Goal: Task Accomplishment & Management: Manage account settings

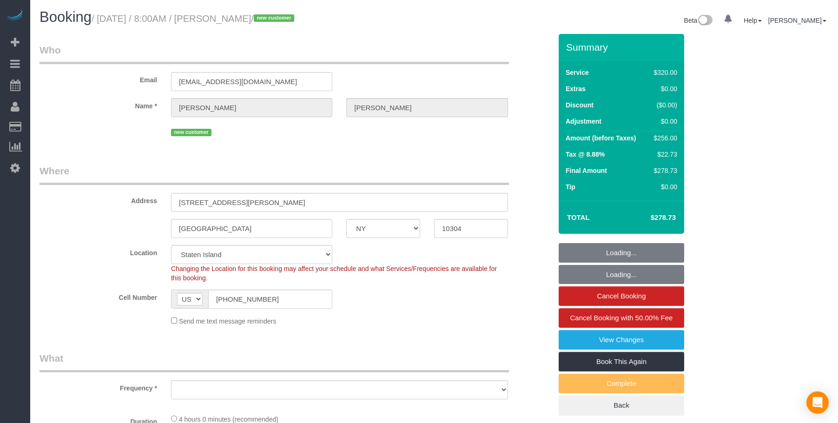
select select "NY"
select select "object:843"
select select "string:stripe-pm_1S2eAF4VGloSiKo7vkQGNOUN"
select select "240"
select select "number:56"
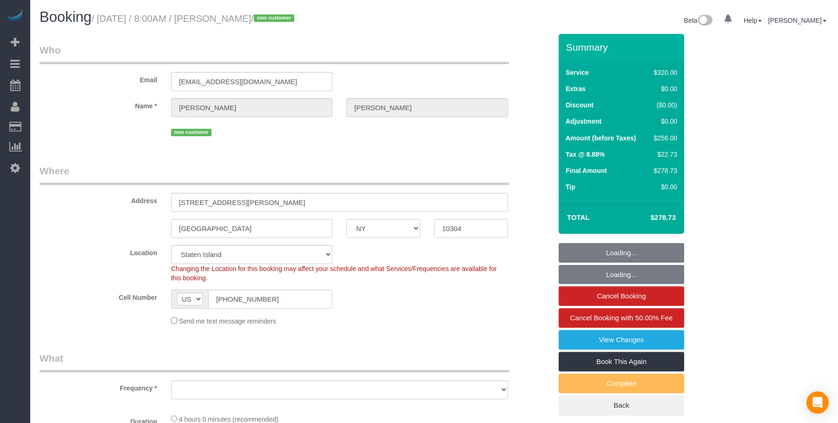
select select "number:79"
select select "number:13"
select select "number:5"
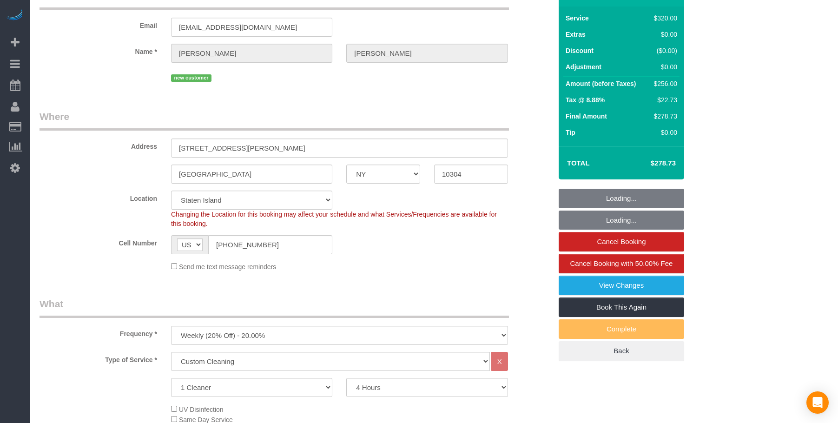
select select "object:984"
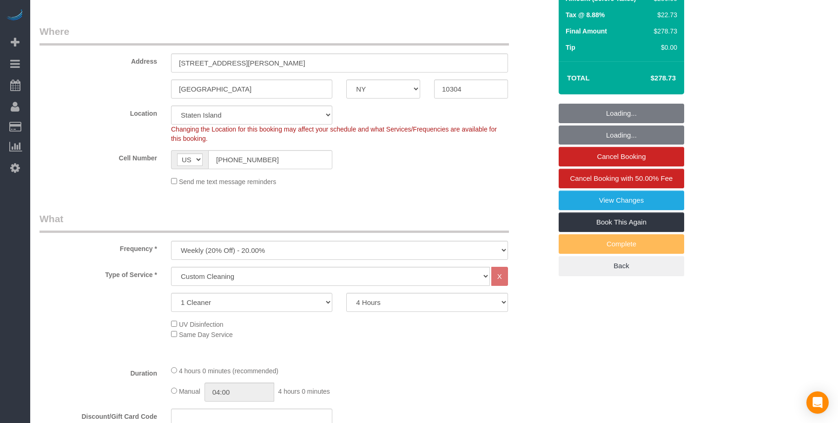
select select "spot1"
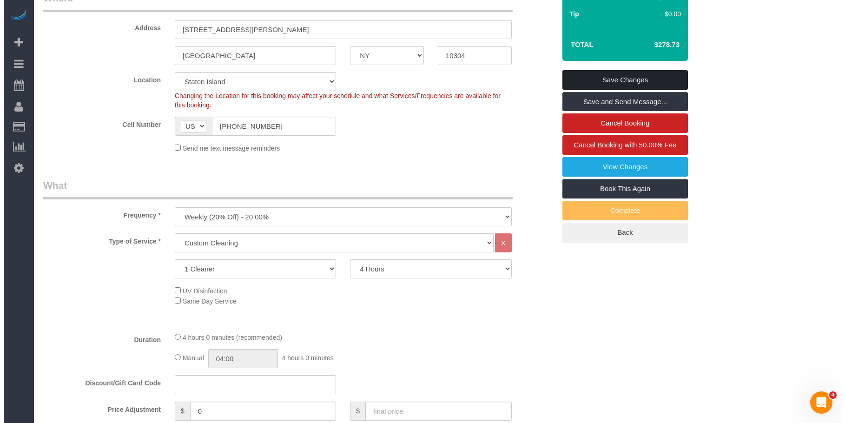
scroll to position [93, 0]
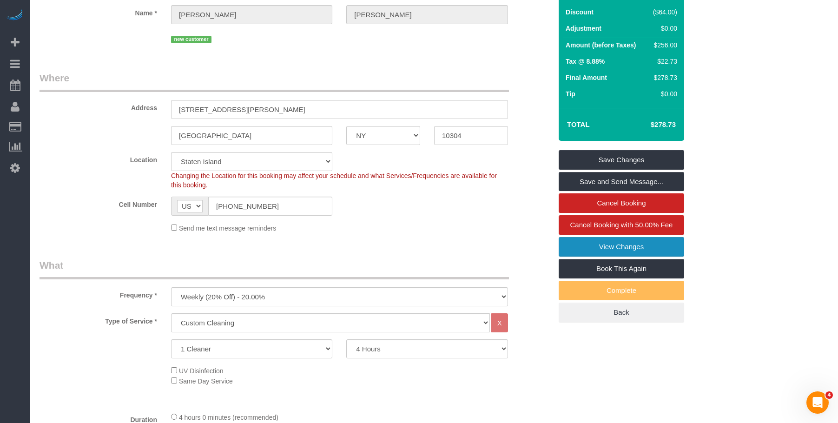
click at [590, 245] on link "View Changes" at bounding box center [622, 247] width 126 height 20
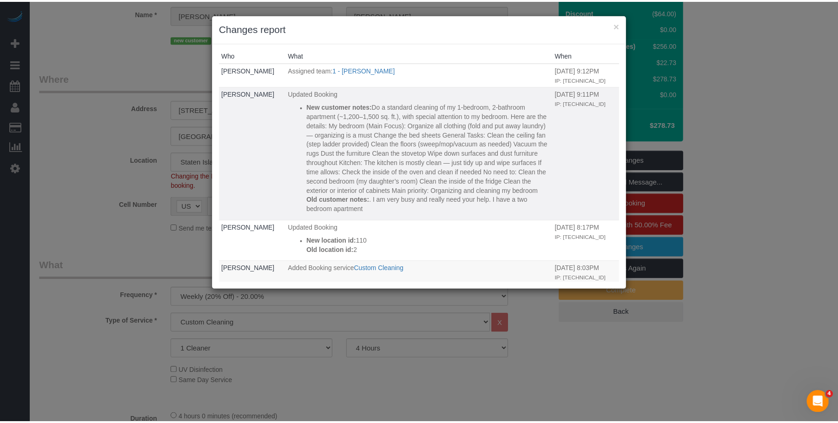
scroll to position [0, 0]
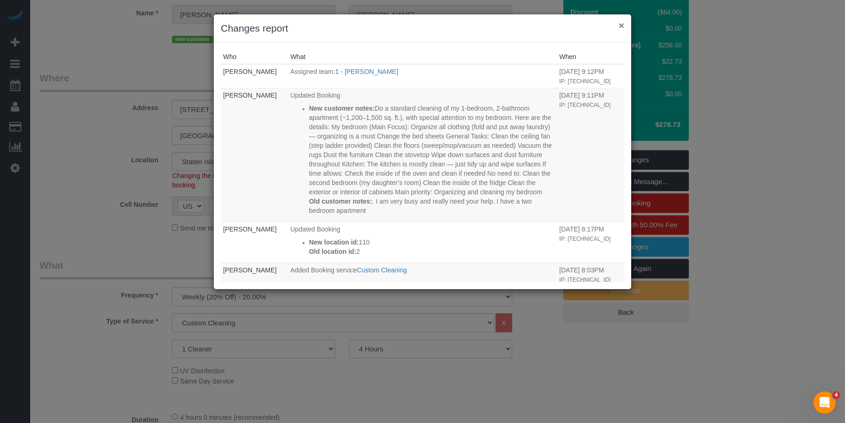
click at [621, 24] on button "×" at bounding box center [622, 25] width 6 height 10
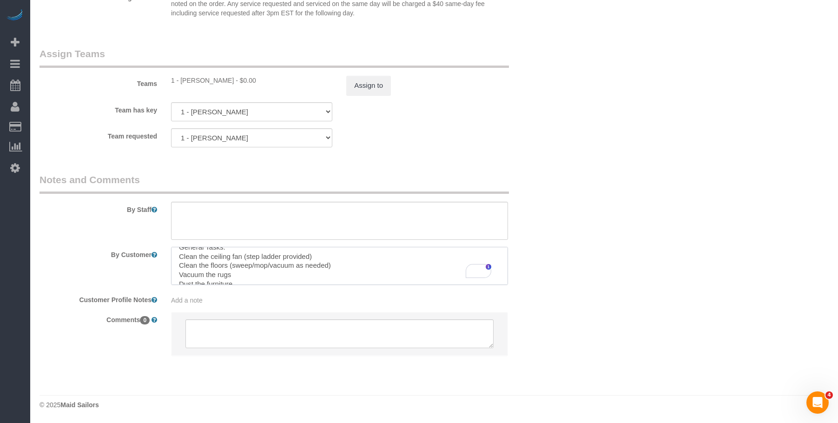
scroll to position [93, 0]
drag, startPoint x: 179, startPoint y: 263, endPoint x: 251, endPoint y: 265, distance: 71.6
click at [251, 265] on textarea "To enrich screen reader interactions, please activate Accessibility in Grammarl…" at bounding box center [339, 266] width 337 height 38
drag, startPoint x: 293, startPoint y: 266, endPoint x: 329, endPoint y: 268, distance: 35.4
click at [329, 268] on textarea "To enrich screen reader interactions, please activate Accessibility in Grammarl…" at bounding box center [339, 266] width 337 height 38
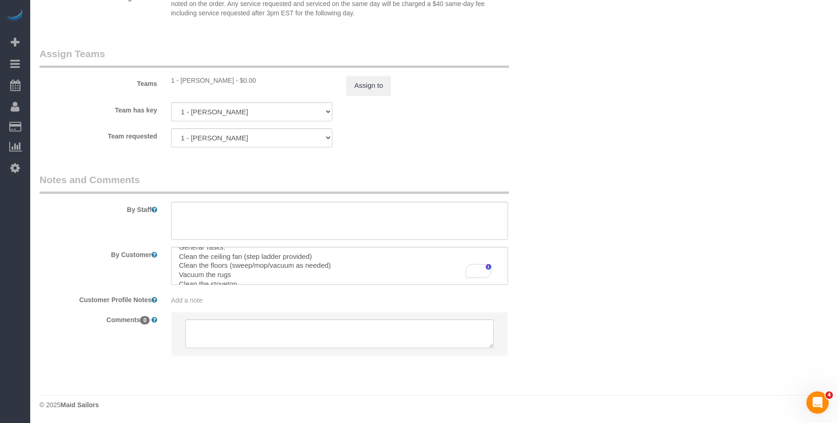
click at [309, 255] on textarea "To enrich screen reader interactions, please activate Accessibility in Grammarl…" at bounding box center [339, 266] width 337 height 38
type textarea "Do a standard cleaning of my 1-bedroom/2-bathroom apartment (~1,200–1,500 sq. f…"
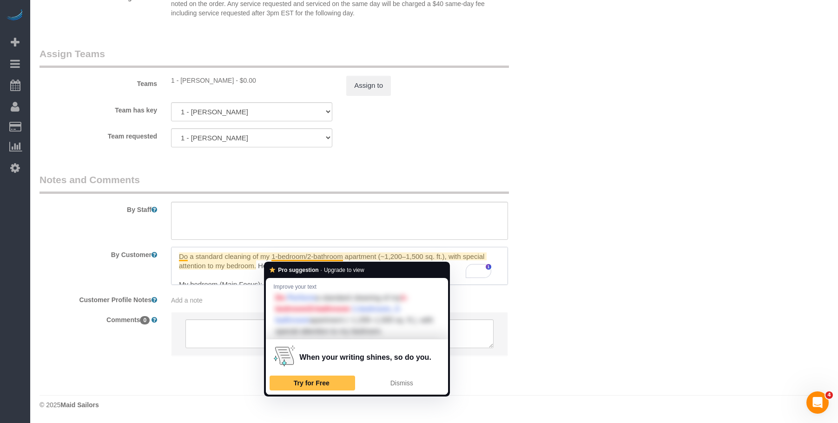
click at [307, 256] on textarea "To enrich screen reader interactions, please activate Accessibility in Grammarl…" at bounding box center [339, 266] width 337 height 38
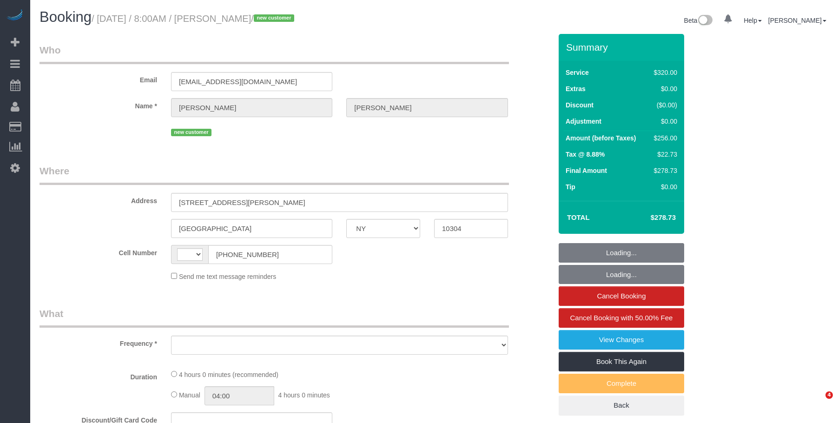
select select "NY"
select select "string:US"
select select "object:449"
select select "number:56"
select select "number:79"
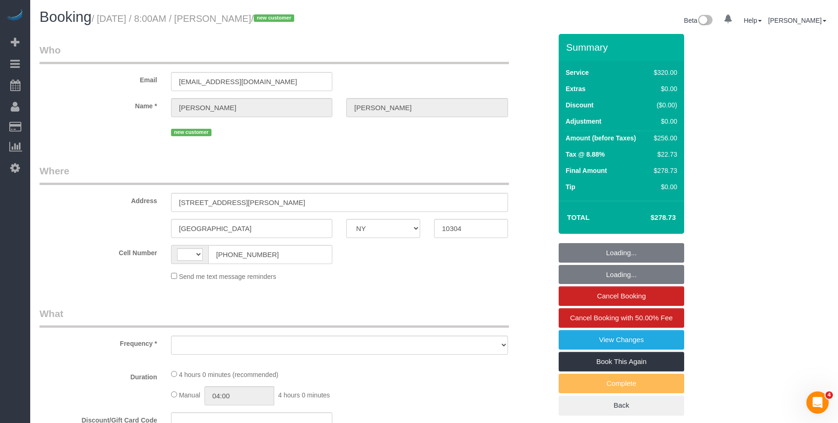
select select "number:13"
select select "number:5"
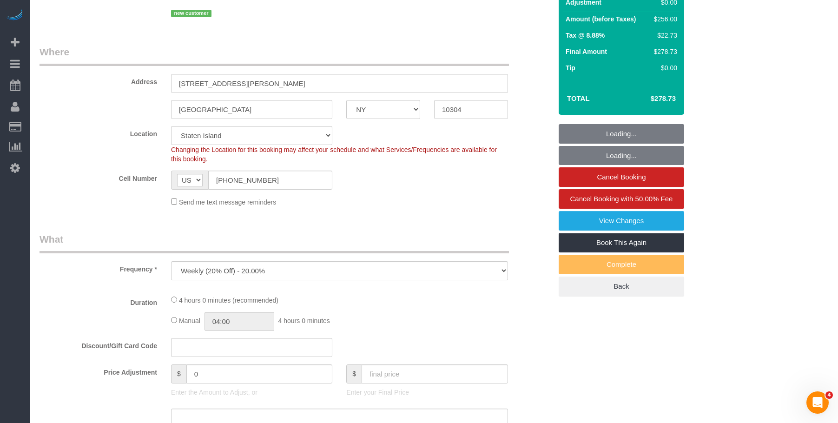
select select "object:851"
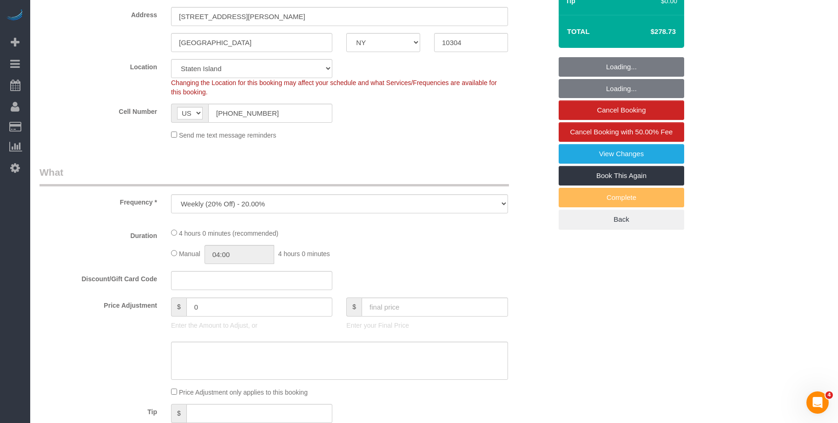
select select "string:stripe-pm_1S2eAF4VGloSiKo7vkQGNOUN"
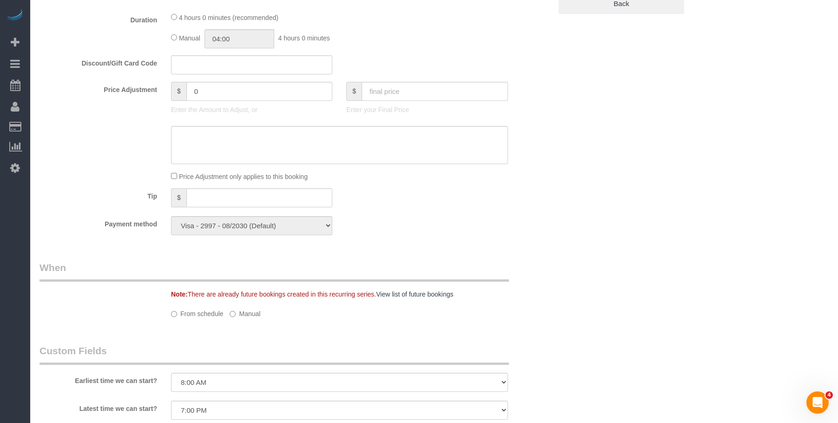
select select "spot1"
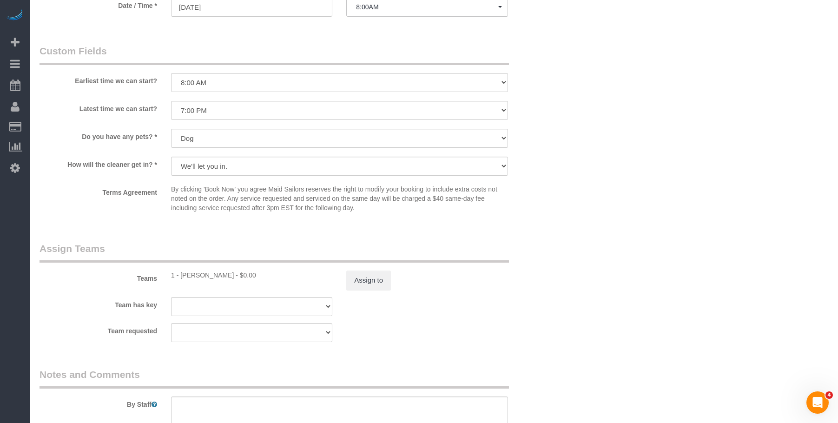
select select "240"
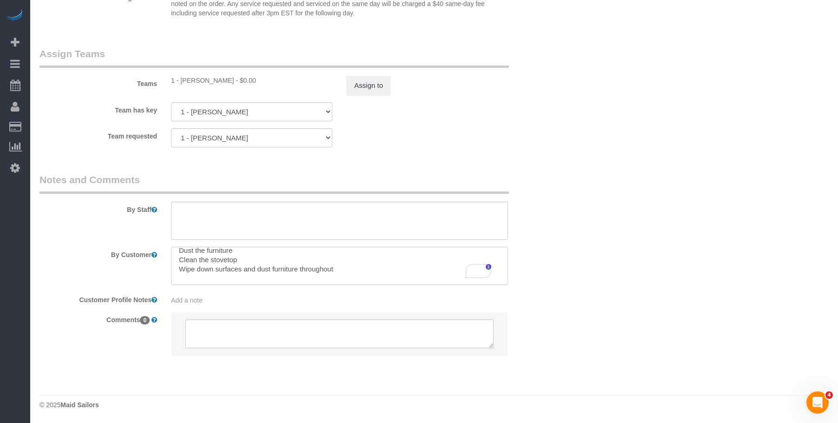
scroll to position [115, 0]
drag, startPoint x: 180, startPoint y: 266, endPoint x: 247, endPoint y: 266, distance: 66.5
click at [247, 266] on textarea "To enrich screen reader interactions, please activate Accessibility in Grammarl…" at bounding box center [339, 266] width 337 height 38
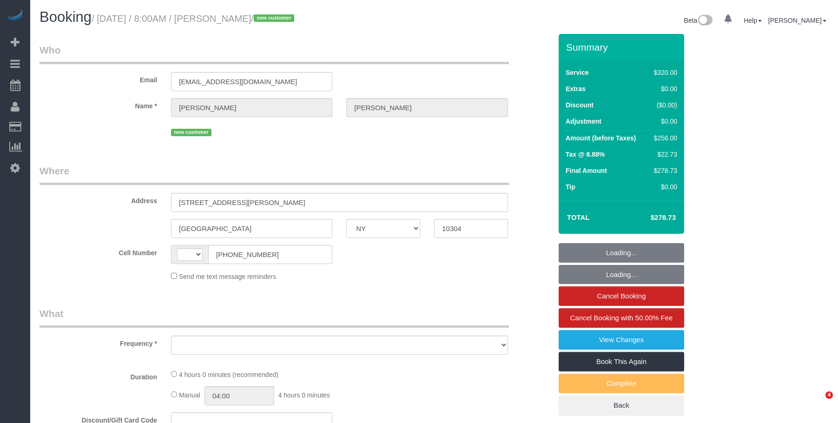
select select "NY"
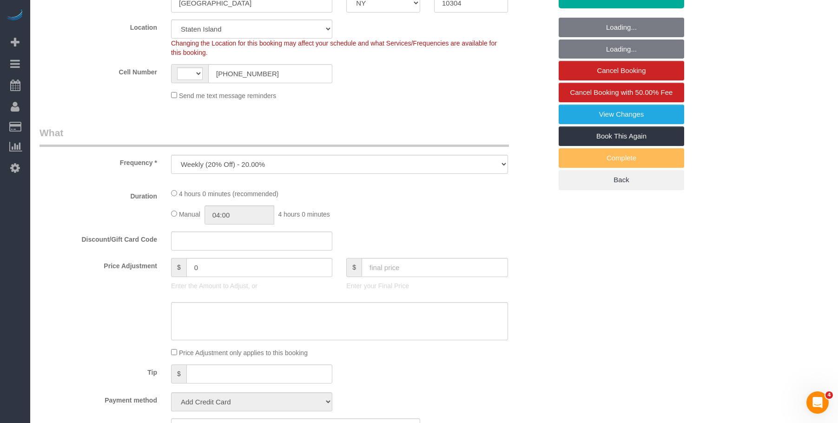
select select "object:459"
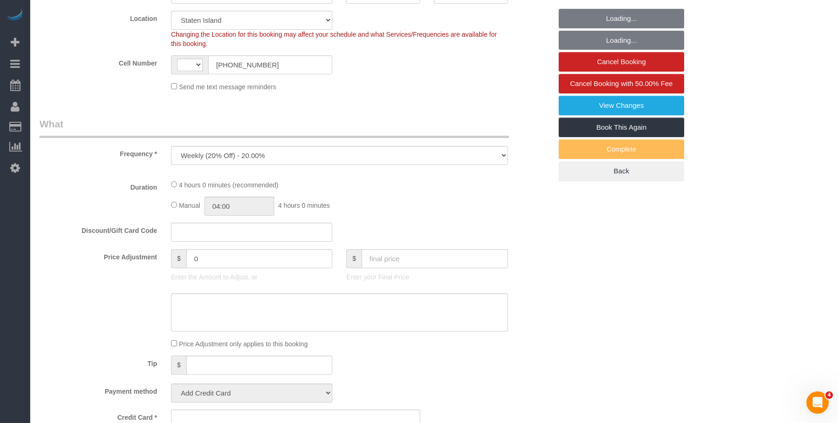
select select "string:stripe-pm_1S2eAF4VGloSiKo7vkQGNOUN"
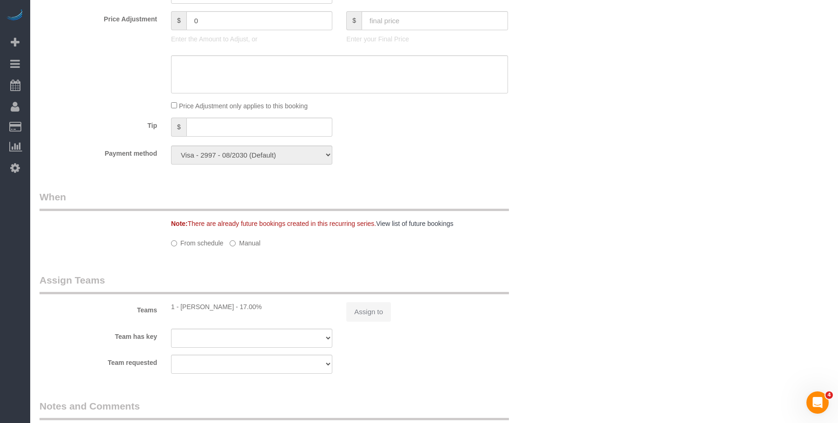
select select "string:US"
select select "spot1"
select select "number:56"
select select "number:79"
select select "number:13"
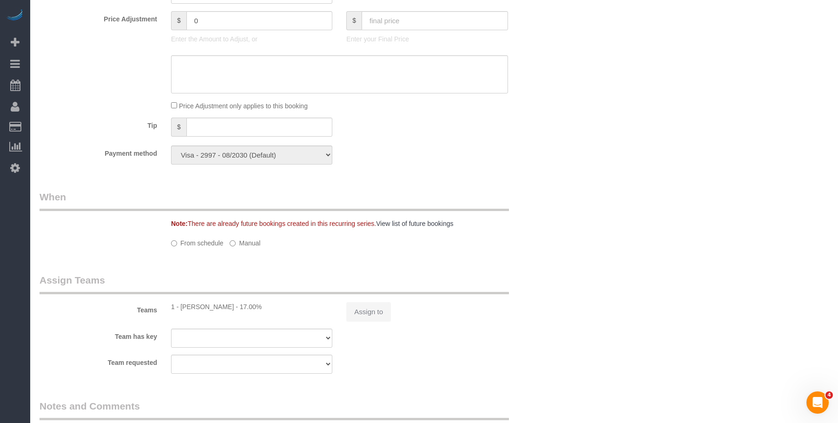
select select "number:5"
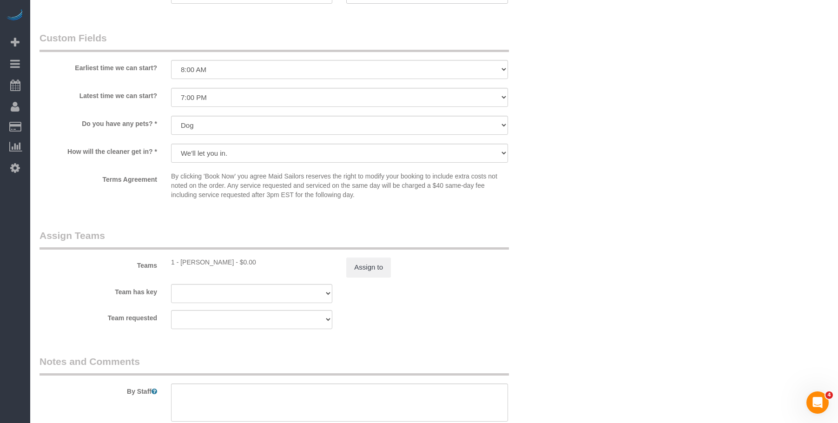
select select "240"
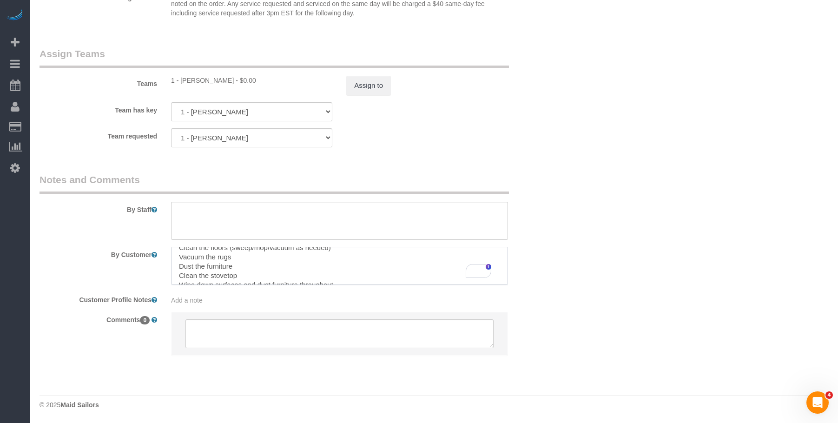
click at [238, 266] on textarea "To enrich screen reader interactions, please activate Accessibility in Grammarl…" at bounding box center [339, 266] width 337 height 38
drag, startPoint x: 208, startPoint y: 267, endPoint x: 251, endPoint y: 267, distance: 42.3
click at [251, 267] on textarea "To enrich screen reader interactions, please activate Accessibility in Grammarl…" at bounding box center [339, 266] width 337 height 38
drag, startPoint x: 179, startPoint y: 266, endPoint x: 238, endPoint y: 266, distance: 59.5
click at [238, 266] on textarea "To enrich screen reader interactions, please activate Accessibility in Grammarl…" at bounding box center [339, 266] width 337 height 38
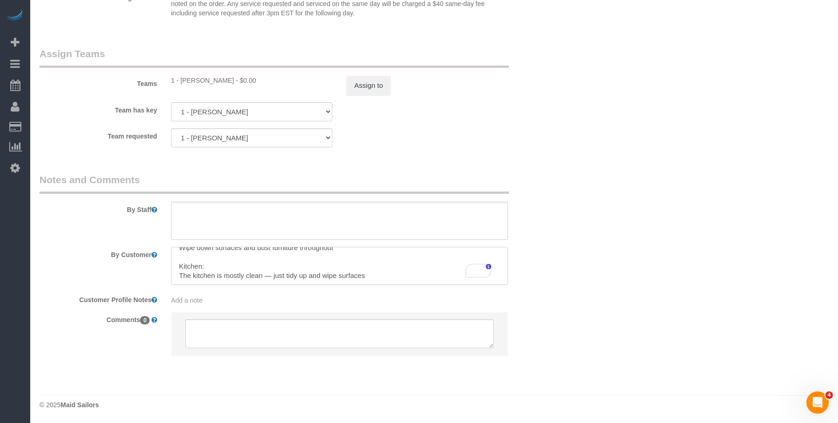
click at [375, 277] on textarea "To enrich screen reader interactions, please activate Accessibility in Grammarl…" at bounding box center [339, 266] width 337 height 38
paste textarea "Clean the stovetop"
type textarea "Do a standard cleaning of my 1-bedroom, 2-bathroom apartment (~1,200–1,500 sq. …"
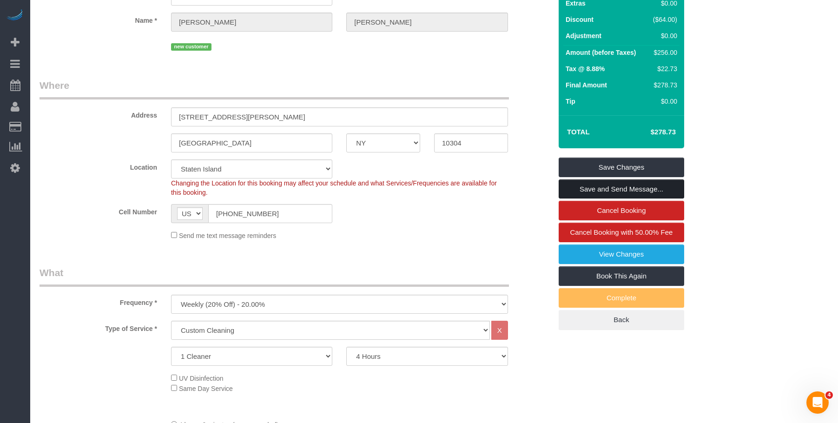
click at [657, 192] on link "Save and Send Message..." at bounding box center [622, 189] width 126 height 20
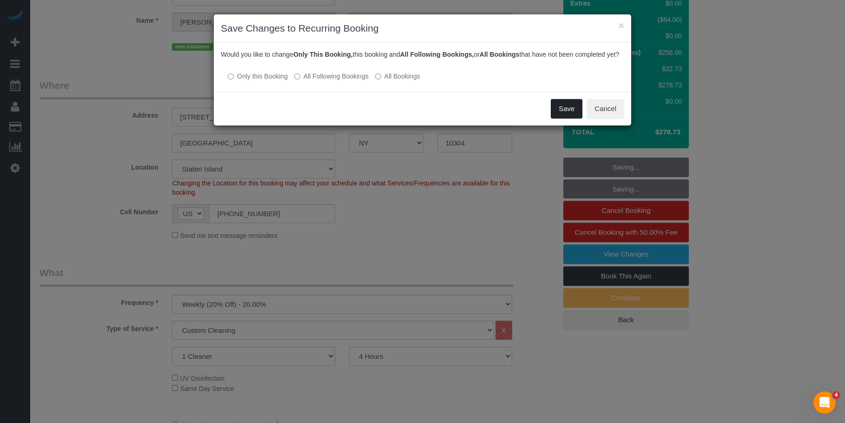
click at [569, 119] on button "Save" at bounding box center [567, 109] width 32 height 20
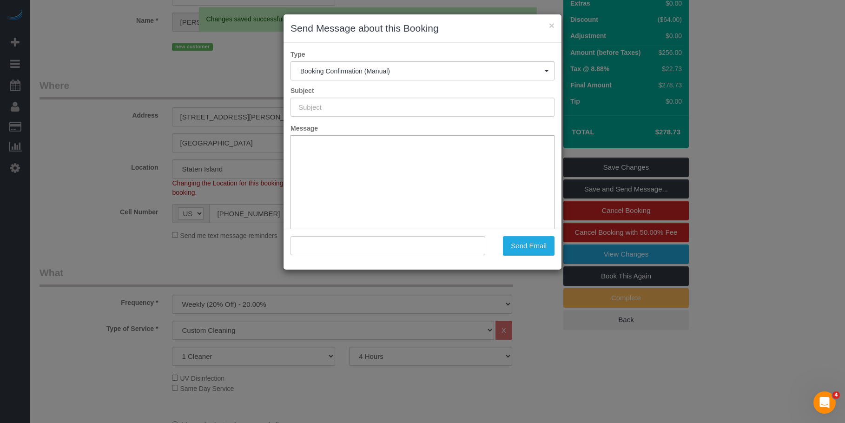
type input "Cleaning Confirmed for 09/02/2025 at 8:00am"
type input ""Genara Burks" <genera_burks@hotmail.com>"
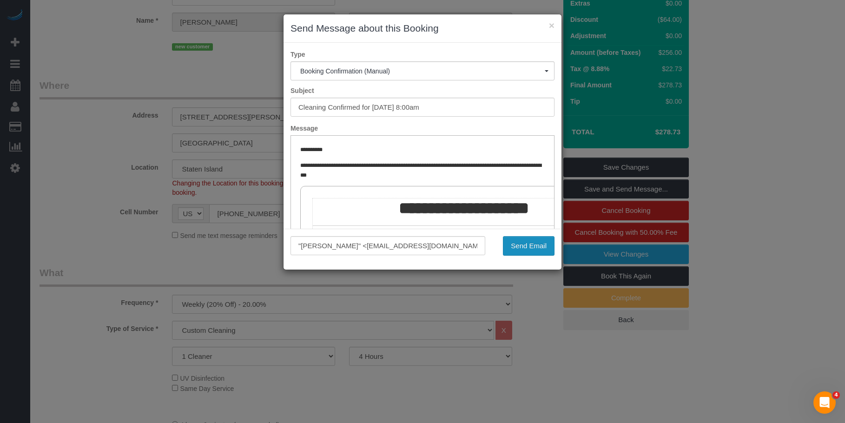
click at [523, 245] on button "Send Email" at bounding box center [529, 246] width 52 height 20
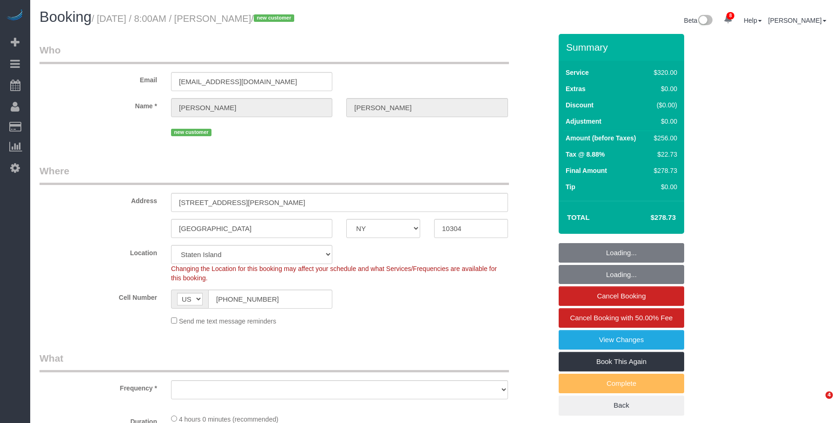
select select "NY"
select select "string:stripe-pm_1S2eAF4VGloSiKo7vkQGNOUN"
select select "object:706"
select select "spot1"
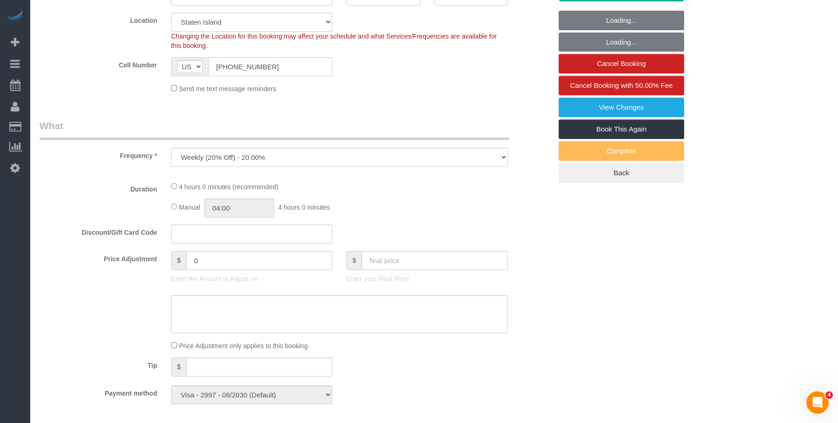
select select "240"
select select "number:56"
select select "number:79"
select select "number:13"
select select "number:5"
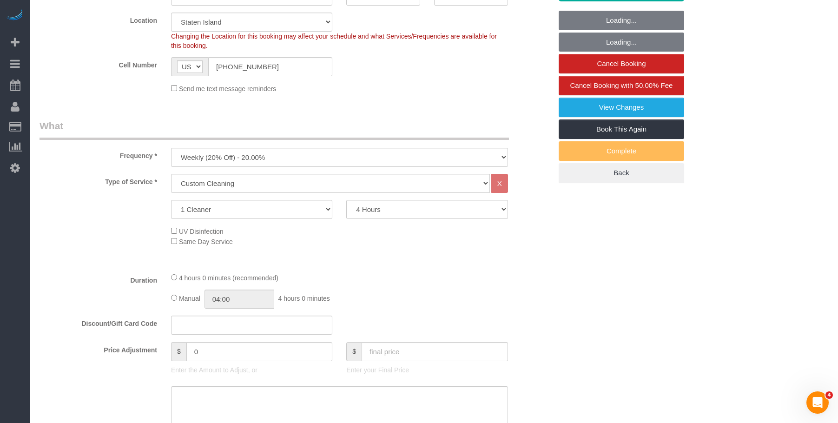
select select "object:1012"
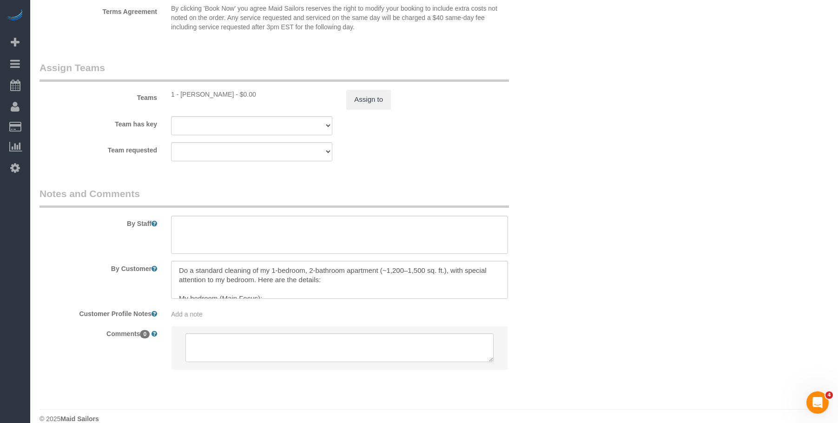
scroll to position [1015, 0]
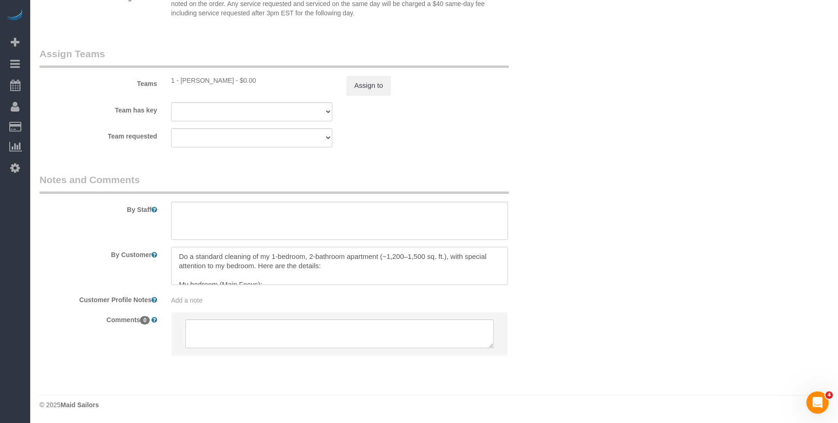
click at [401, 273] on textarea at bounding box center [339, 266] width 337 height 38
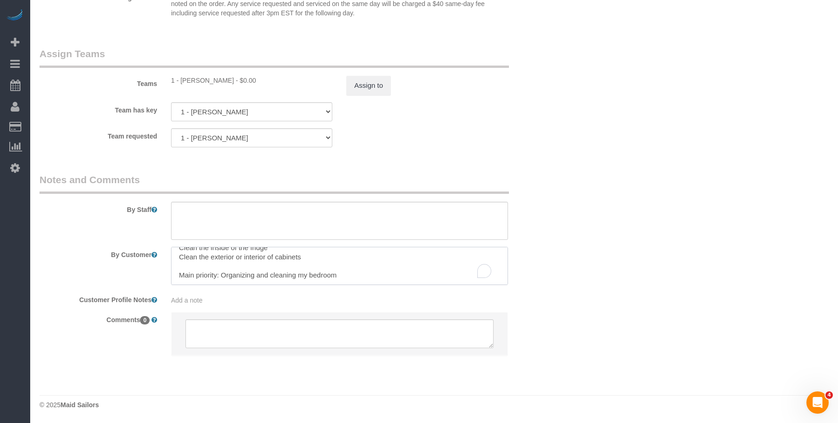
scroll to position [213, 0]
click at [353, 275] on textarea "To enrich screen reader interactions, please activate Accessibility in Grammarl…" at bounding box center [339, 266] width 337 height 38
type textarea "Do a standard cleaning of my 1-bedroom, 2-bathroom apartment (~1,200–1,500 sq. …"
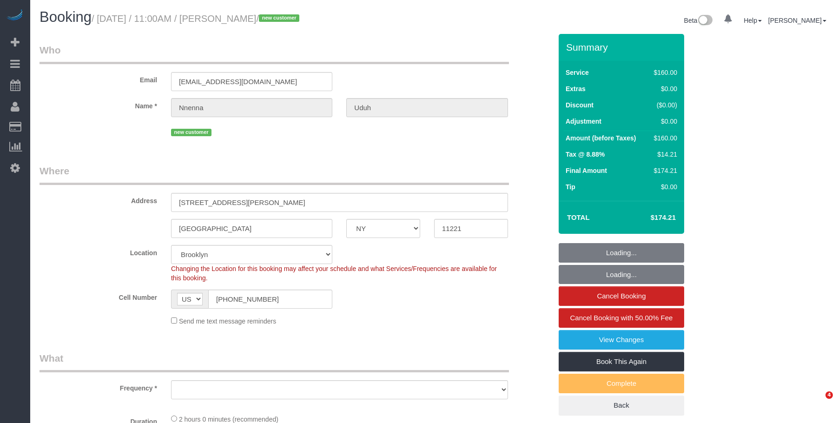
select select "NY"
select select "string:stripe-pm_1S2jdK4VGloSiKo7cVBAs5ni"
select select "object:844"
select select "spot1"
select select "number:58"
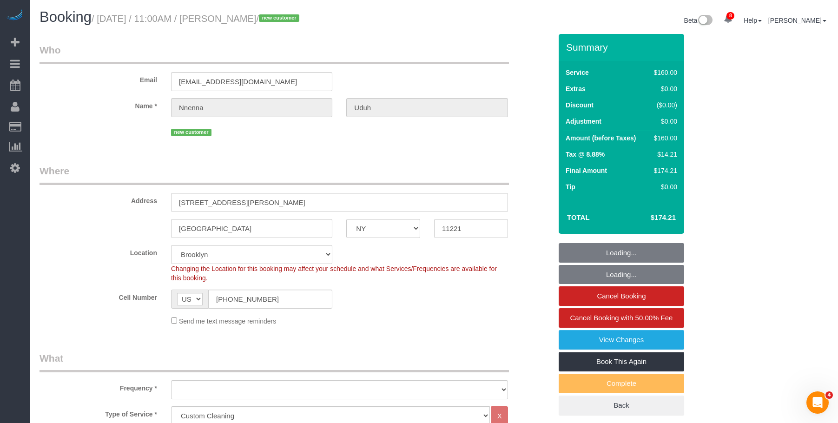
select select "number:72"
select select "number:15"
select select "number:5"
select select "object:1369"
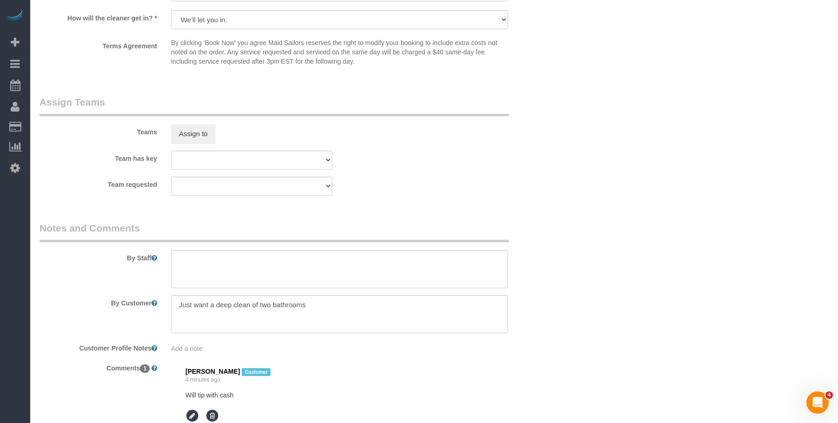
scroll to position [1023, 0]
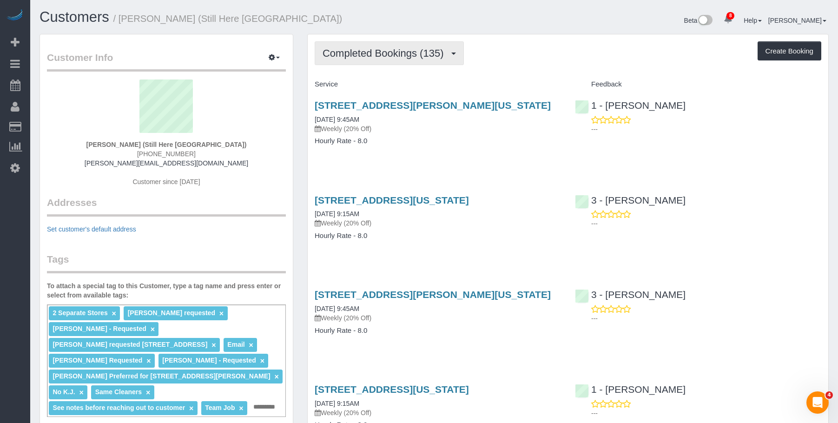
click at [371, 53] on span "Completed Bookings (135)" at bounding box center [386, 53] width 126 height 12
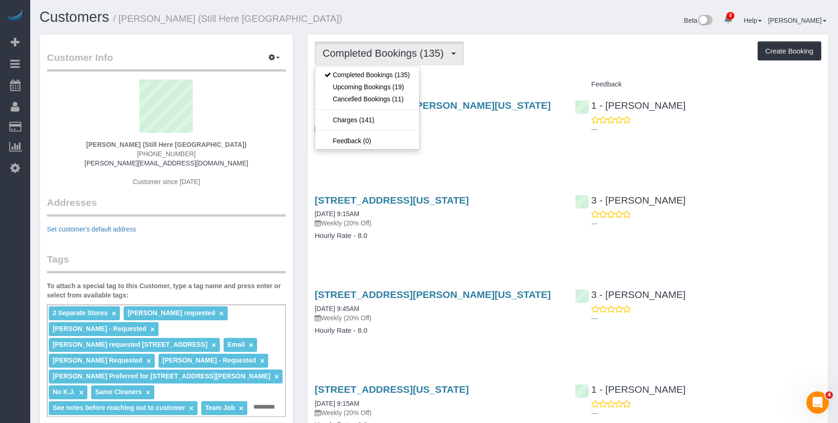
click at [459, 141] on h4 "Hourly Rate - 8.0" at bounding box center [438, 141] width 246 height 8
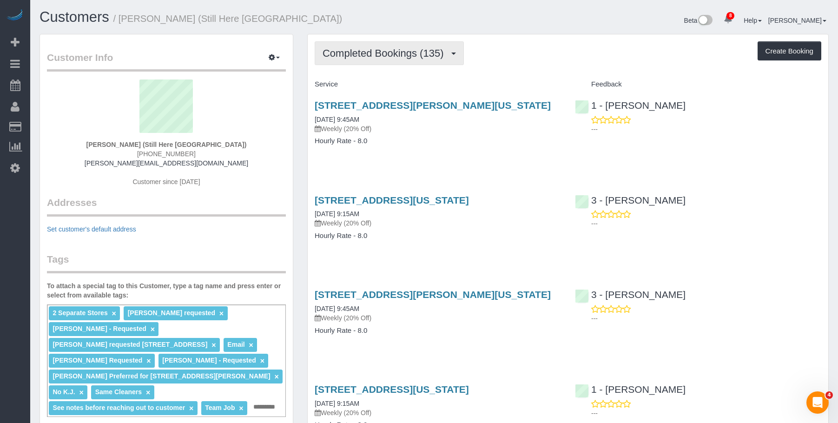
click at [377, 51] on span "Completed Bookings (135)" at bounding box center [386, 53] width 126 height 12
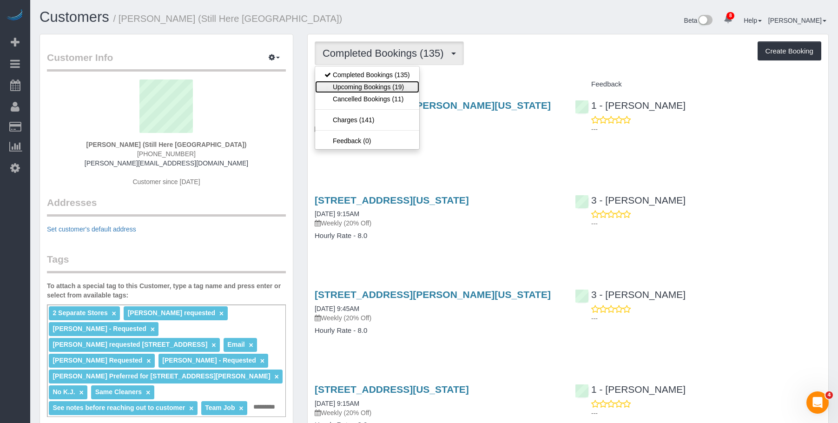
click at [374, 85] on link "Upcoming Bookings (19)" at bounding box center [367, 87] width 104 height 12
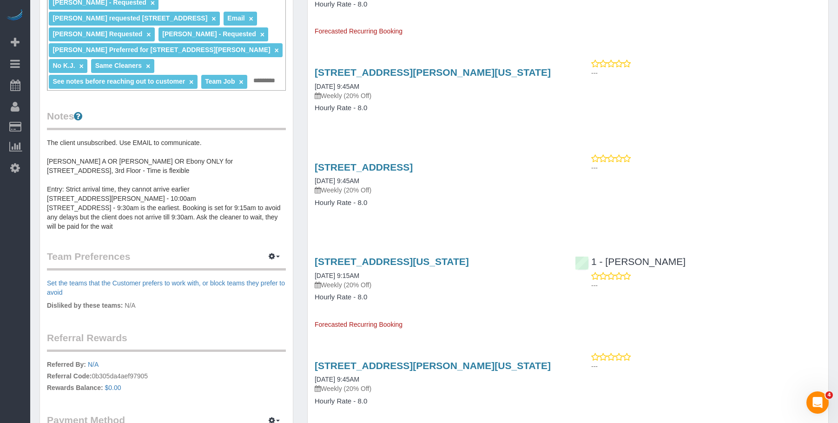
scroll to position [372, 0]
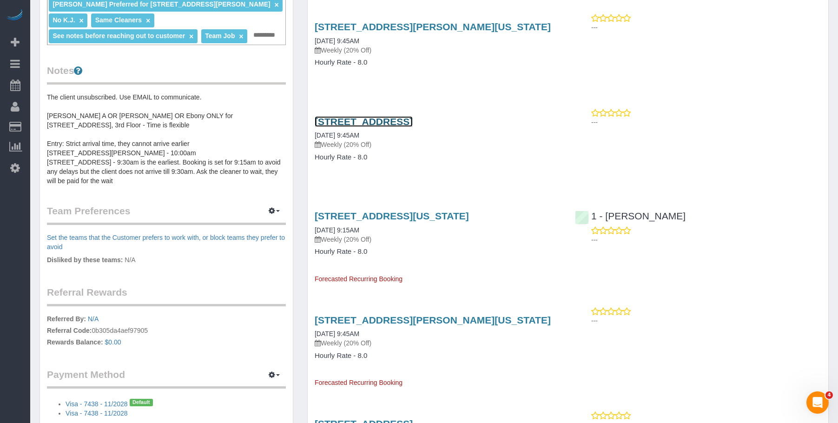
click at [413, 123] on link "170 Wythe Avenue, Brooklyn, NY 11249" at bounding box center [364, 121] width 98 height 11
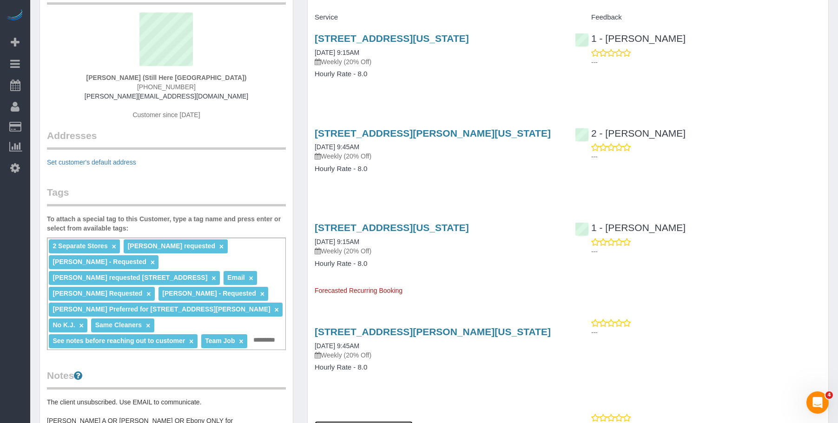
scroll to position [0, 0]
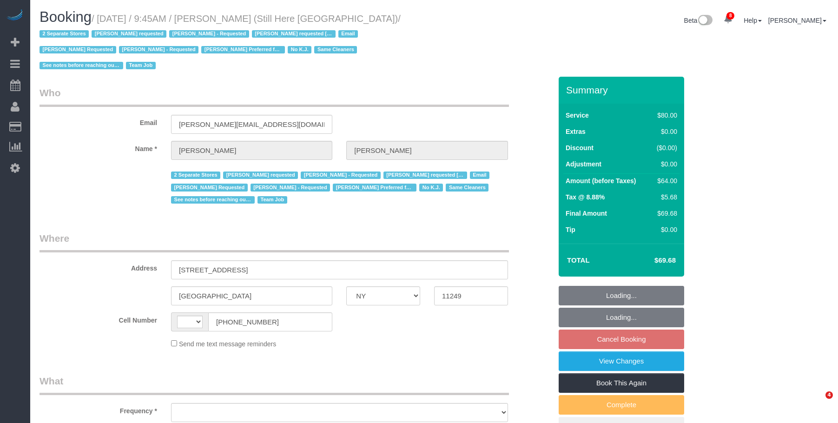
select select "NY"
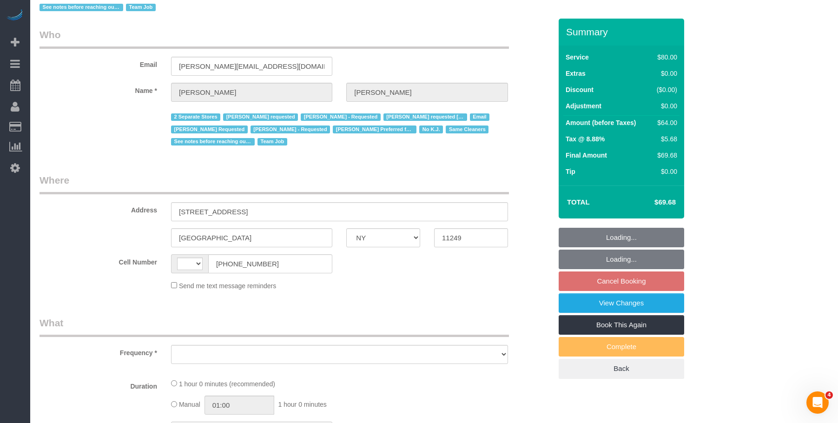
select select "object:461"
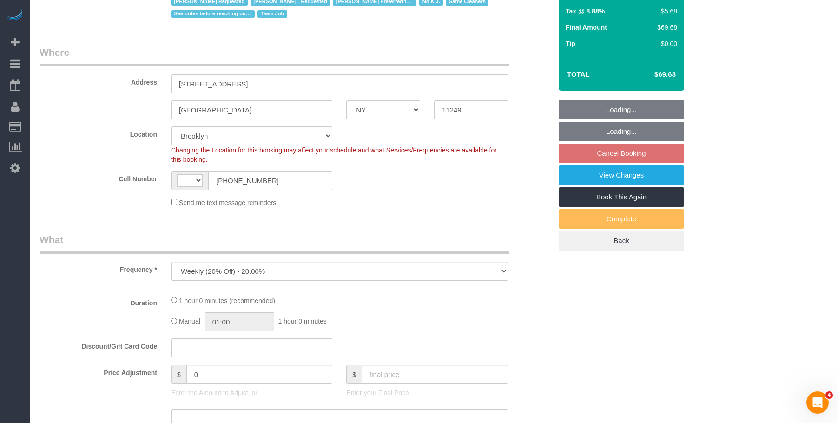
select select "string:[GEOGRAPHIC_DATA]"
select select "string:stripe-pm_1Oyz8t4VGloSiKo71skqOF54"
select select "number:89"
select select "number:90"
select select "number:15"
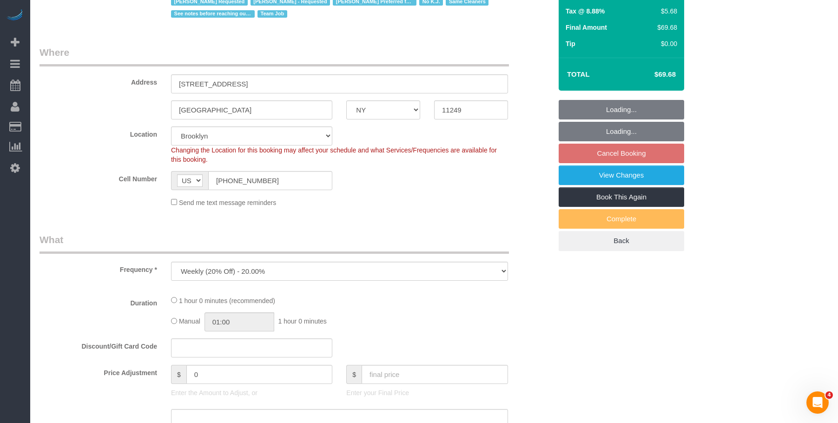
select select "number:5"
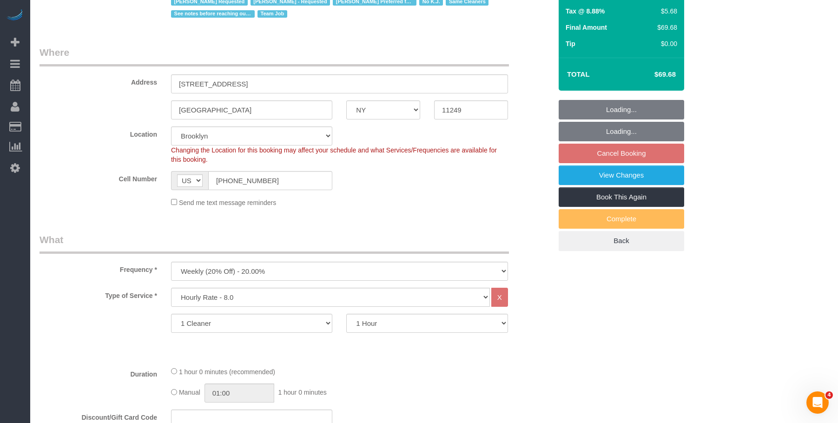
select select "object:1413"
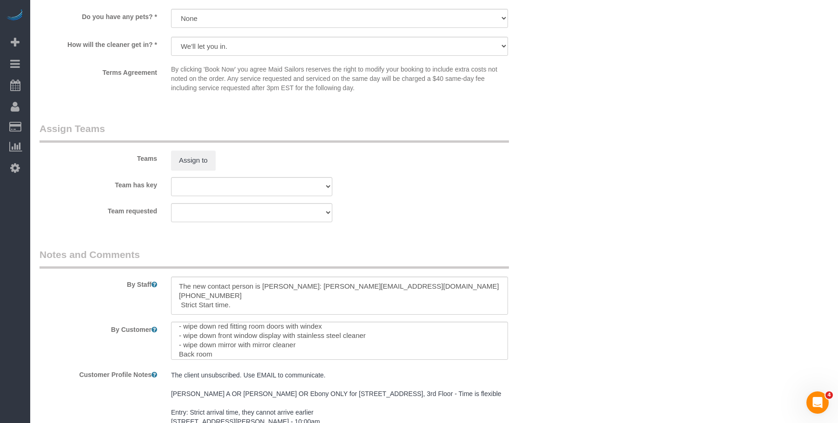
scroll to position [120, 0]
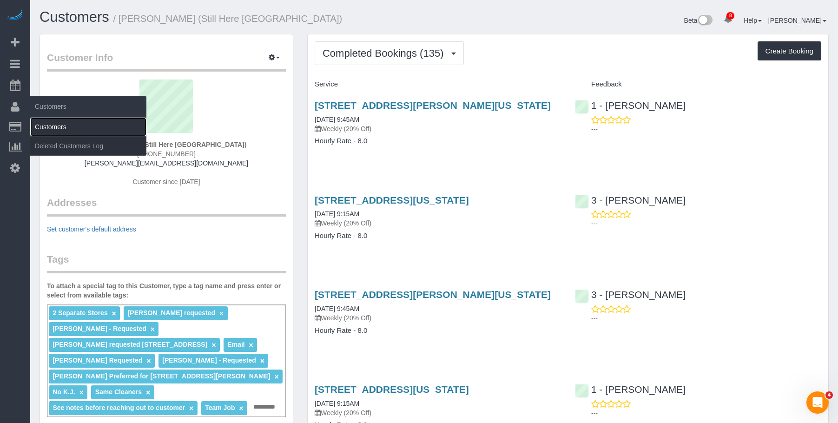
drag, startPoint x: 49, startPoint y: 124, endPoint x: 55, endPoint y: 123, distance: 6.1
click at [49, 124] on link "Customers" at bounding box center [88, 127] width 116 height 19
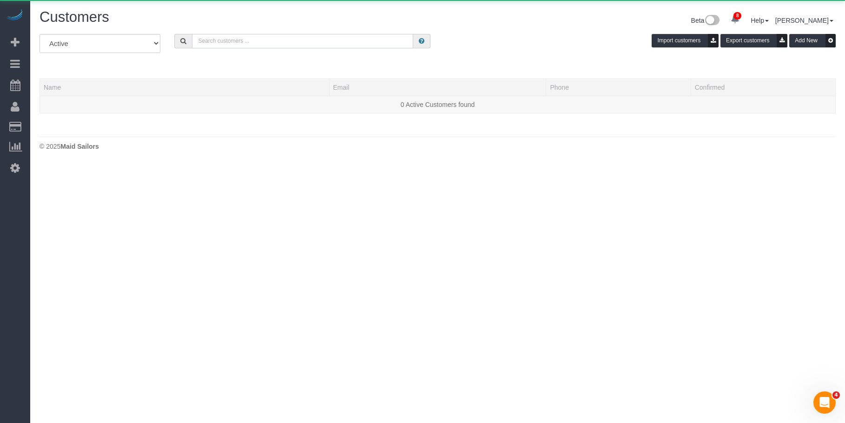
click at [314, 40] on input "text" at bounding box center [302, 41] width 221 height 14
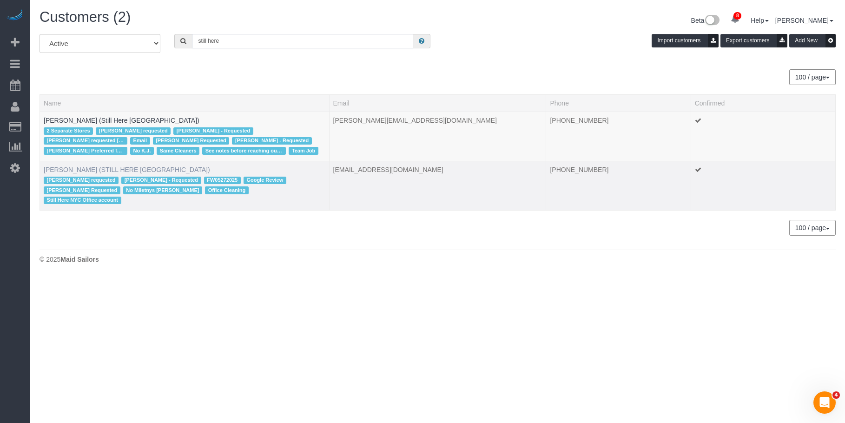
type input "still here"
click at [135, 169] on link "William Jewkes (STILL HERE NYC)" at bounding box center [127, 169] width 166 height 7
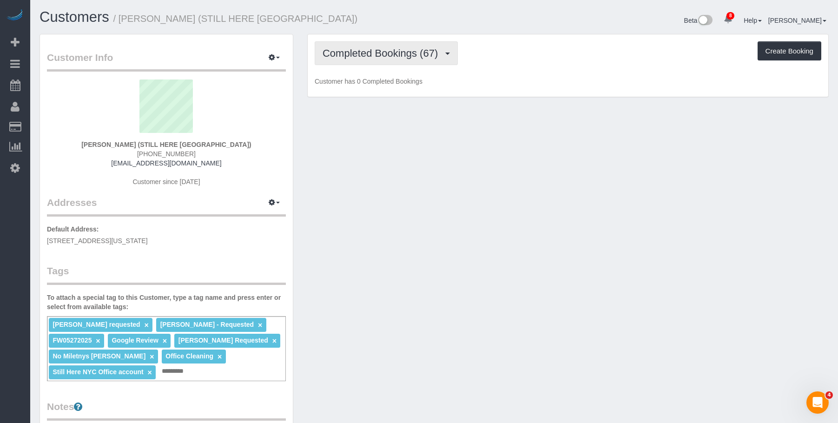
click at [416, 57] on span "Completed Bookings (67)" at bounding box center [383, 53] width 120 height 12
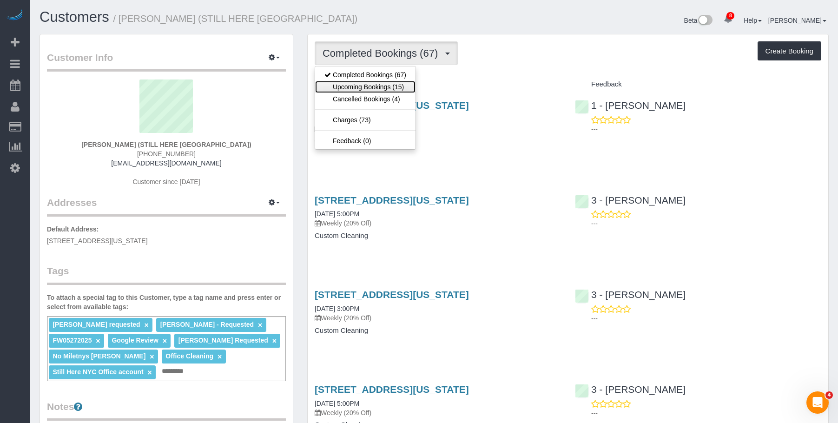
click at [380, 86] on link "Upcoming Bookings (15)" at bounding box center [365, 87] width 100 height 12
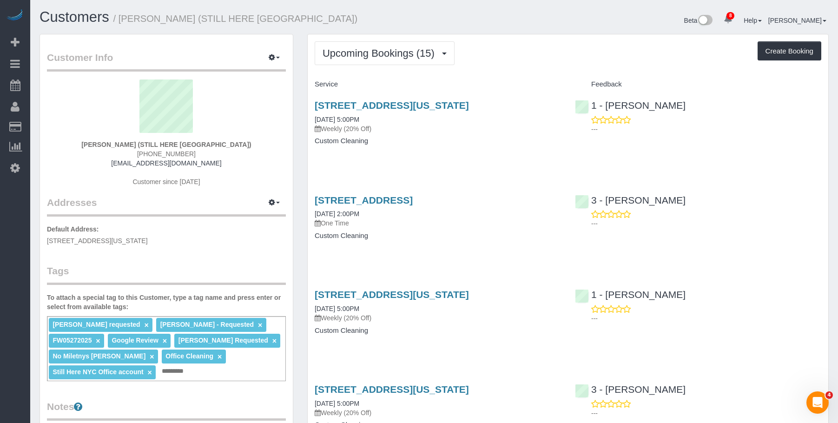
click at [495, 149] on div "167 Canal Street, 3rd Floor, New York, NY 10013 09/02/2025 5:00PM Weekly (20% O…" at bounding box center [438, 128] width 260 height 72
click at [446, 238] on h4 "Custom Cleaning" at bounding box center [438, 236] width 246 height 8
click at [413, 199] on link "170 Wythe Ave, Brooklyn, NY 11249" at bounding box center [364, 200] width 98 height 11
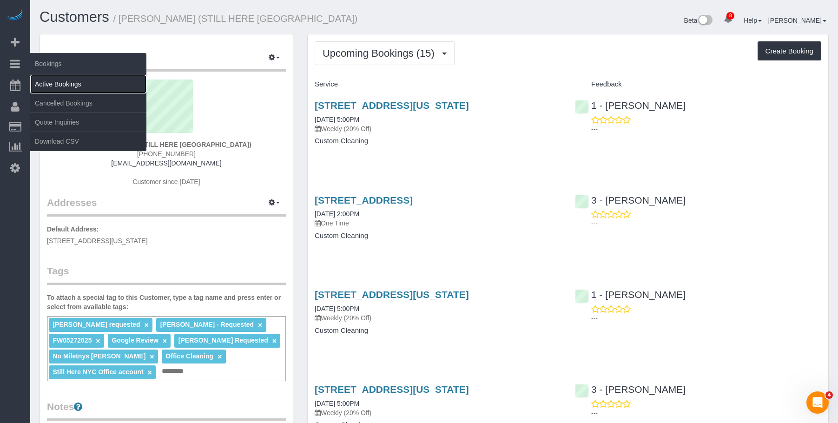
click at [67, 80] on link "Active Bookings" at bounding box center [88, 84] width 116 height 19
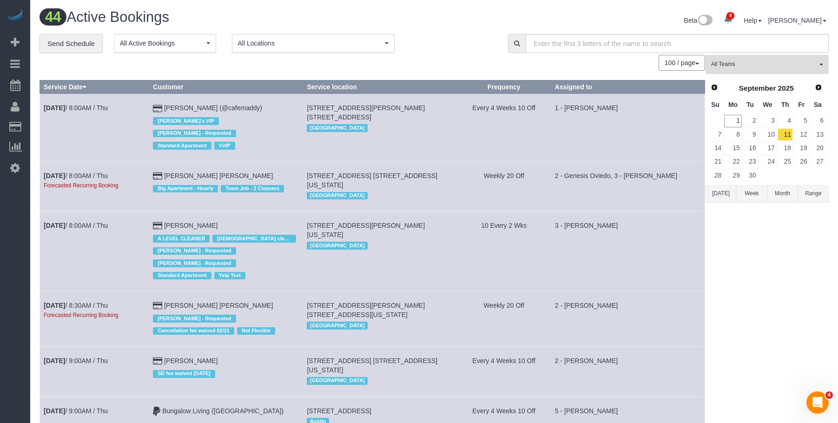
click at [757, 71] on button "All Teams" at bounding box center [767, 64] width 123 height 19
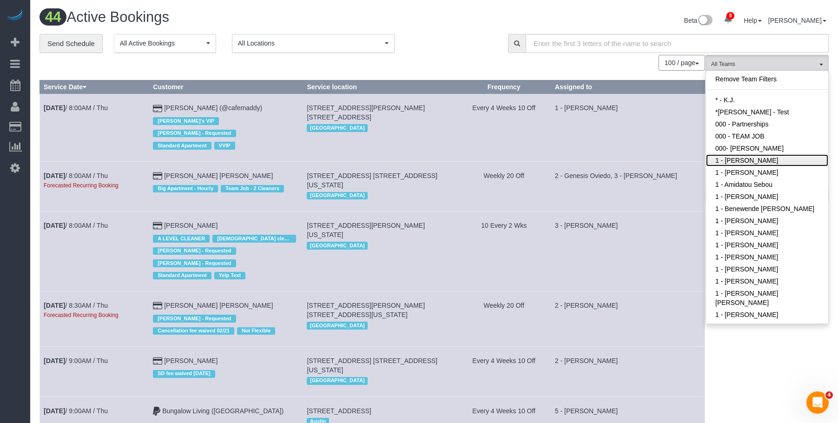
click at [766, 156] on link "1 - [PERSON_NAME]" at bounding box center [767, 160] width 122 height 12
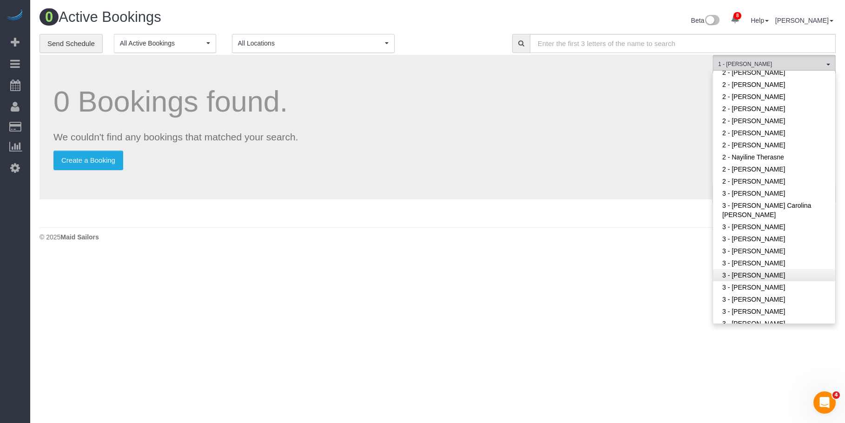
scroll to position [651, 0]
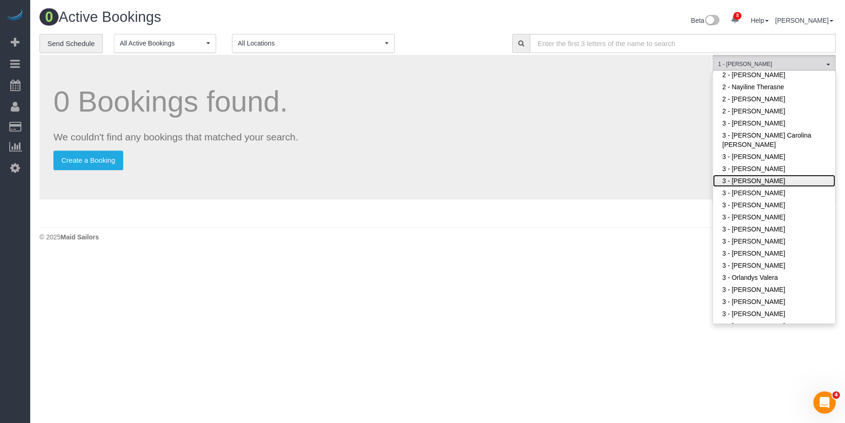
click at [784, 180] on link "3 - Geraldin Bastidas" at bounding box center [774, 181] width 122 height 12
click at [486, 257] on body "8 Beta Your Notifications You have 0 alerts × You have 1 to charge for 08/30/20…" at bounding box center [422, 211] width 845 height 423
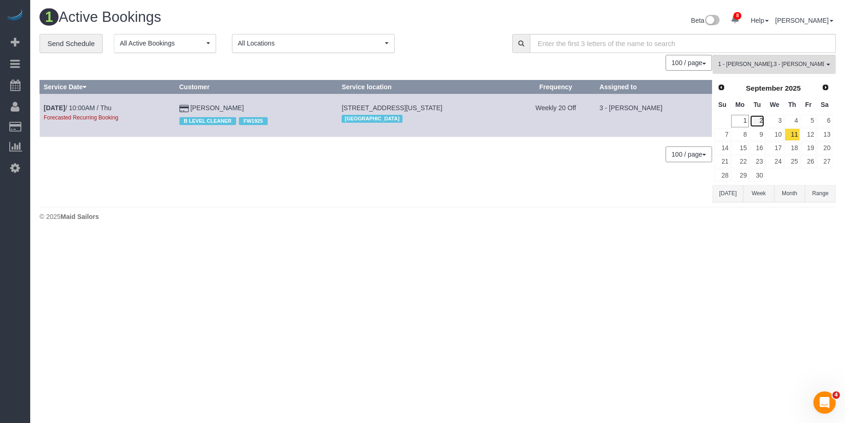
click at [760, 120] on link "2" at bounding box center [757, 121] width 15 height 13
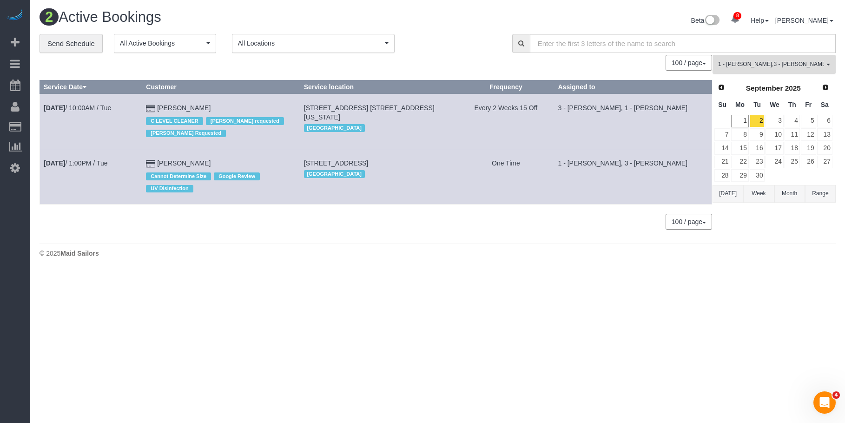
click at [768, 66] on span "1 - Abdoulaye Sow , 3 - Geraldin Bastidas" at bounding box center [771, 64] width 106 height 8
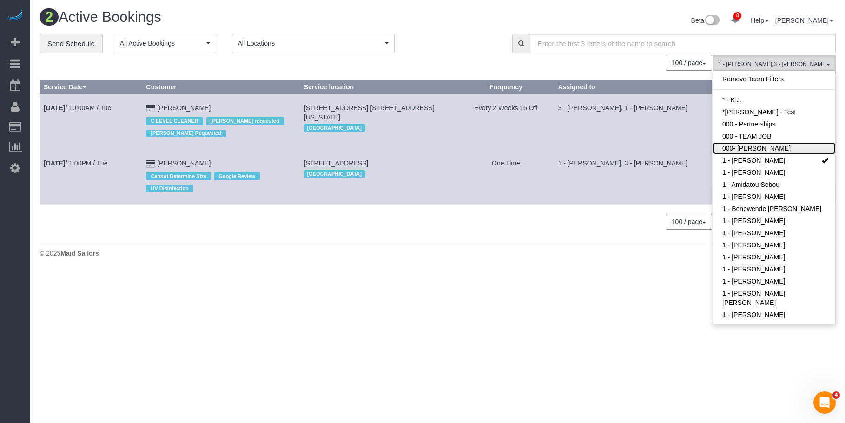
click at [761, 153] on link "000- Donna Mercado" at bounding box center [774, 148] width 122 height 12
click at [774, 148] on link "000- Donna Mercado" at bounding box center [774, 148] width 122 height 12
click at [773, 161] on link "1 - Abdoulaye Sow" at bounding box center [774, 160] width 122 height 12
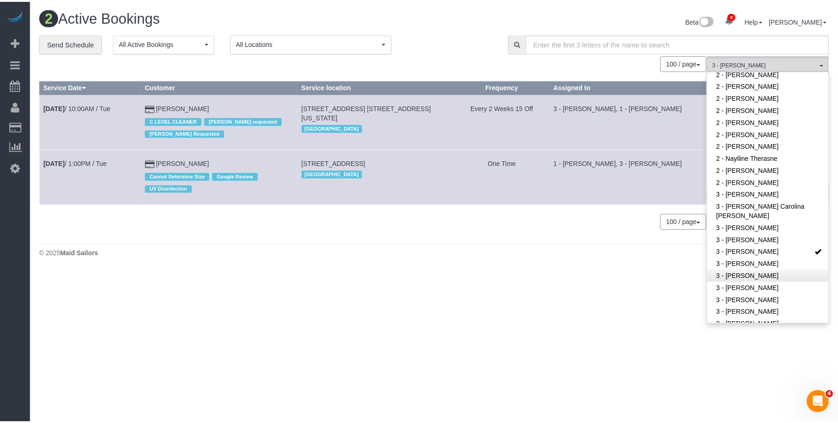
scroll to position [651, 0]
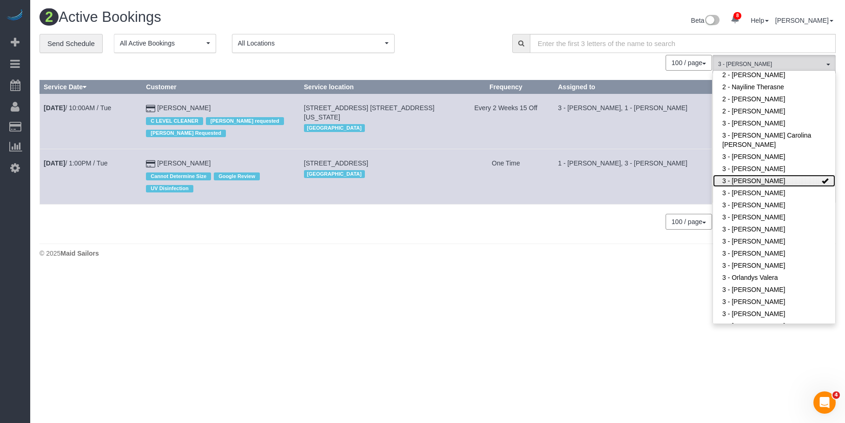
click at [800, 181] on link "3 - Geraldin Bastidas" at bounding box center [774, 181] width 122 height 12
drag, startPoint x: 360, startPoint y: 268, endPoint x: 184, endPoint y: 26, distance: 298.8
click at [359, 268] on div "2 Active Bookings Beta 8 Your Notifications You have 0 alerts × You have 1 to c…" at bounding box center [437, 135] width 815 height 271
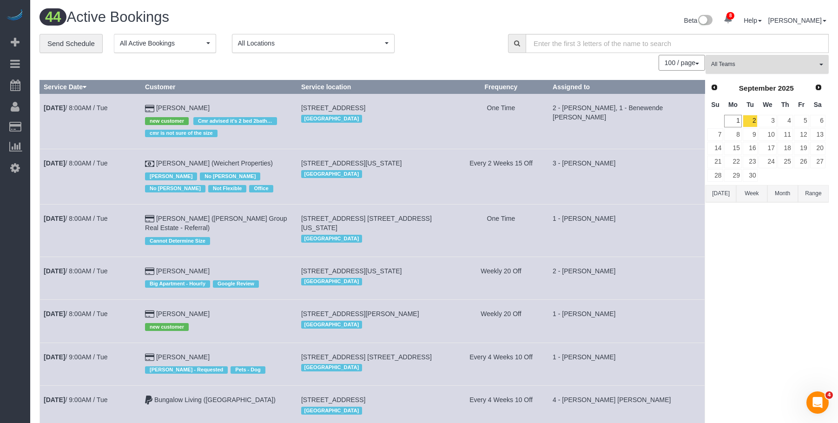
click at [746, 63] on span "All Teams" at bounding box center [764, 64] width 106 height 8
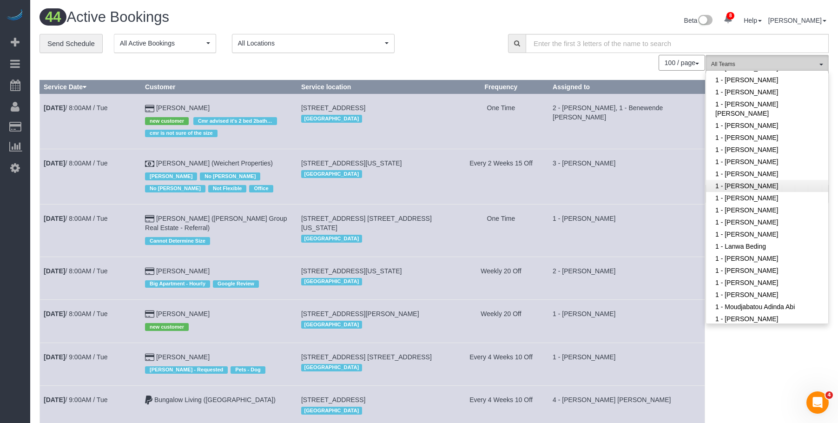
scroll to position [186, 0]
click at [754, 176] on link "1 - [PERSON_NAME]" at bounding box center [767, 177] width 122 height 12
click at [461, 39] on div "**********" at bounding box center [267, 44] width 455 height 20
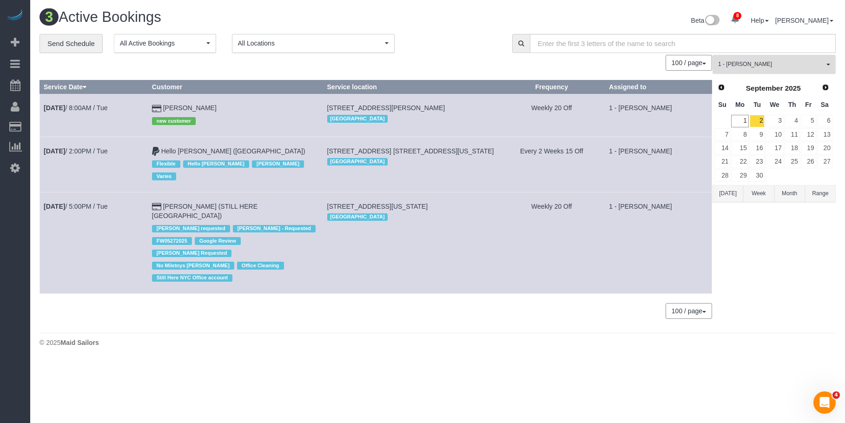
drag, startPoint x: 771, startPoint y: 62, endPoint x: 769, endPoint y: 90, distance: 28.0
click at [771, 62] on span "1 - [PERSON_NAME]" at bounding box center [771, 64] width 106 height 8
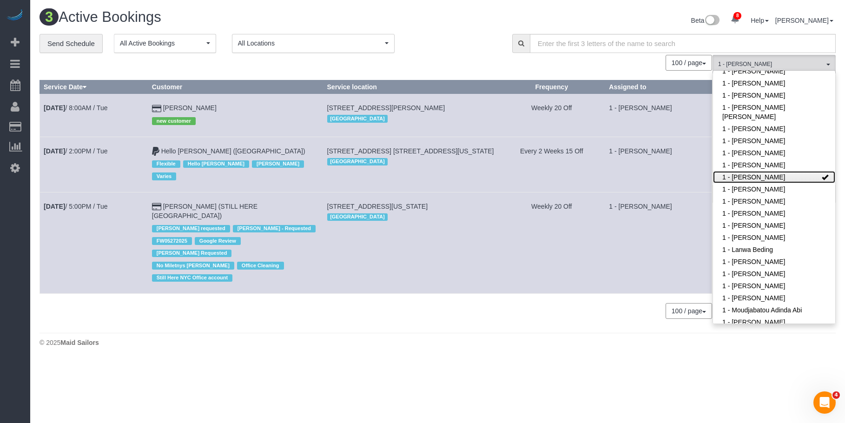
click at [761, 172] on link "1 - [PERSON_NAME]" at bounding box center [774, 177] width 122 height 12
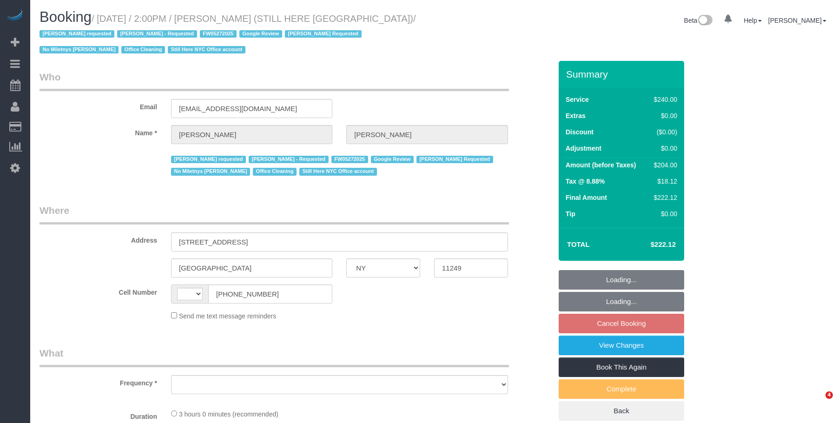
select select "NY"
select select "object:494"
select select "number:89"
select select "number:90"
select select "number:15"
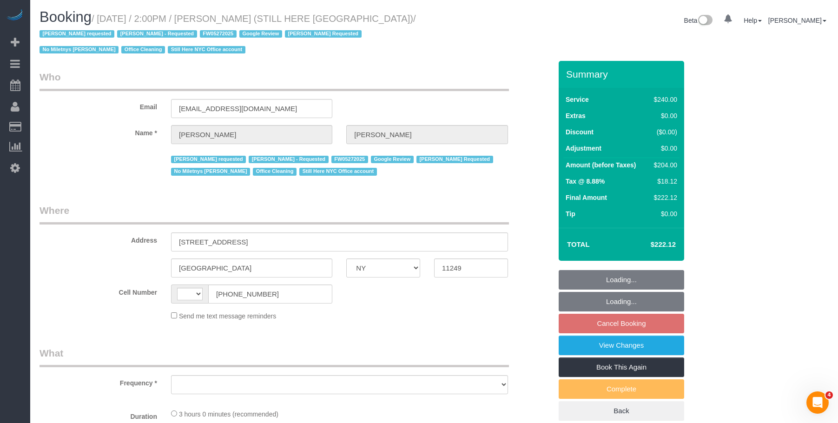
select select "number:5"
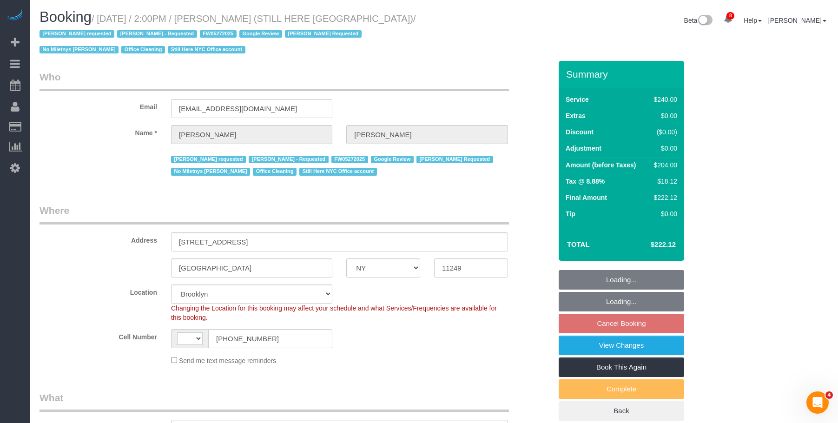
select select "object:1021"
select select "string:US"
select select "string:stripe-pm_1QY8Py4VGloSiKo7kVLuacfg"
select select "180"
select select "spot7"
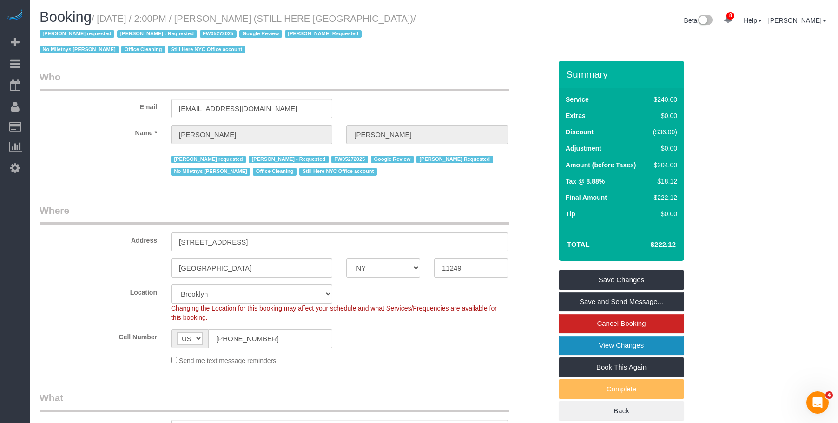
click at [578, 349] on link "View Changes" at bounding box center [622, 346] width 126 height 20
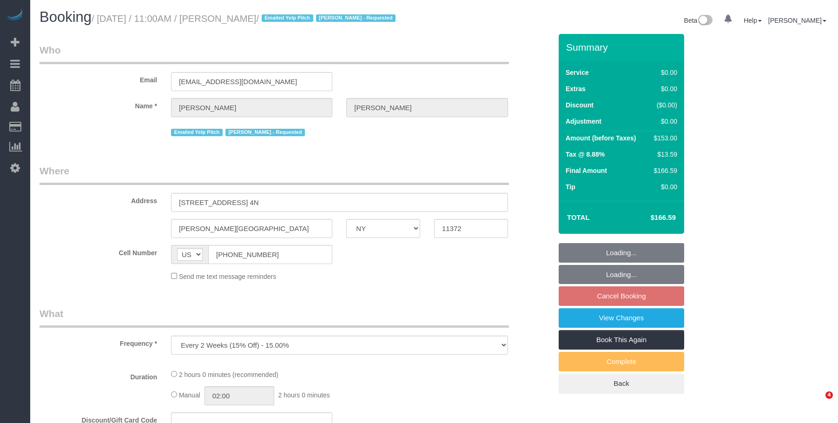
select select "NY"
select select "string:stripe-pm_1JDWDm4VGloSiKo7oIyGWjZ6"
select select "spot4"
select select "number:89"
select select "number:90"
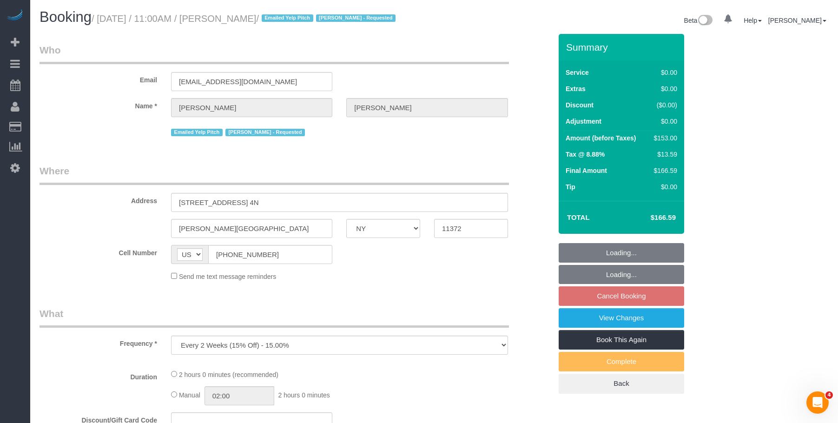
select select "number:15"
select select "number:5"
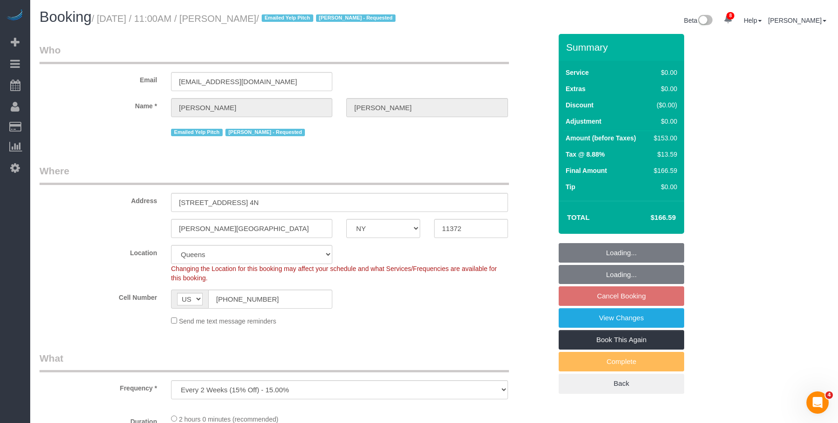
select select "2"
select select "object:958"
select select "2"
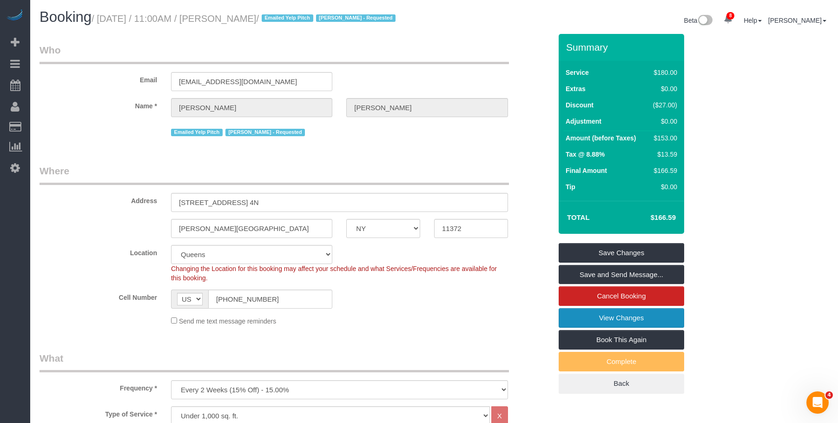
click at [575, 328] on link "View Changes" at bounding box center [622, 318] width 126 height 20
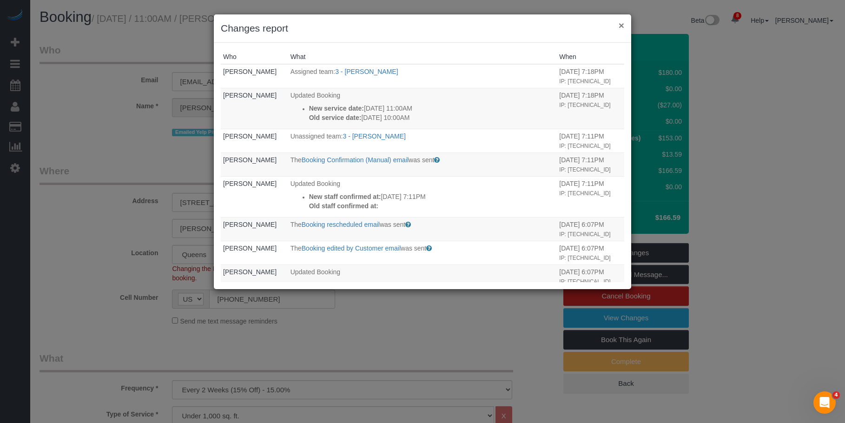
click at [621, 24] on button "×" at bounding box center [622, 25] width 6 height 10
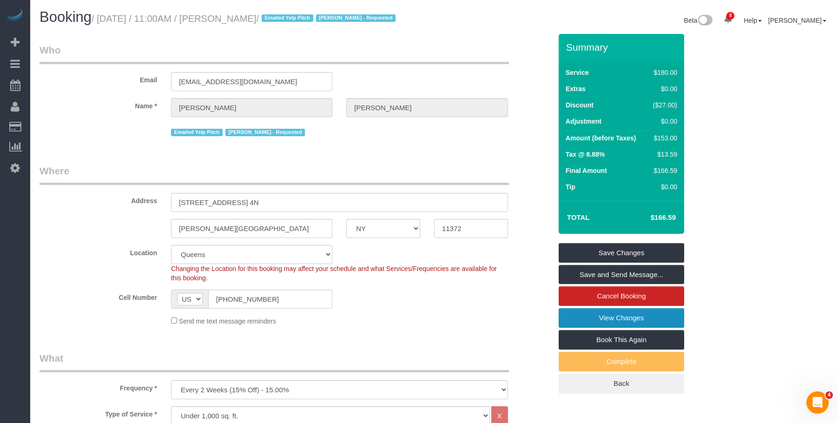
click at [582, 327] on link "View Changes" at bounding box center [622, 318] width 126 height 20
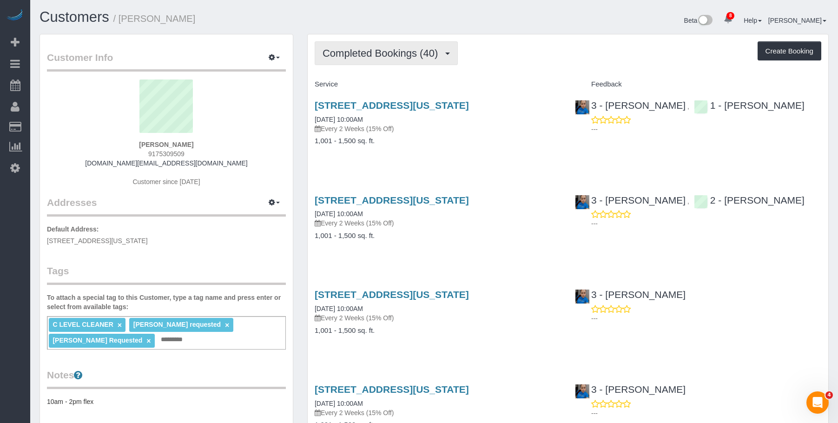
drag, startPoint x: 392, startPoint y: 40, endPoint x: 391, endPoint y: 53, distance: 12.6
click at [402, 50] on span "Completed Bookings (40)" at bounding box center [383, 53] width 120 height 12
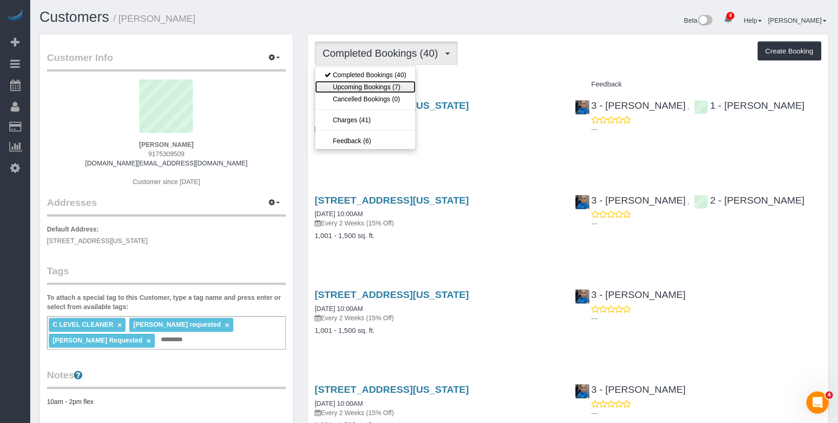
click at [389, 83] on link "Upcoming Bookings (7)" at bounding box center [365, 87] width 100 height 12
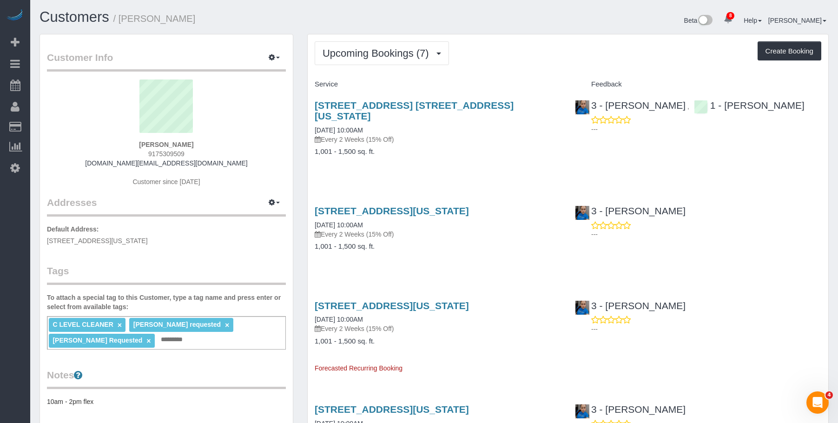
click at [444, 229] on div "30 River Rd, Apt 19c, New York, NY 10044 09/08/2025 10:00AM Every 2 Weeks (15% …" at bounding box center [438, 234] width 260 height 72
click at [462, 205] on link "30 River Rd, Apt 19c, New York, NY 10044" at bounding box center [392, 210] width 154 height 11
click at [411, 106] on link "30 River Rd, Apt. 19c, New York, NY 10044" at bounding box center [414, 110] width 199 height 21
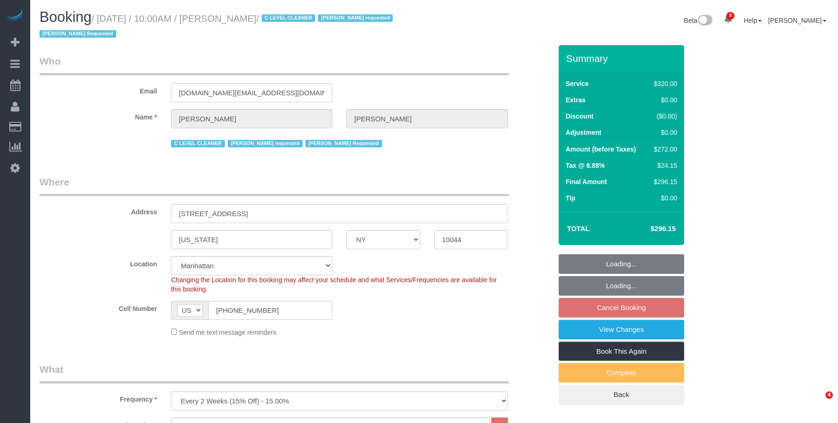
select select "NY"
select select "240"
select select "spot2"
select select "number:89"
select select "number:90"
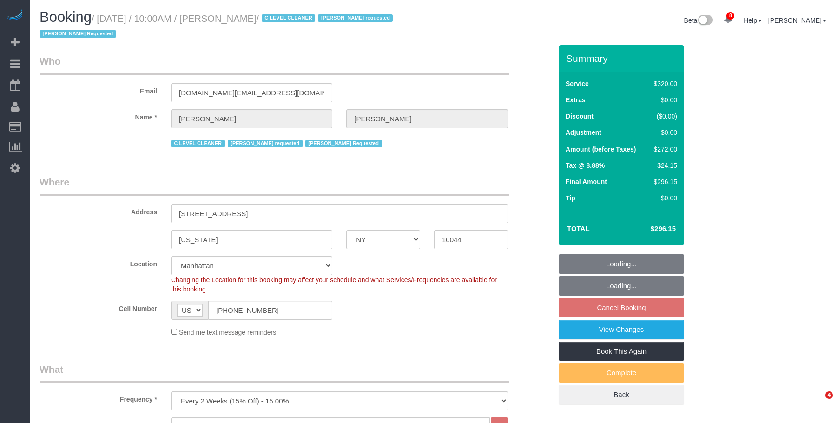
select select "number:15"
select select "number:5"
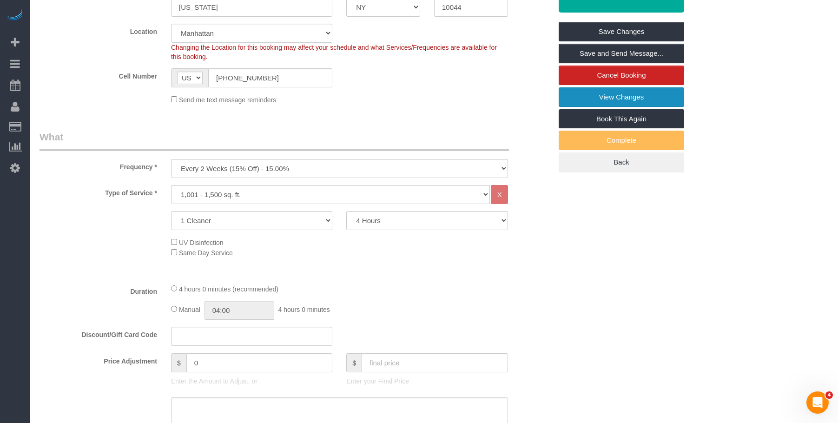
click at [623, 94] on link "View Changes" at bounding box center [622, 97] width 126 height 20
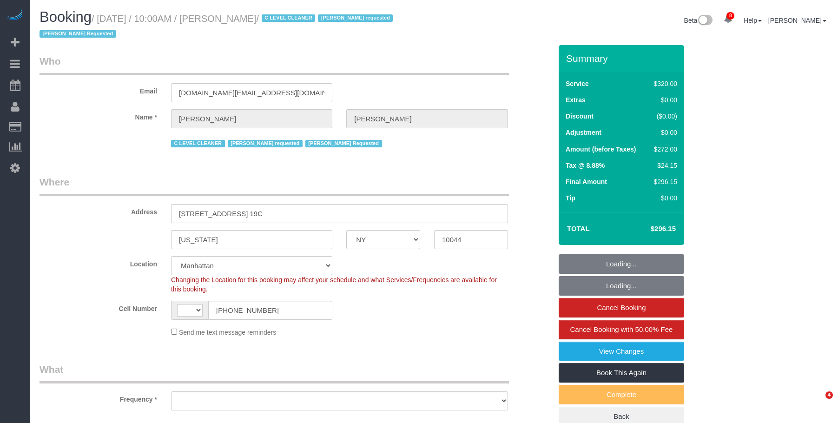
select select "NY"
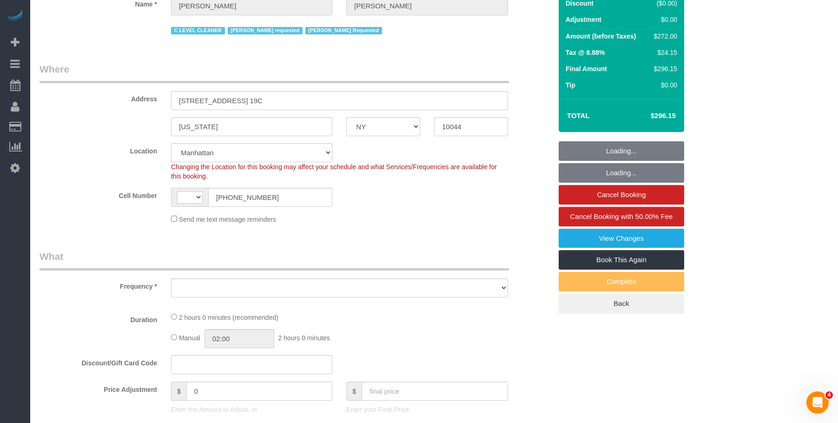
select select "string:[GEOGRAPHIC_DATA]"
select select "2"
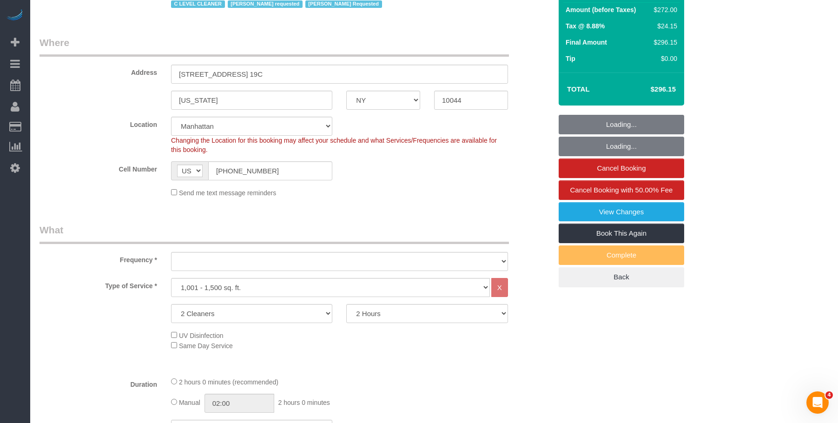
select select "object:940"
select select "spot1"
select select "number:89"
select select "number:90"
select select "number:15"
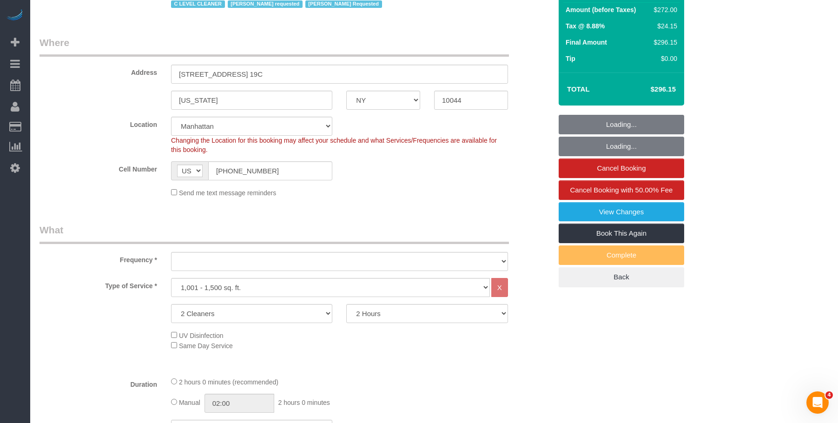
select select "number:5"
select select "object:1343"
select select "string:stripe-pm_1OfFBT4VGloSiKo7Bq2FZQac"
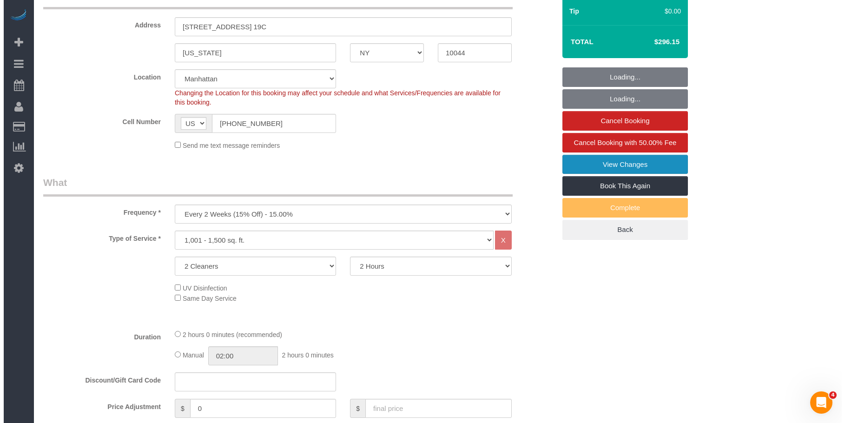
scroll to position [186, 0]
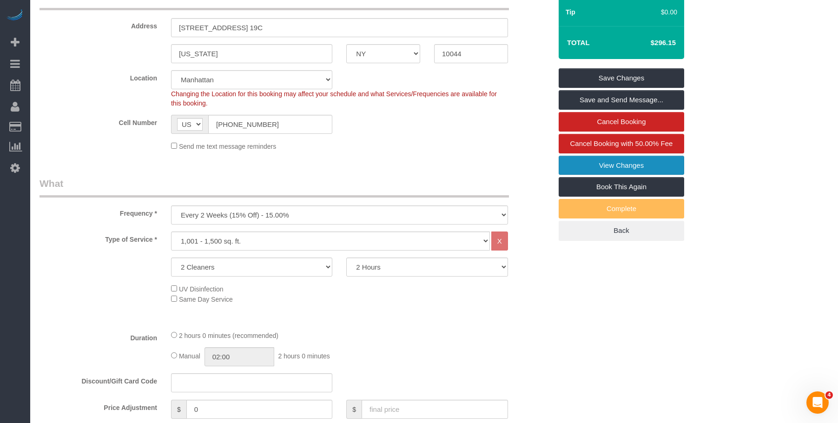
click at [621, 166] on link "View Changes" at bounding box center [622, 166] width 126 height 20
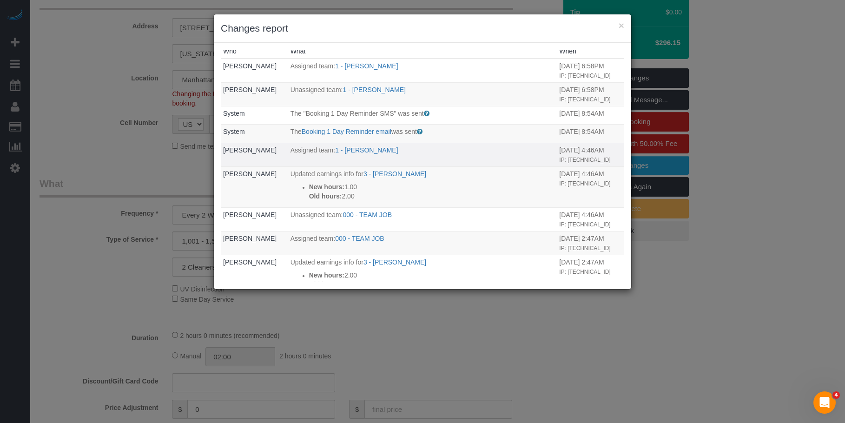
scroll to position [0, 0]
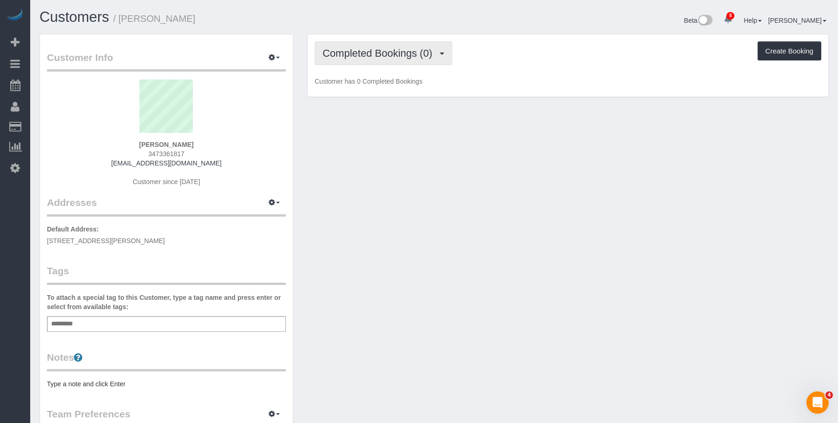
click at [381, 41] on button "Completed Bookings (0)" at bounding box center [384, 53] width 138 height 24
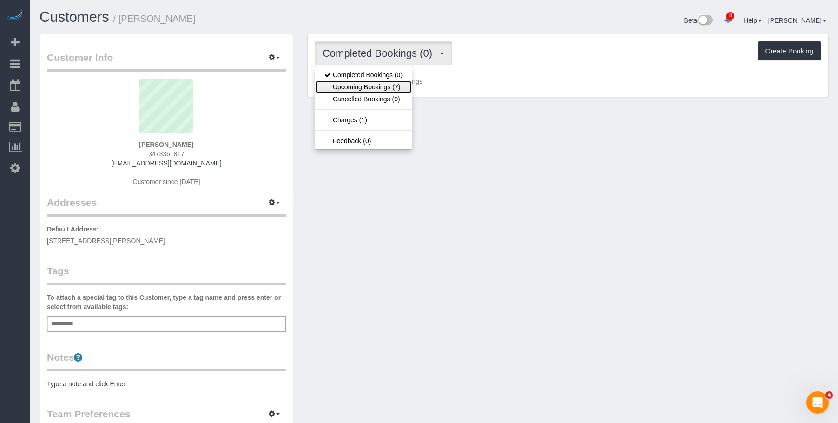
click at [380, 91] on link "Upcoming Bookings (7)" at bounding box center [363, 87] width 97 height 12
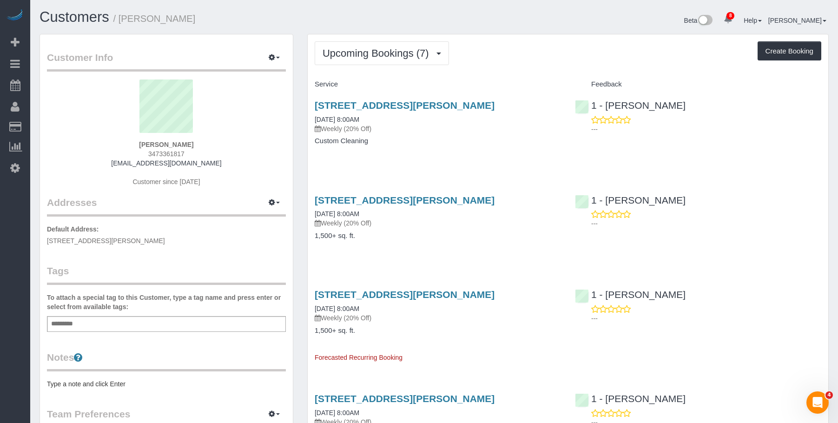
click at [477, 137] on div "197 Gordon Street, Apt 2k, Staten Island, NY 10304 09/02/2025 8:00AM Weekly (20…" at bounding box center [438, 128] width 260 height 72
click at [495, 102] on link "197 Gordon Street, Apt 2k, Staten Island, NY 10304" at bounding box center [405, 105] width 180 height 11
drag, startPoint x: 313, startPoint y: 102, endPoint x: 557, endPoint y: 100, distance: 244.0
click at [557, 100] on div "197 Gordon Street, Apt 2k, Staten Island, NY 10304 09/02/2025 8:00AM Weekly (20…" at bounding box center [438, 128] width 260 height 72
copy link "197 Gordon Street, Apt 2k, Staten Island, NY 10304"
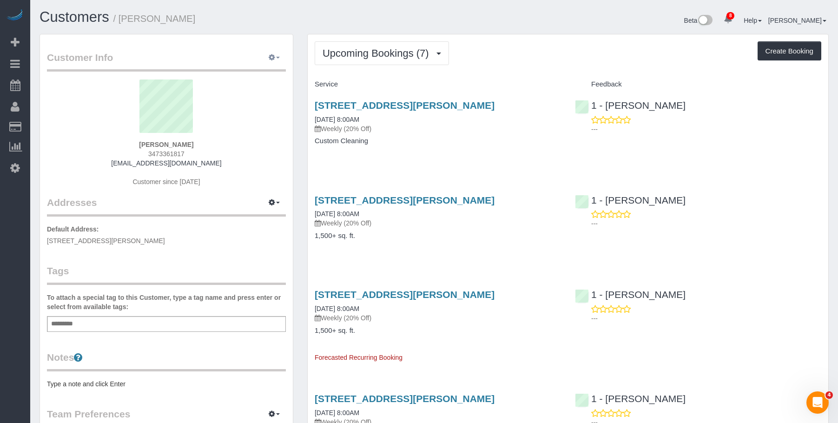
click at [273, 55] on icon "button" at bounding box center [272, 57] width 7 height 6
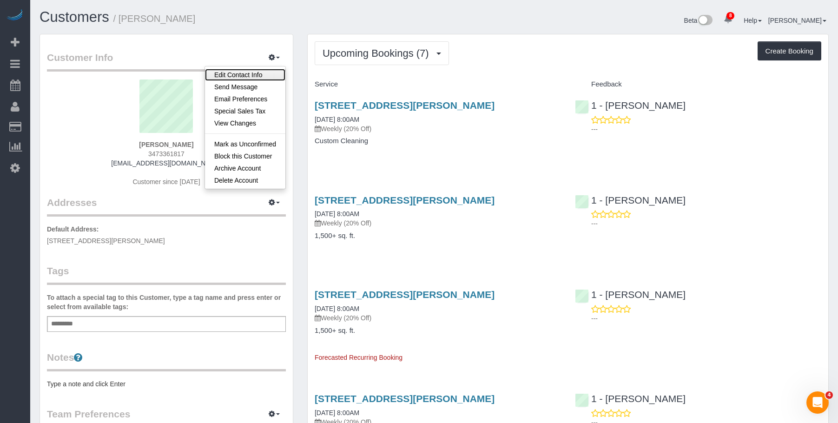
click at [253, 73] on link "Edit Contact Info" at bounding box center [245, 75] width 80 height 12
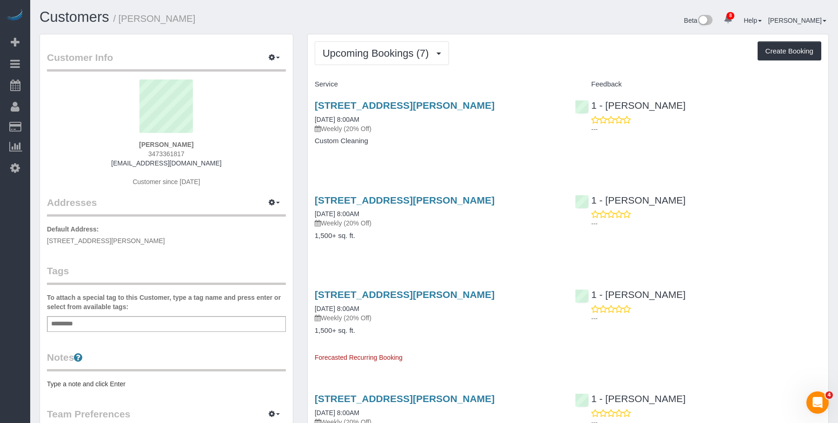
select select "NY"
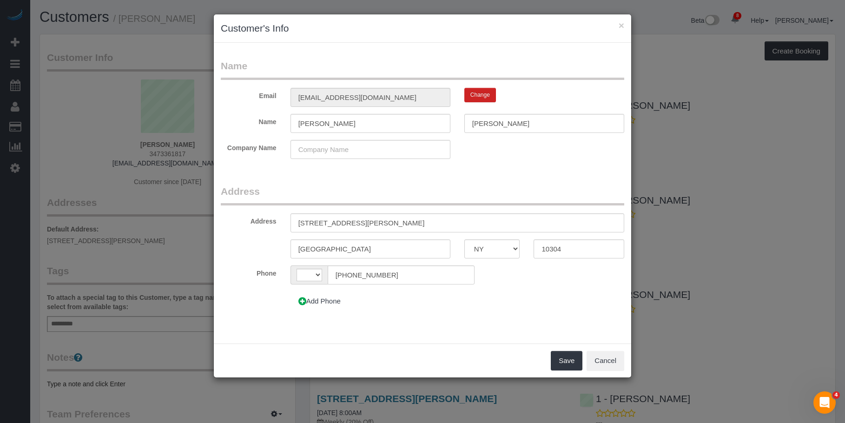
select select "string:[GEOGRAPHIC_DATA]"
click at [370, 222] on input "[STREET_ADDRESS][PERSON_NAME]" at bounding box center [458, 222] width 334 height 19
type input "197 Gordon Street, Apt. 2K"
click at [563, 357] on button "Save" at bounding box center [567, 361] width 32 height 20
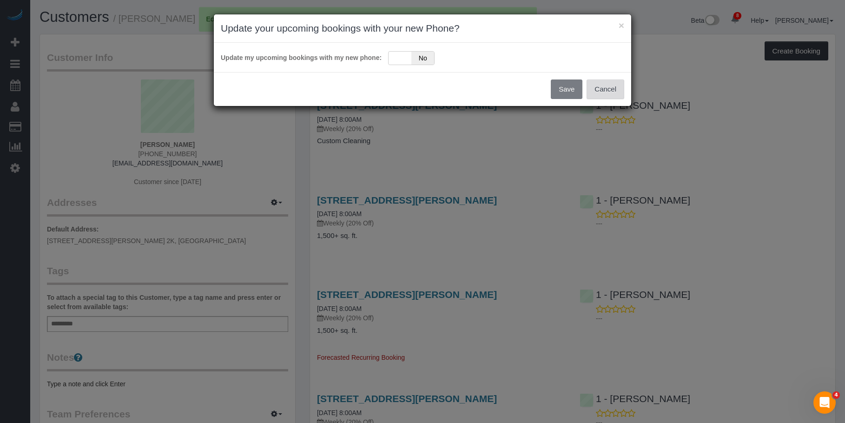
click at [607, 88] on button "Cancel" at bounding box center [606, 89] width 38 height 20
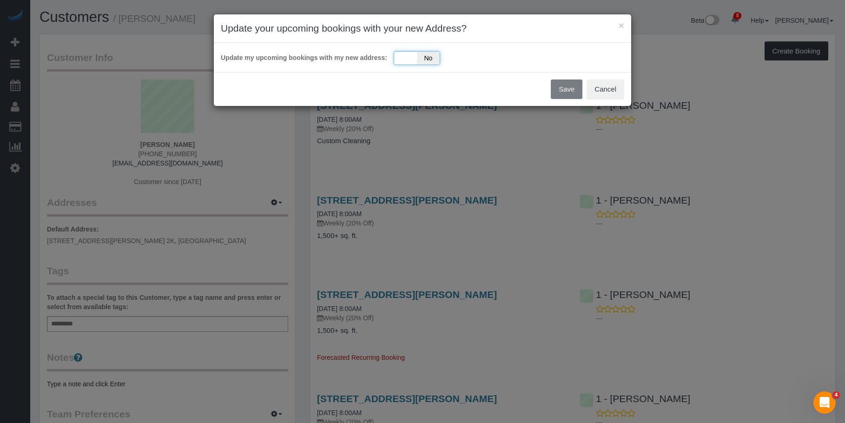
click at [408, 56] on div "Yes No" at bounding box center [417, 58] width 46 height 14
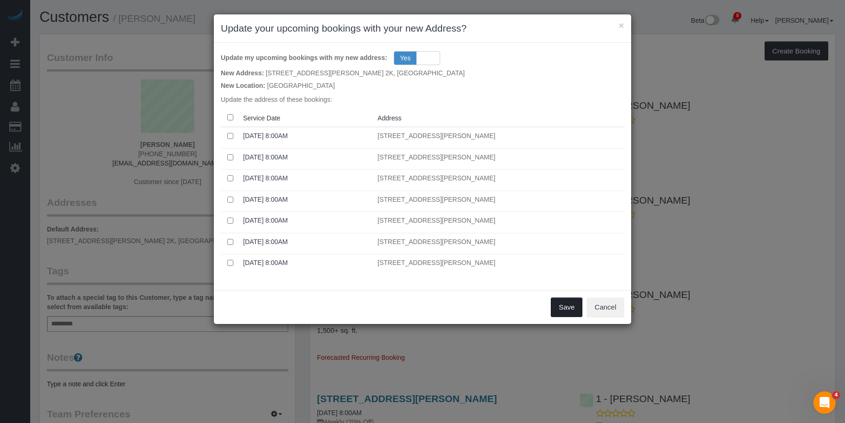
click at [567, 303] on button "Save" at bounding box center [567, 307] width 32 height 20
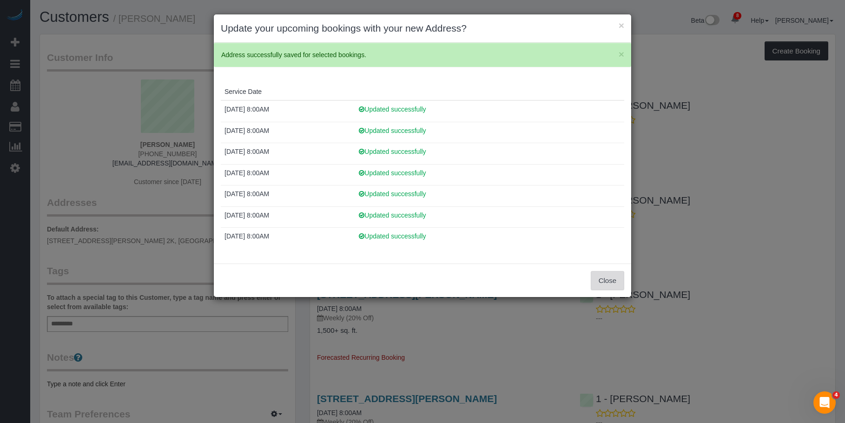
click at [608, 277] on button "Close" at bounding box center [607, 281] width 33 height 20
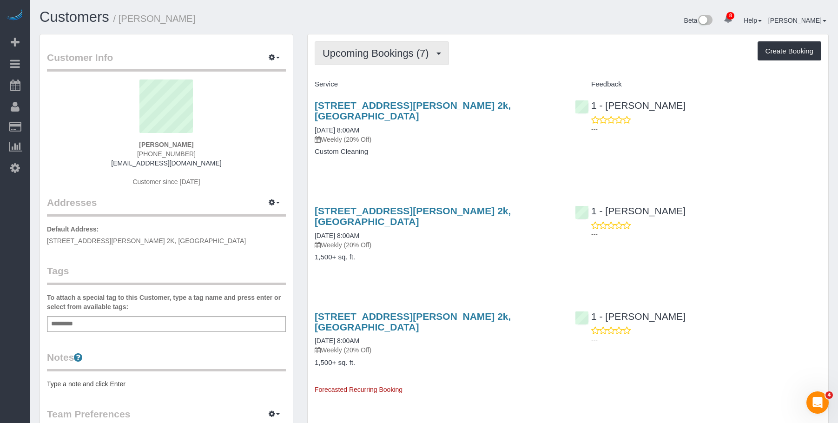
click at [394, 47] on span "Upcoming Bookings (7)" at bounding box center [378, 53] width 111 height 12
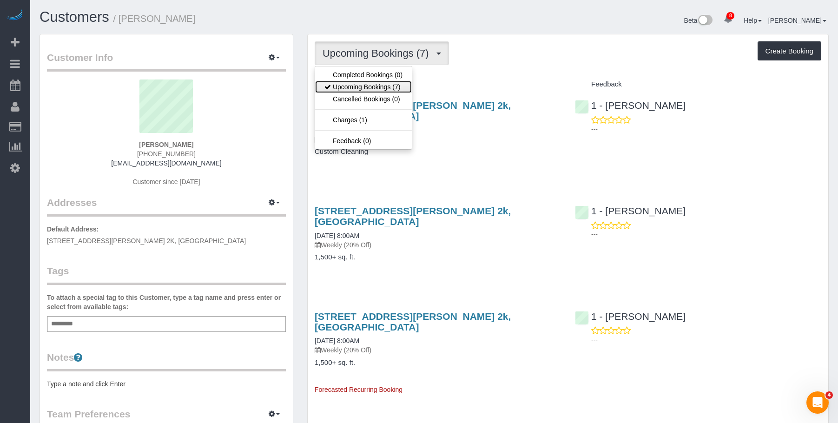
click at [377, 85] on link "Upcoming Bookings (7)" at bounding box center [363, 87] width 97 height 12
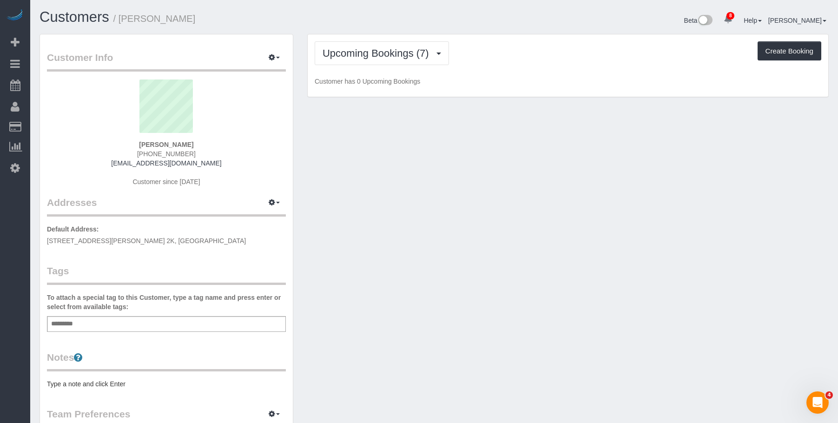
click at [555, 50] on div "Upcoming Bookings (7) Completed Bookings (0) Upcoming Bookings (7) Cancelled Bo…" at bounding box center [568, 53] width 507 height 24
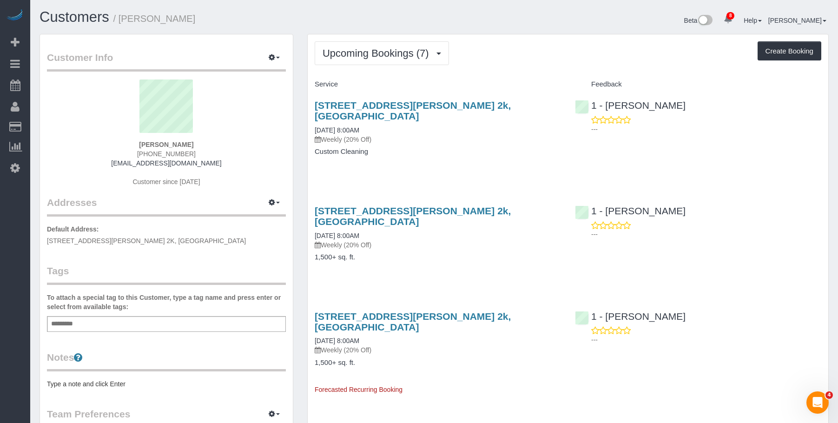
click at [495, 146] on div "197 Gordon Street, Apt. 2k, Staten Island, NY 10304 09/02/2025 8:00AM Weekly (2…" at bounding box center [438, 133] width 260 height 82
click at [476, 240] on p "Weekly (20% Off)" at bounding box center [438, 244] width 246 height 9
click at [430, 104] on link "197 Gordon Street, Apt. 2k, Staten Island, NY 10304" at bounding box center [413, 110] width 196 height 21
drag, startPoint x: 356, startPoint y: 54, endPoint x: 359, endPoint y: 80, distance: 26.2
click at [356, 54] on span "Upcoming Bookings (7)" at bounding box center [378, 53] width 111 height 12
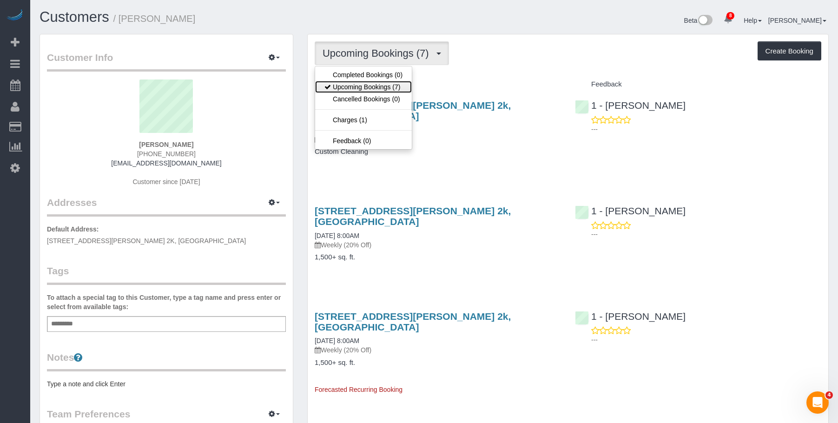
click at [364, 83] on link "Upcoming Bookings (7)" at bounding box center [363, 87] width 97 height 12
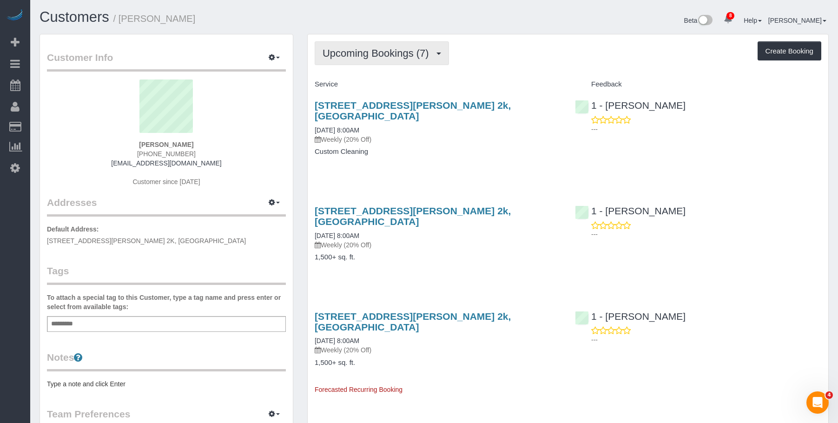
click at [365, 48] on span "Upcoming Bookings (7)" at bounding box center [378, 53] width 111 height 12
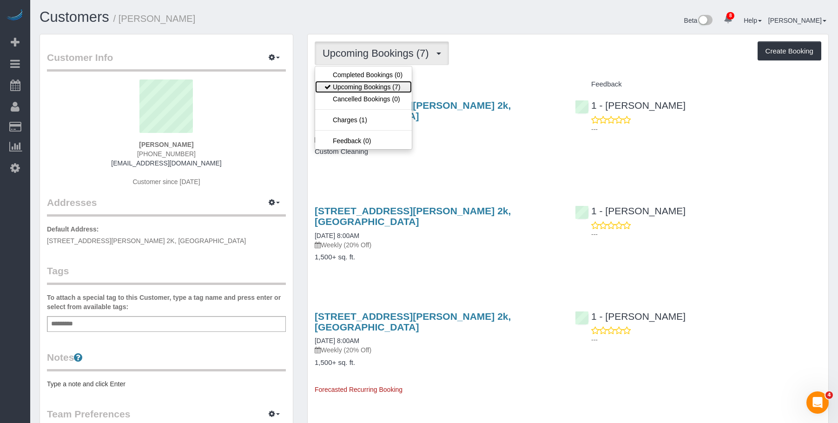
click at [364, 88] on link "Upcoming Bookings (7)" at bounding box center [363, 87] width 97 height 12
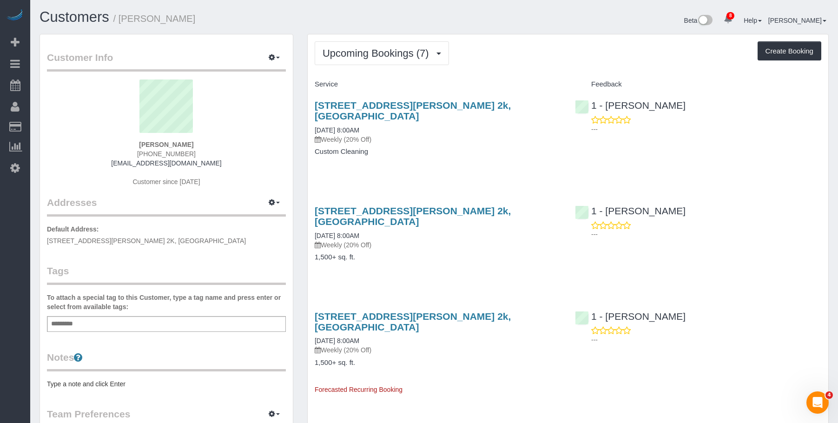
click at [448, 135] on p "Weekly (20% Off)" at bounding box center [438, 139] width 246 height 9
click at [462, 105] on link "197 Gordon Street, Apt. 2k, Staten Island, NY 10304" at bounding box center [413, 110] width 196 height 21
click at [162, 326] on div "Add a tag" at bounding box center [166, 324] width 239 height 16
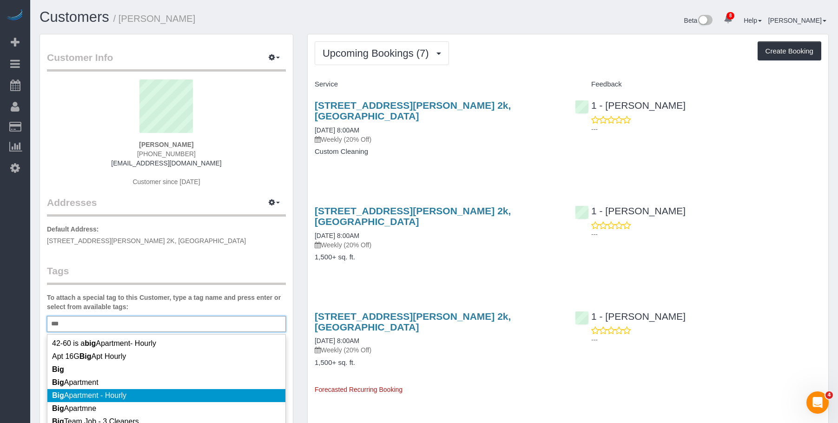
type input "***"
click at [152, 390] on li "Big Apartment - Hourly" at bounding box center [166, 395] width 238 height 13
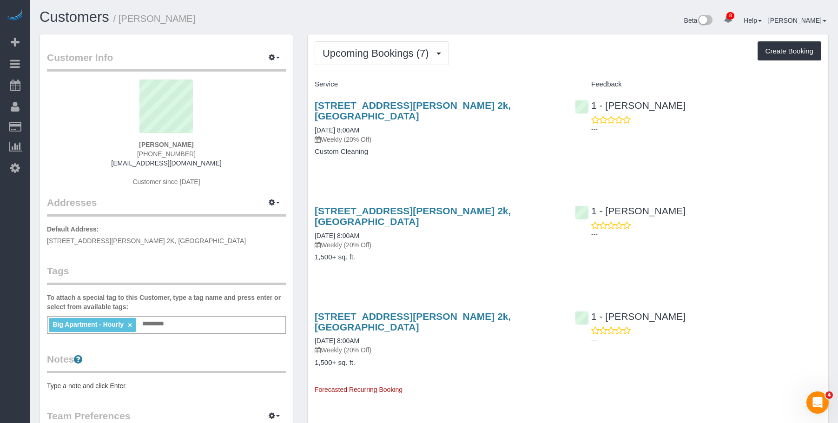
click at [98, 391] on div "Customer Info Edit Contact Info Send Message Email Preferences Special Sales Ta…" at bounding box center [166, 336] width 253 height 605
click at [104, 388] on pre "Type a note and click Enter" at bounding box center [166, 385] width 239 height 9
drag, startPoint x: 181, startPoint y: 387, endPoint x: 197, endPoint y: 402, distance: 21.7
click at [181, 388] on textarea "**********" at bounding box center [166, 429] width 239 height 96
click at [249, 386] on textarea "**********" at bounding box center [166, 429] width 239 height 96
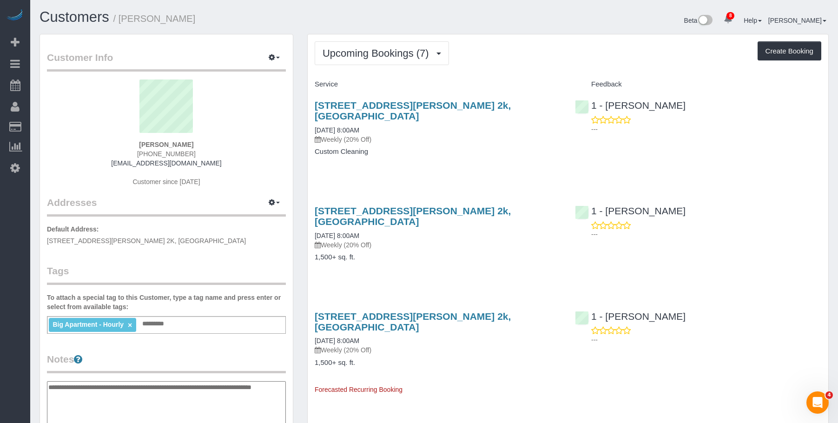
type textarea "**********"
click at [492, 359] on h4 "1,500+ sq. ft." at bounding box center [438, 363] width 246 height 8
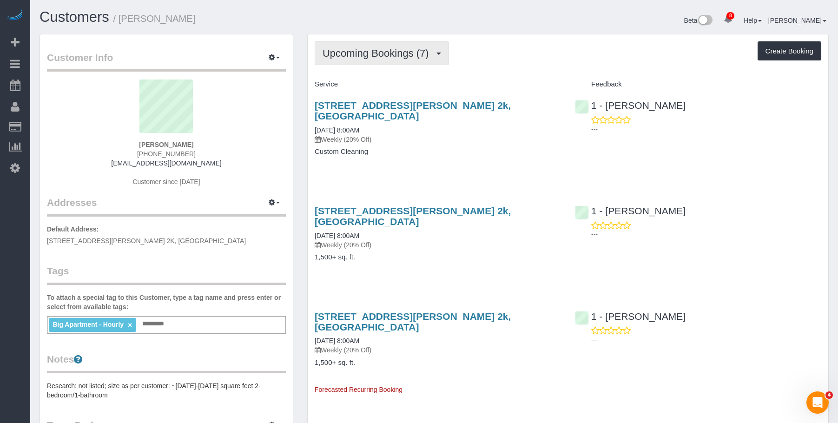
click at [374, 53] on span "Upcoming Bookings (7)" at bounding box center [378, 53] width 111 height 12
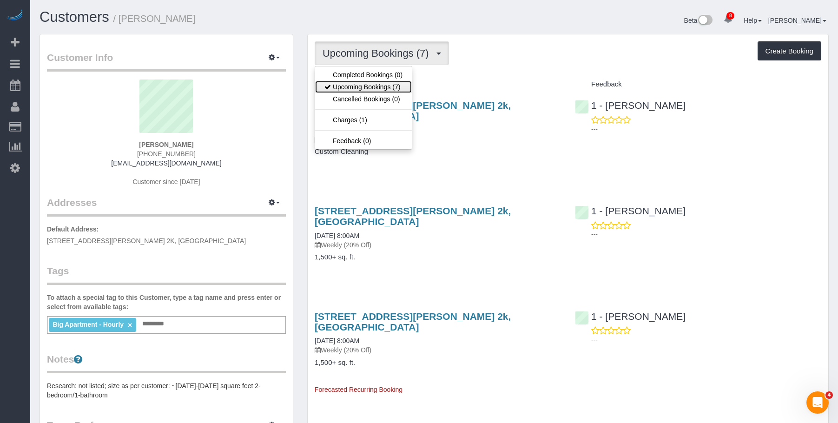
click at [377, 87] on link "Upcoming Bookings (7)" at bounding box center [363, 87] width 97 height 12
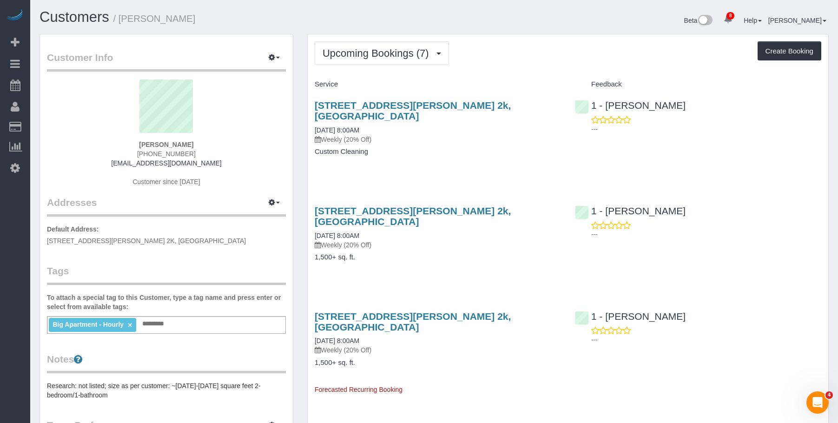
click at [457, 205] on link "197 Gordon Street, Apt. 2k, Staten Island, NY 10304" at bounding box center [413, 215] width 196 height 21
click at [400, 103] on link "197 Gordon Street, Apt. 2k, Staten Island, NY 10304" at bounding box center [413, 110] width 196 height 21
click at [228, 37] on div "Customer Info Edit Contact Info Send Message Email Preferences Special Sales Ta…" at bounding box center [166, 341] width 253 height 615
drag, startPoint x: 125, startPoint y: 18, endPoint x: 217, endPoint y: 19, distance: 92.0
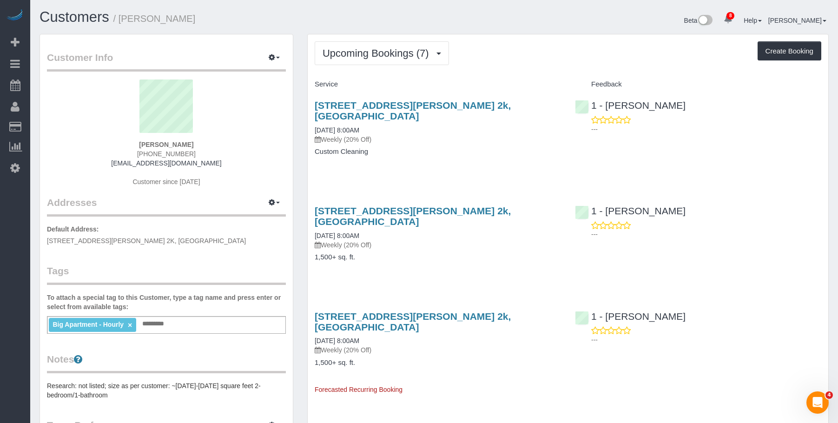
click at [217, 19] on h1 "Customers / Genara Burks" at bounding box center [234, 17] width 388 height 16
copy small "Genara Burks"
drag, startPoint x: 440, startPoint y: 152, endPoint x: 434, endPoint y: 140, distance: 12.9
click at [440, 152] on div "197 Gordon Street, Apt. 2k, Staten Island, NY 10304 09/02/2025 8:00AM Weekly (2…" at bounding box center [438, 133] width 260 height 82
drag, startPoint x: 747, startPoint y: 210, endPoint x: 755, endPoint y: 207, distance: 9.1
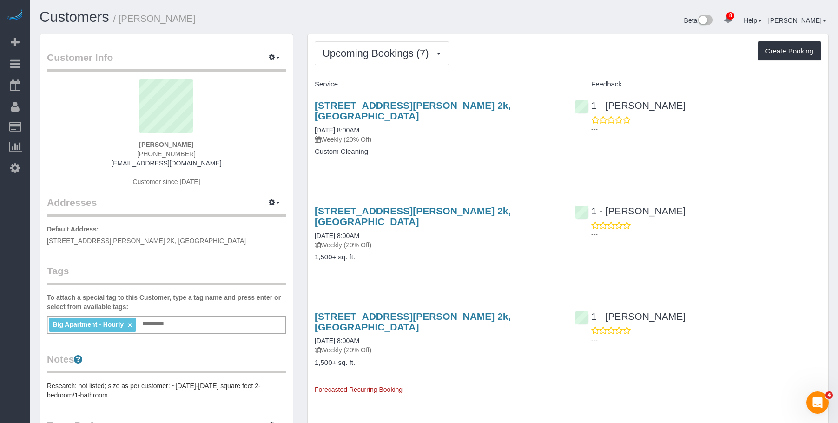
click at [747, 209] on div "1 - Ingrid Malasi ---" at bounding box center [698, 221] width 260 height 46
drag, startPoint x: 470, startPoint y: 60, endPoint x: 451, endPoint y: 42, distance: 26.3
click at [470, 60] on div "Upcoming Bookings (7) Completed Bookings (0) Upcoming Bookings (7) Cancelled Bo…" at bounding box center [568, 53] width 507 height 24
click at [373, 56] on span "Upcoming Bookings (7)" at bounding box center [378, 53] width 111 height 12
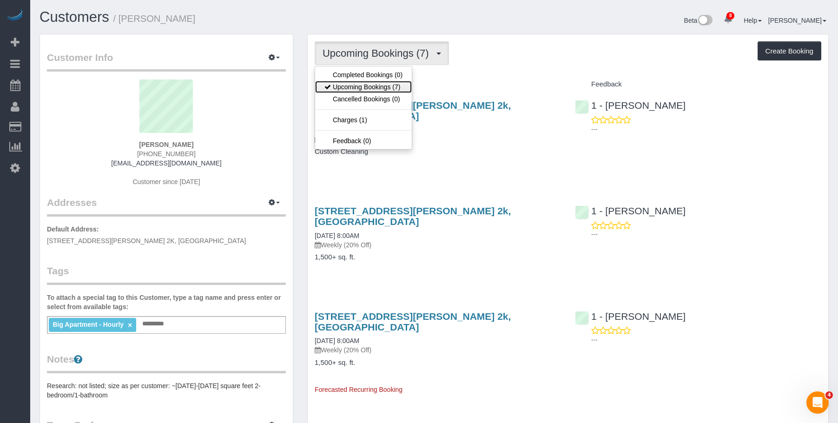
drag, startPoint x: 374, startPoint y: 83, endPoint x: 430, endPoint y: 115, distance: 65.0
click at [374, 83] on link "Upcoming Bookings (7)" at bounding box center [363, 87] width 97 height 12
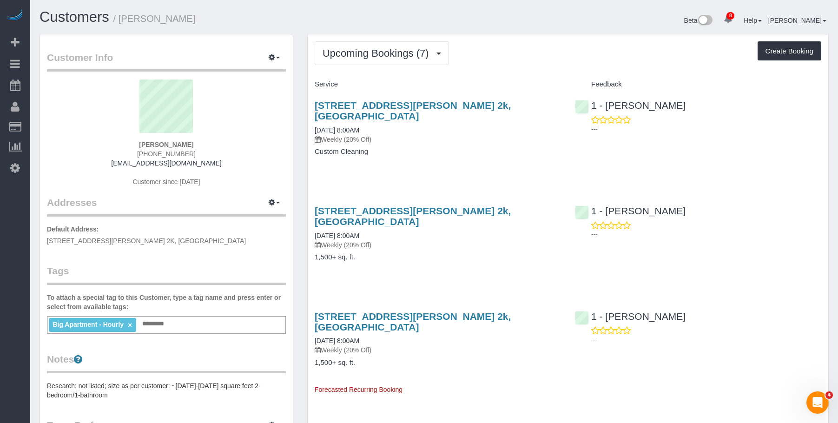
click at [510, 145] on div "197 Gordon Street, Apt. 2k, Staten Island, NY 10304 09/02/2025 8:00AM Weekly (2…" at bounding box center [438, 133] width 260 height 82
click at [508, 109] on link "197 Gordon Street, Apt. 2k, Staten Island, NY 10304" at bounding box center [413, 110] width 196 height 21
click at [205, 329] on div "Big Apartment - Hourly × Add a tag" at bounding box center [166, 325] width 239 height 18
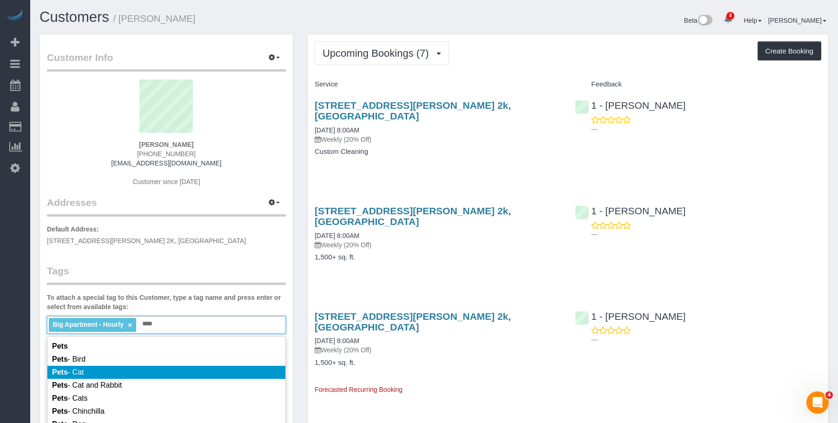
scroll to position [46, 0]
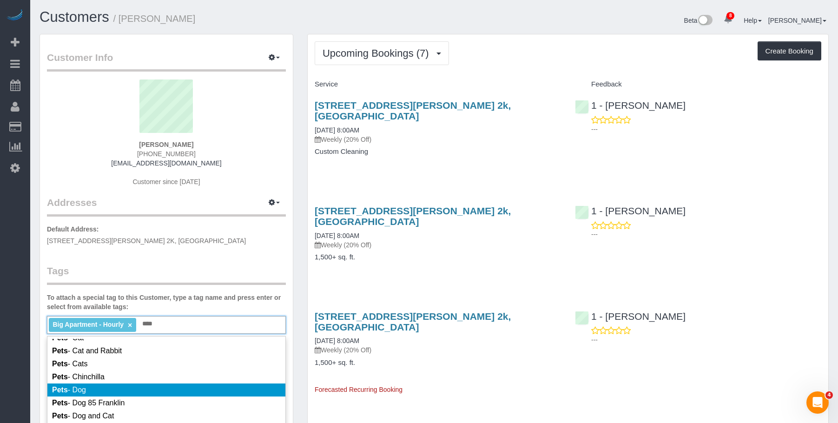
type input "****"
click at [171, 387] on li "Pets - Dog" at bounding box center [166, 389] width 238 height 13
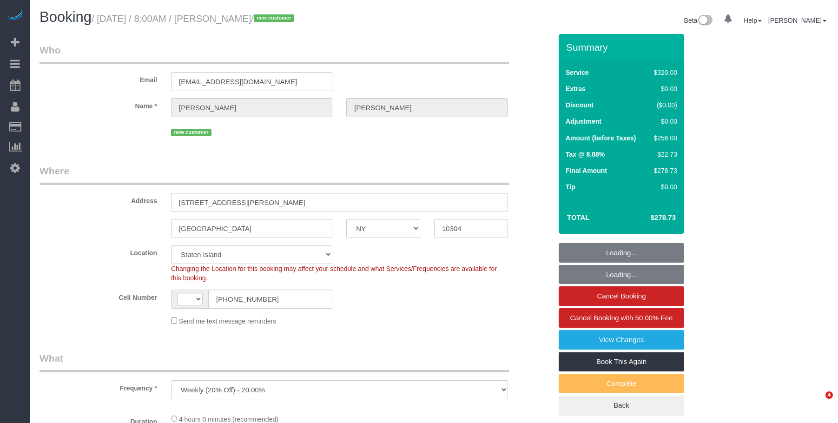
select select "NY"
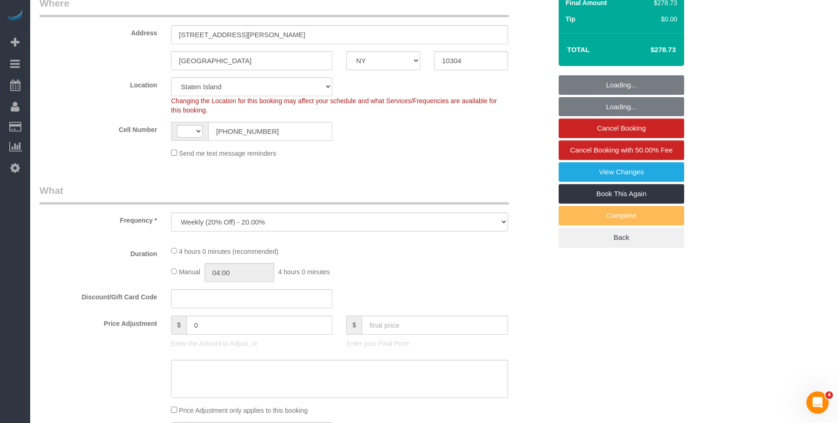
select select "object:604"
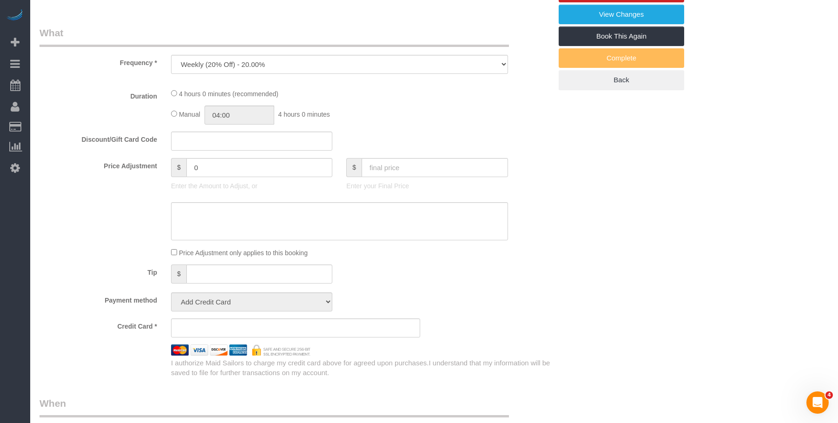
select select "string:stripe-pm_1S2eAF4VGloSiKo7vkQGNOUN"
select select "number:56"
select select "number:79"
select select "number:13"
select select "number:5"
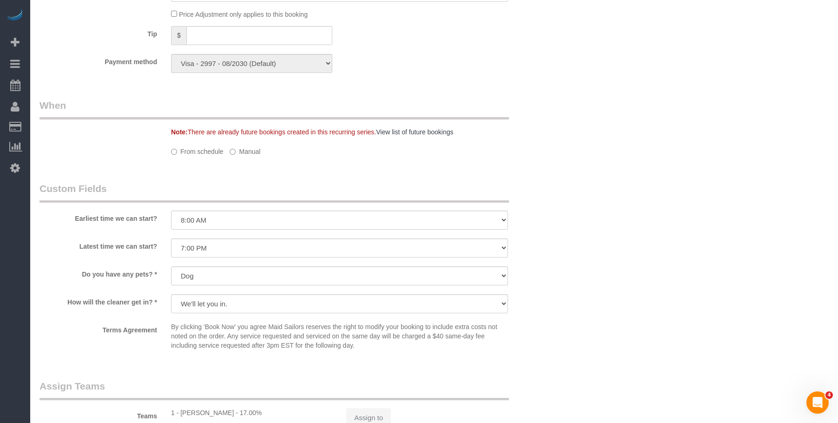
select select "string:[GEOGRAPHIC_DATA]"
select select "spot1"
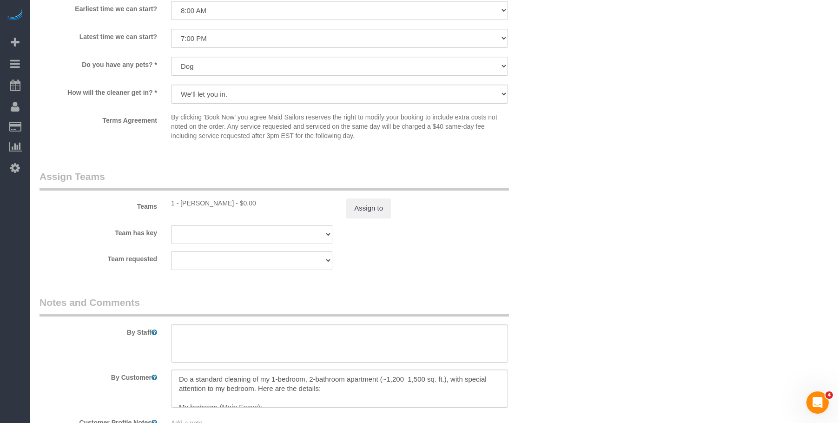
select select "240"
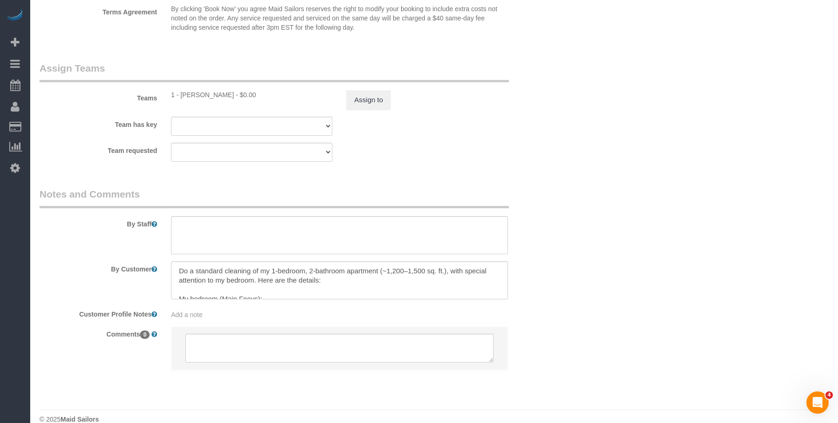
scroll to position [1015, 0]
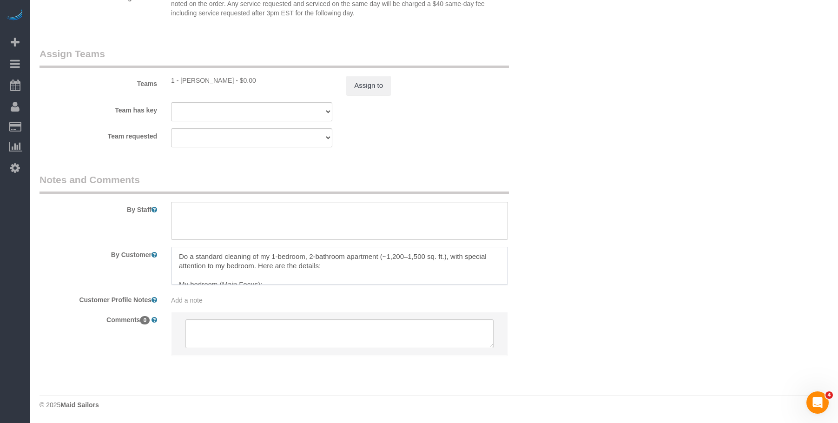
click at [410, 271] on textarea at bounding box center [339, 266] width 337 height 38
click at [393, 263] on textarea "To enrich screen reader interactions, please activate Accessibility in Grammarl…" at bounding box center [339, 266] width 337 height 38
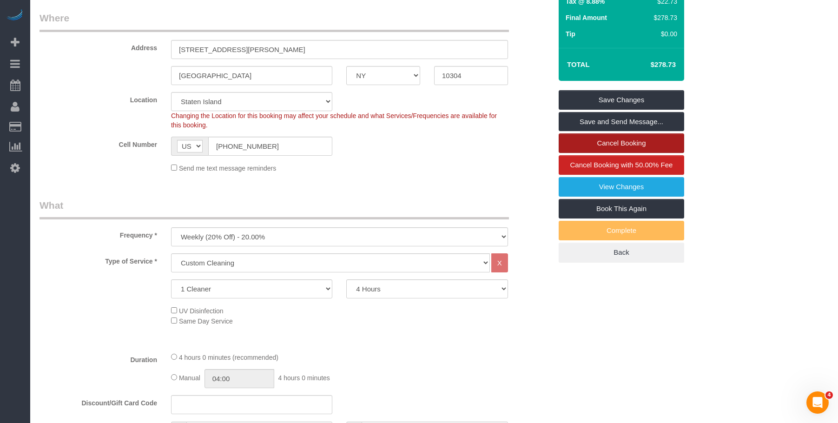
scroll to position [0, 0]
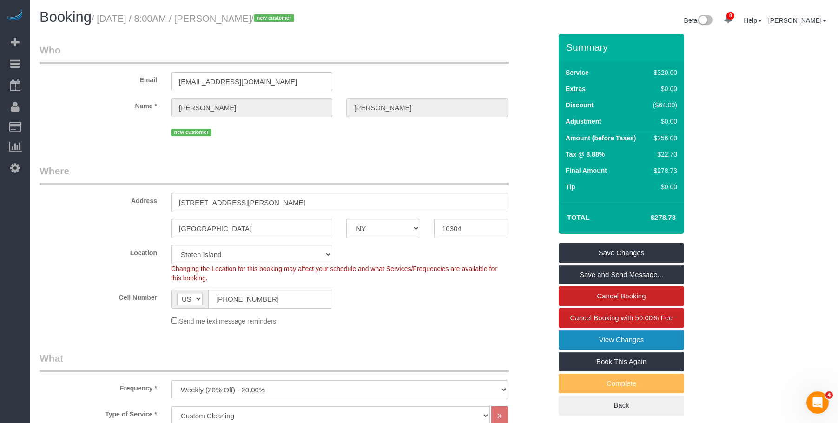
drag, startPoint x: 592, startPoint y: 334, endPoint x: 584, endPoint y: 334, distance: 7.4
click at [591, 334] on link "View Changes" at bounding box center [622, 340] width 126 height 20
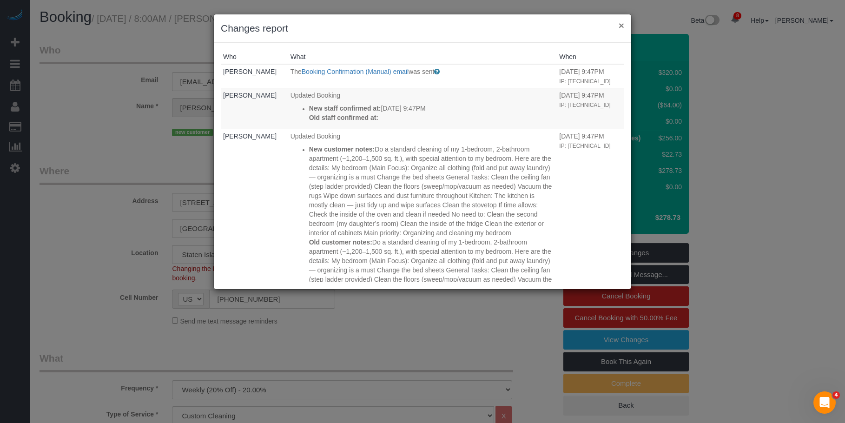
click at [620, 24] on button "×" at bounding box center [622, 25] width 6 height 10
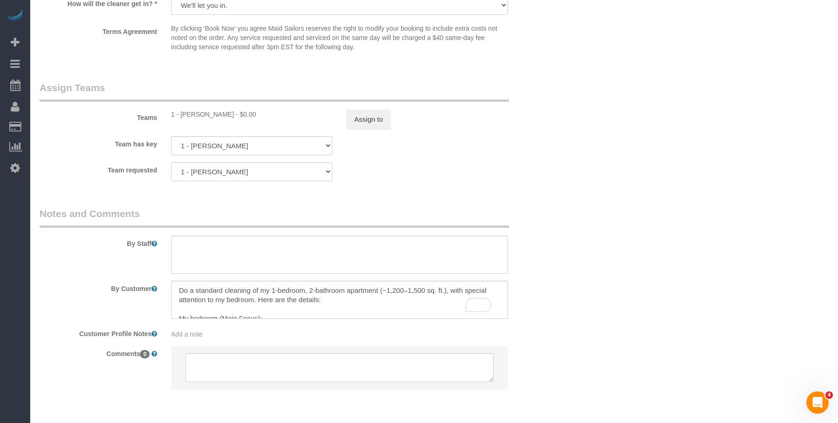
scroll to position [969, 0]
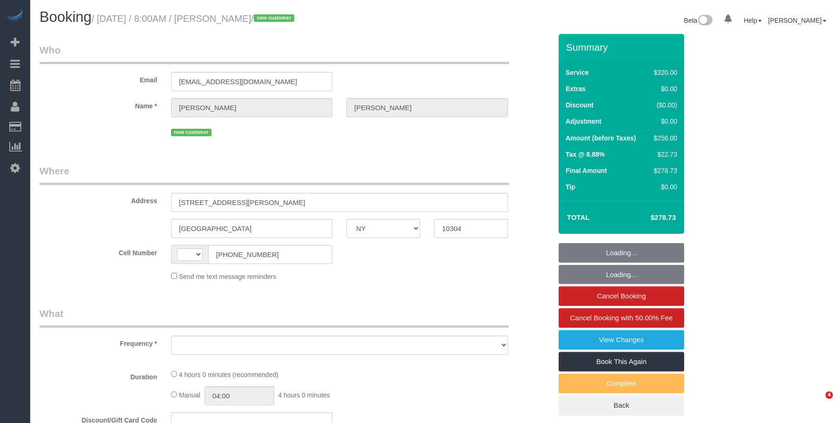
select select "NY"
select select "number:56"
select select "number:79"
select select "number:13"
select select "number:5"
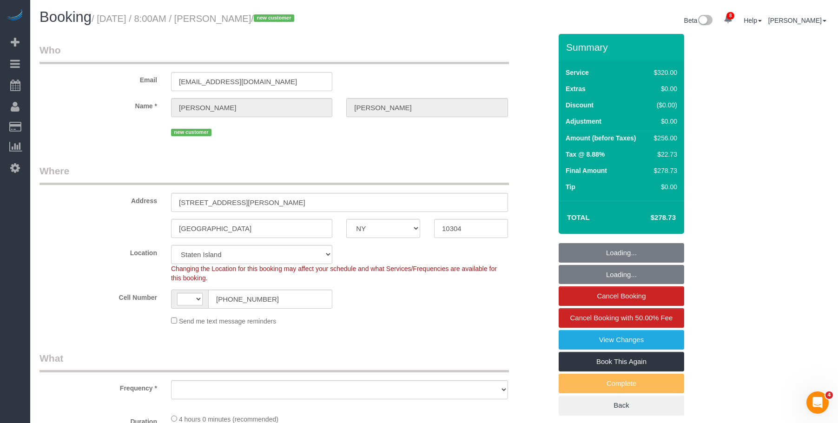
select select "string:[GEOGRAPHIC_DATA]"
select select "string:stripe-pm_1S2eAF4VGloSiKo7vkQGNOUN"
select select "240"
select select "object:1004"
select select "spot1"
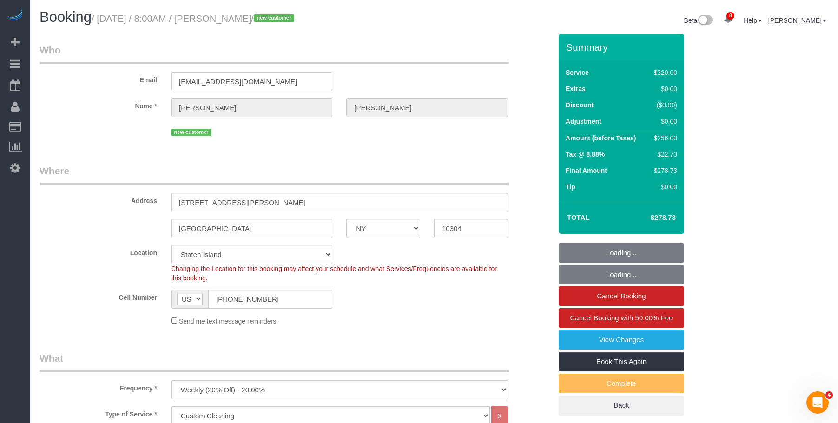
select select "object:1012"
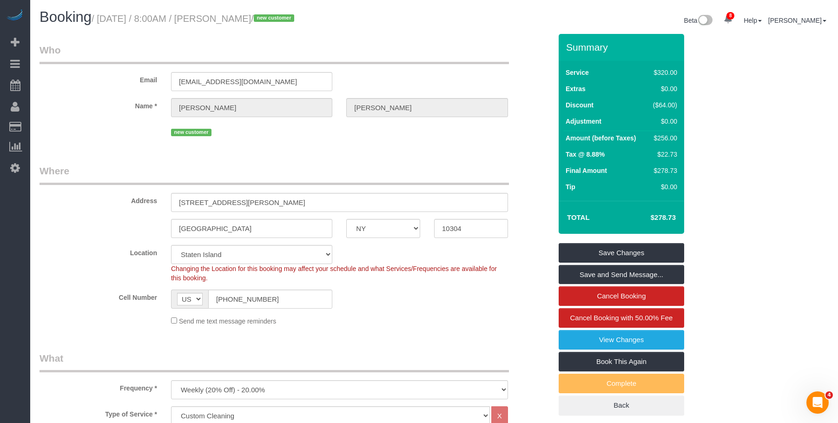
click at [441, 45] on legend "Who" at bounding box center [274, 53] width 469 height 21
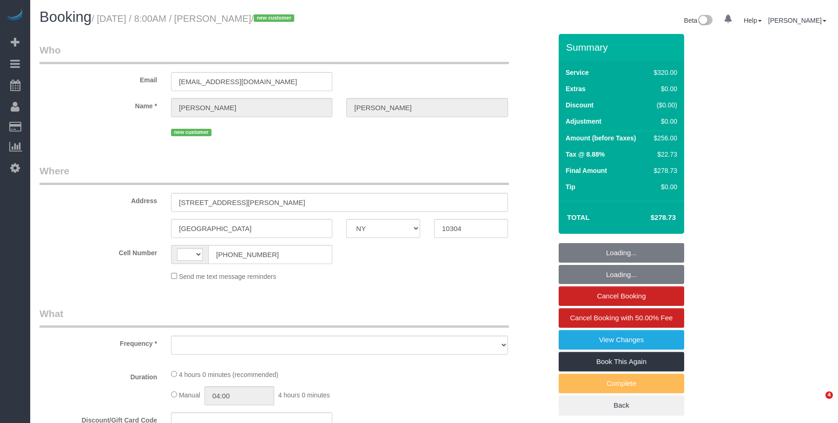
select select "NY"
select select "string:[GEOGRAPHIC_DATA]"
select select "number:56"
select select "number:79"
select select "number:13"
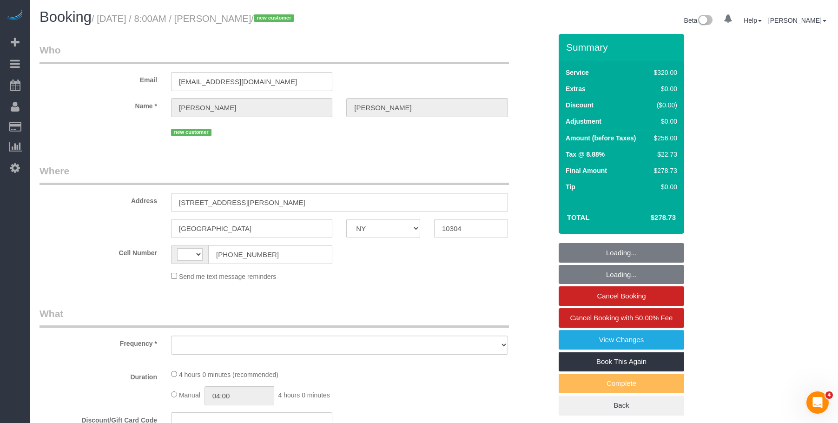
select select "number:5"
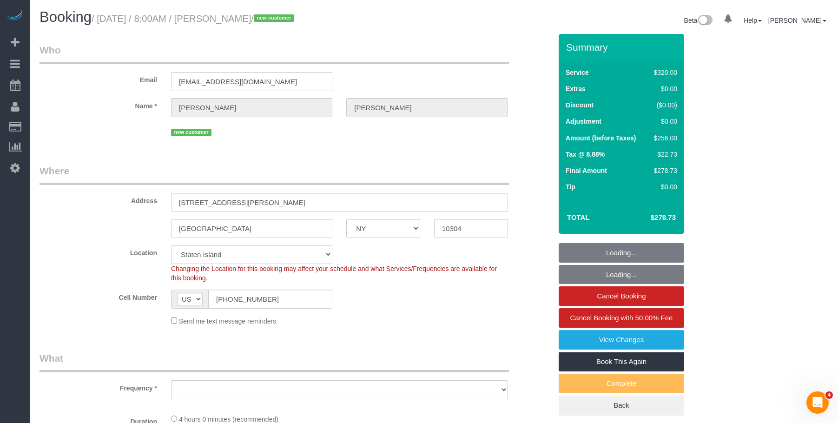
select select "string:stripe-pm_1S2eAF4VGloSiKo7vkQGNOUN"
select select "object:847"
select select "spot1"
select select "object:883"
select select "240"
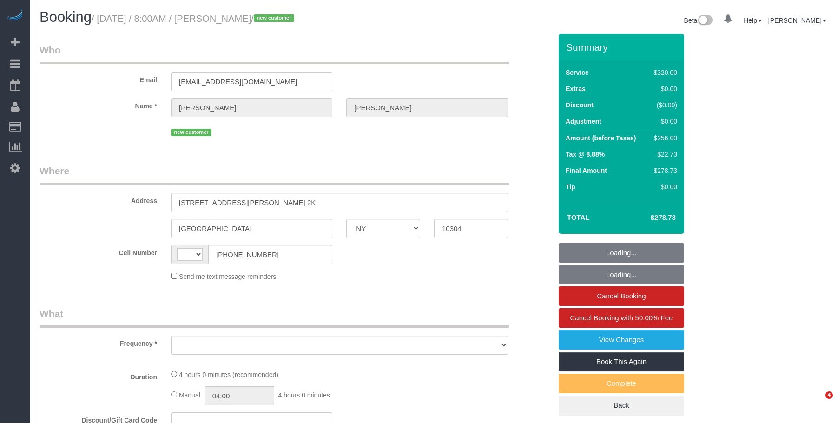
select select "NY"
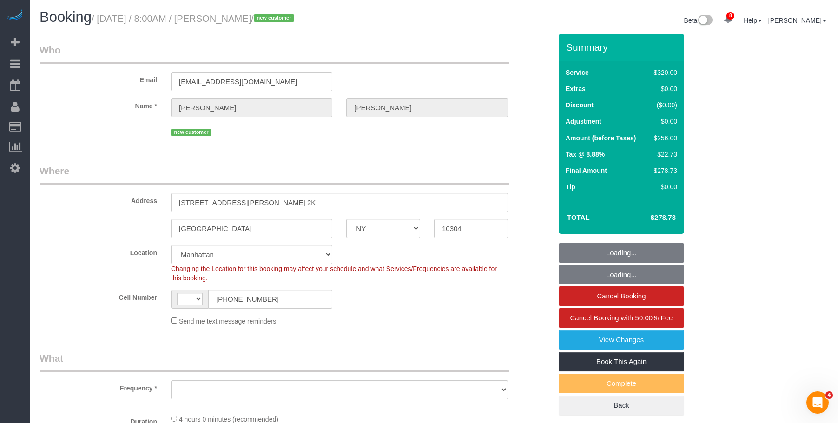
select select "string:[GEOGRAPHIC_DATA]"
select select "object:702"
select select "string:stripe-pm_1S2eAF4VGloSiKo7vkQGNOUN"
select select "240"
select select "spot1"
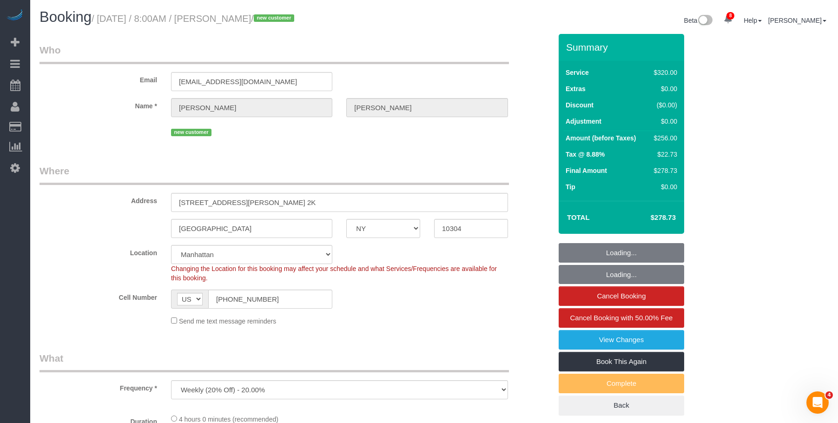
select select "number:56"
select select "number:79"
select select "number:13"
select select "number:5"
select select "object:984"
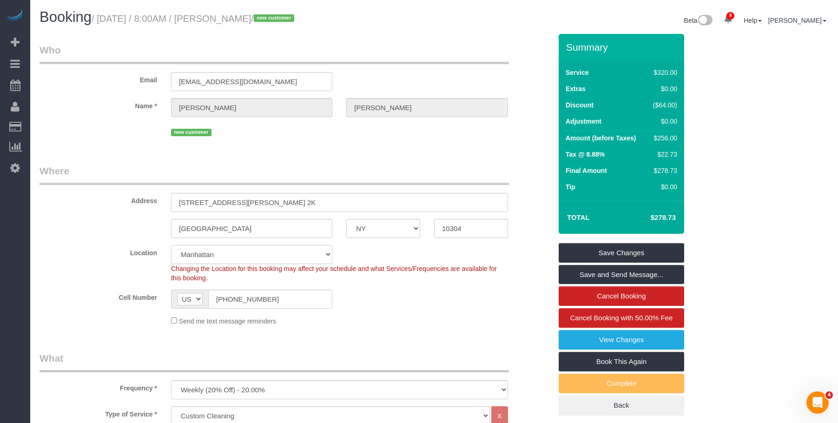
click at [276, 254] on select "Manhattan Austin Boston Bronx Brooklyn Charlotte Denver New Jersey Portland Que…" at bounding box center [251, 254] width 161 height 19
select select "110"
click at [171, 245] on select "Manhattan Austin Boston Bronx Brooklyn Charlotte Denver New Jersey Portland Que…" at bounding box center [251, 254] width 161 height 19
select select "object:1765"
click at [447, 316] on div "Send me text message reminders" at bounding box center [339, 321] width 351 height 10
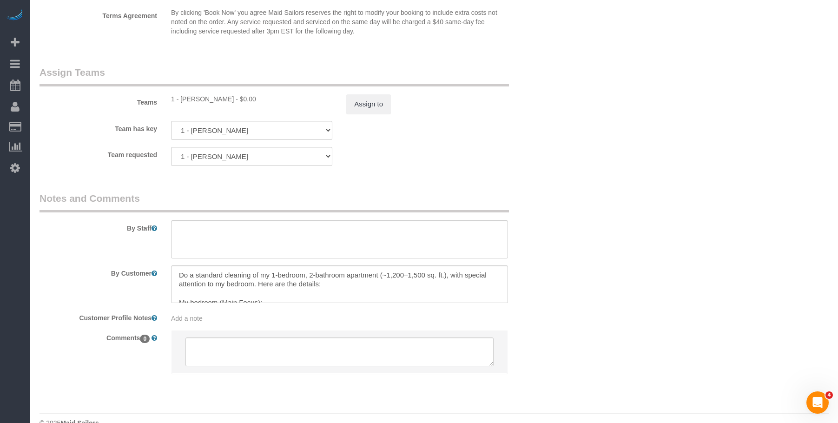
scroll to position [1066, 0]
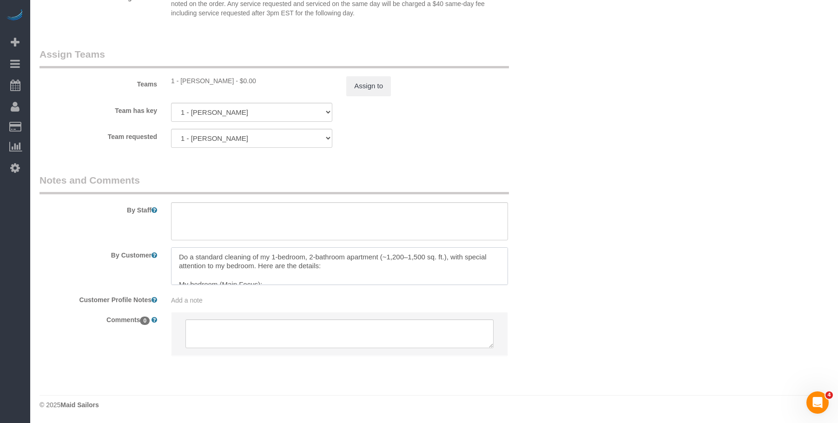
click at [361, 269] on textarea at bounding box center [339, 266] width 337 height 38
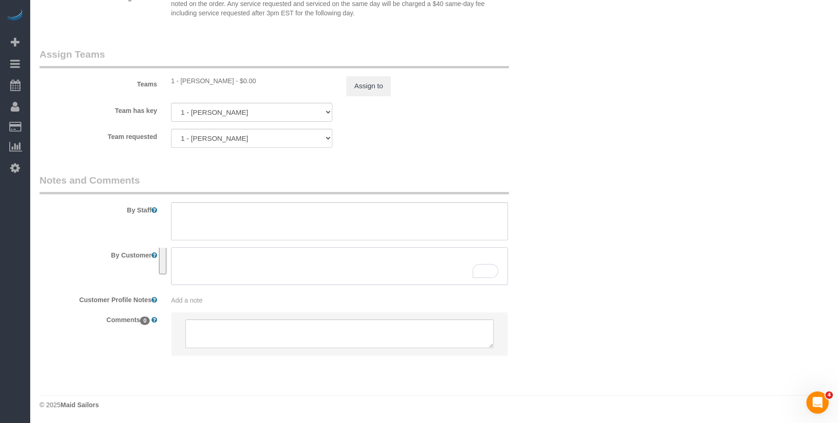
scroll to position [0, 0]
paste textarea "Do a standard cleaning of my 2-bedroom, 1-bathroom apartment (~1,200–1,500 sq. …"
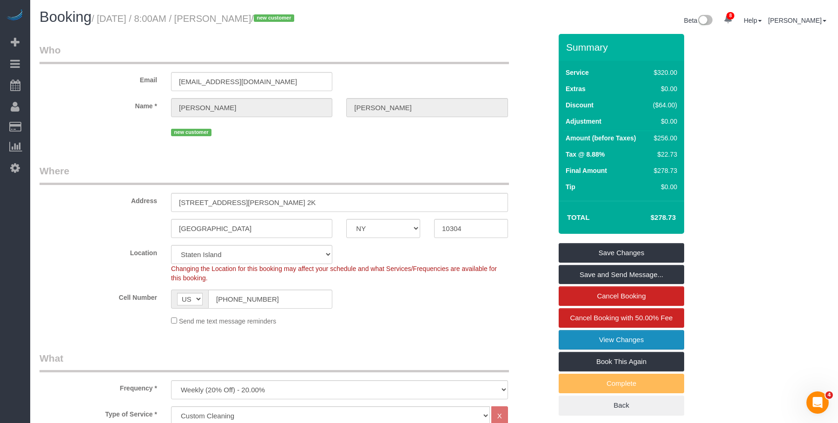
type textarea "Do a standard cleaning of my 2-bedroom, 1-bathroom apartment (~1,200–1,500 sq. …"
click at [575, 336] on link "View Changes" at bounding box center [622, 340] width 126 height 20
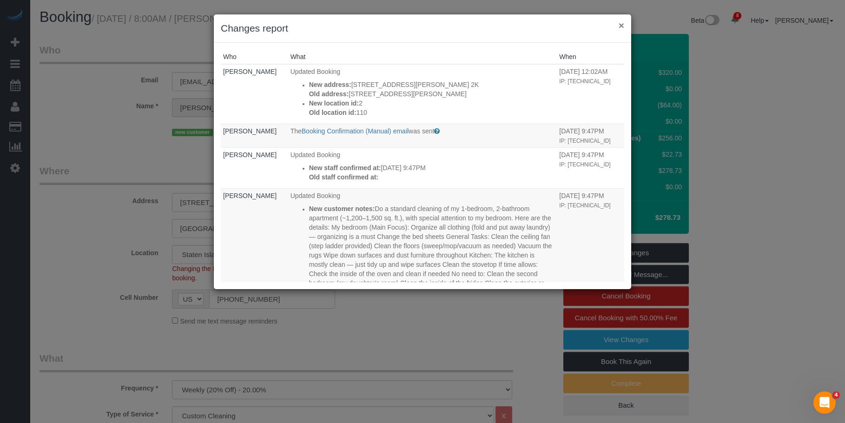
click at [621, 25] on button "×" at bounding box center [622, 25] width 6 height 10
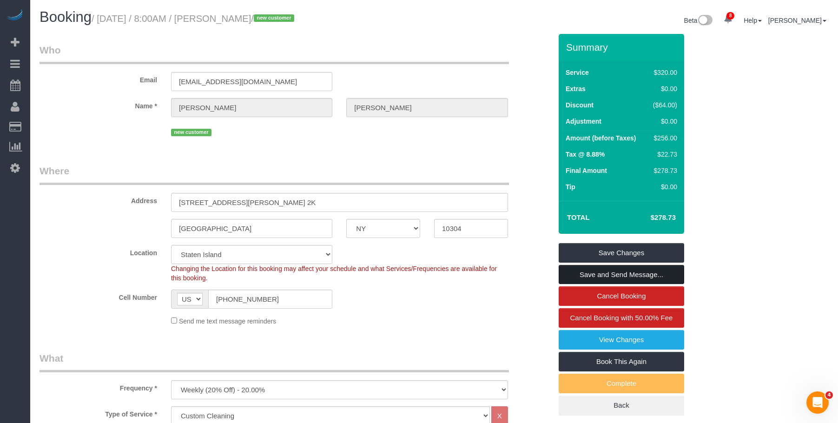
click at [653, 270] on link "Save and Send Message..." at bounding box center [622, 275] width 126 height 20
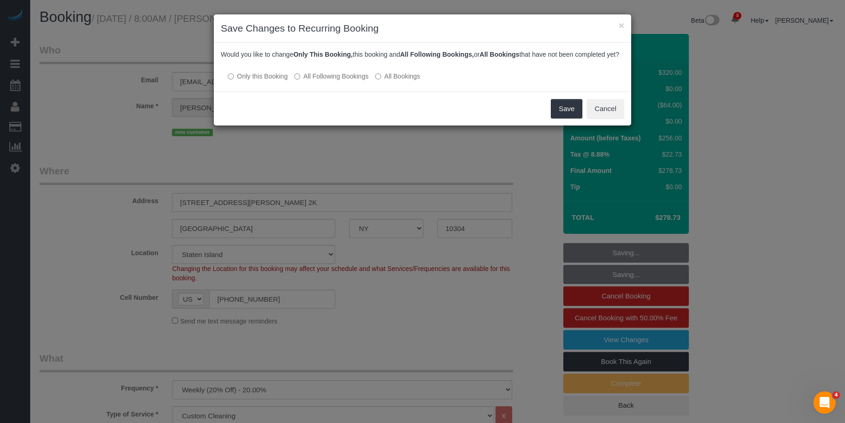
click at [327, 81] on label "All Following Bookings" at bounding box center [331, 76] width 74 height 9
click at [252, 81] on label "Only this Booking" at bounding box center [258, 76] width 60 height 9
click at [491, 113] on div "Save Cancel" at bounding box center [422, 109] width 417 height 34
drag, startPoint x: 560, startPoint y: 119, endPoint x: 505, endPoint y: 112, distance: 55.4
click at [560, 118] on button "Save" at bounding box center [567, 109] width 32 height 20
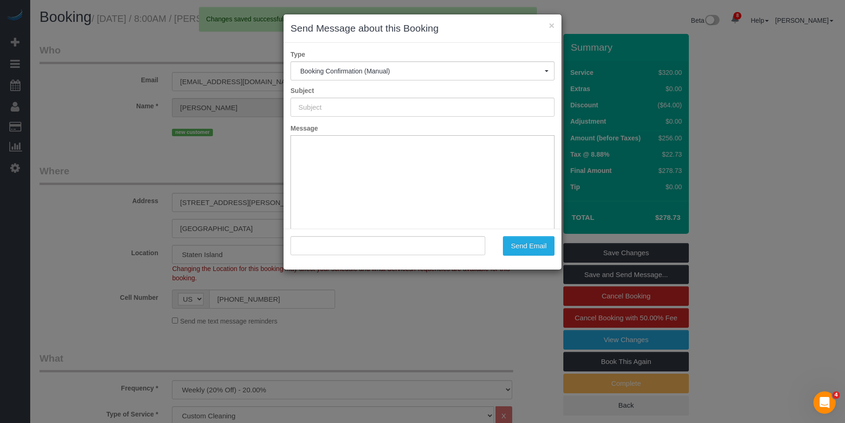
type input "Cleaning Confirmed for 09/02/2025 at 8:00am"
type input ""Genara Burks" <genera_burks@hotmail.com>"
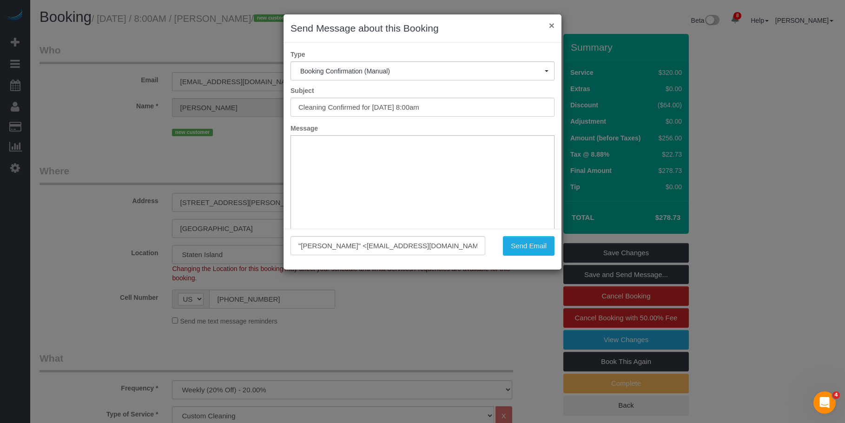
click at [551, 25] on button "×" at bounding box center [552, 25] width 6 height 10
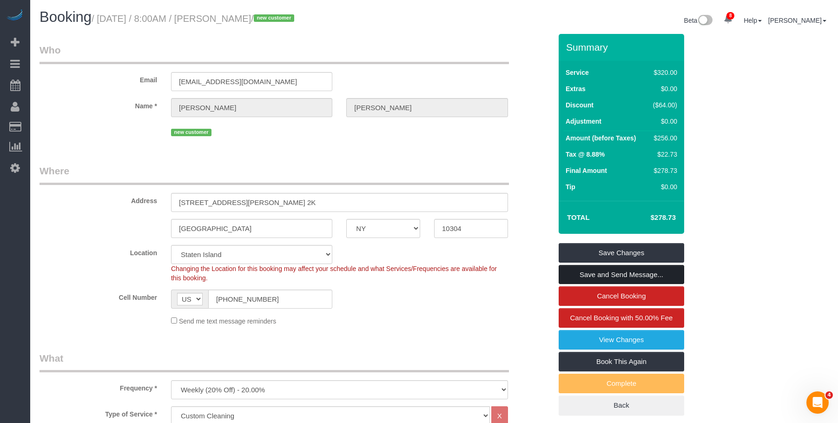
click at [649, 272] on link "Save and Send Message..." at bounding box center [622, 275] width 126 height 20
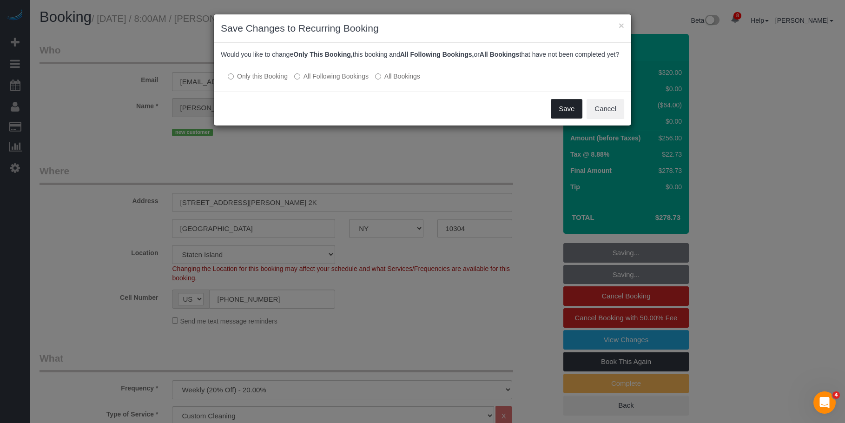
click at [563, 119] on button "Save" at bounding box center [567, 109] width 32 height 20
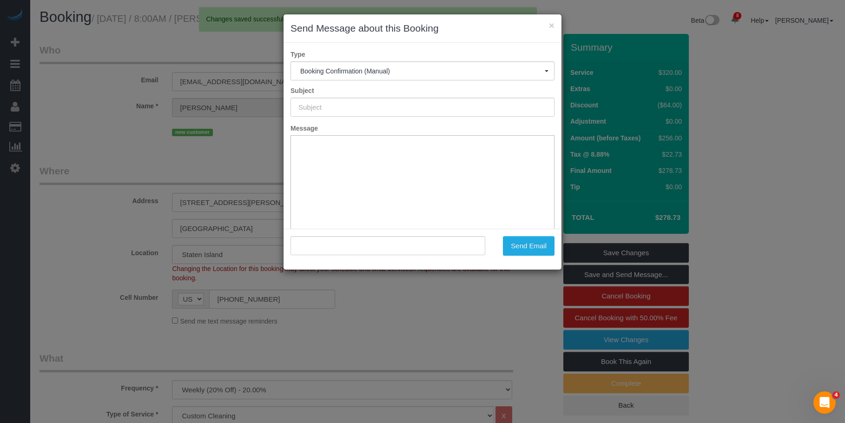
type input "Cleaning Confirmed for 09/02/2025 at 8:00am"
type input ""Genara Burks" <genera_burks@hotmail.com>"
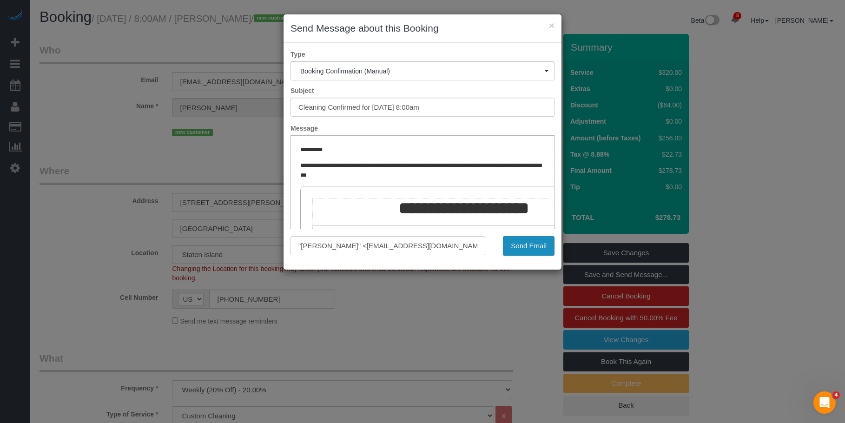
click at [536, 246] on button "Send Email" at bounding box center [529, 246] width 52 height 20
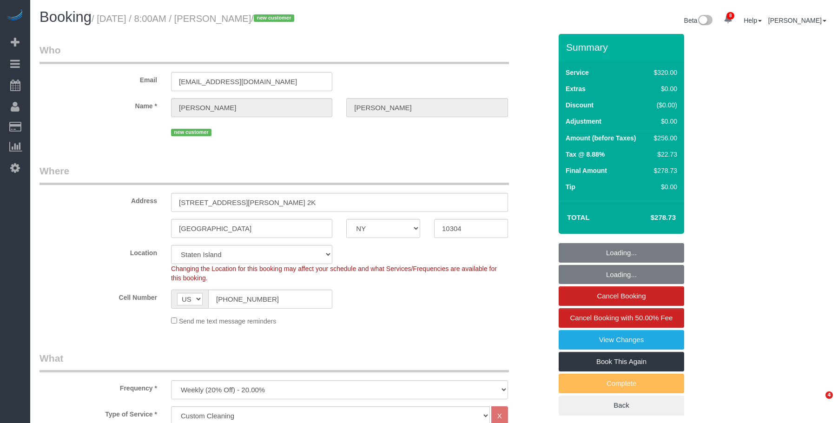
select select "NY"
select select "240"
select select "spot1"
select select "number:56"
select select "number:79"
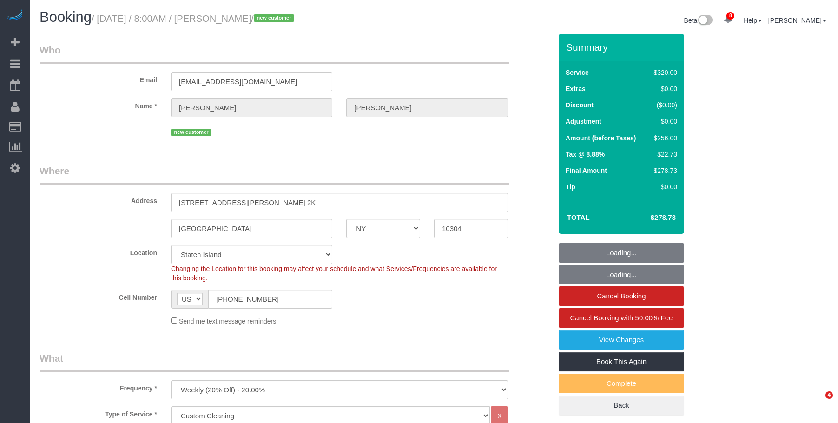
select select "number:13"
select select "number:5"
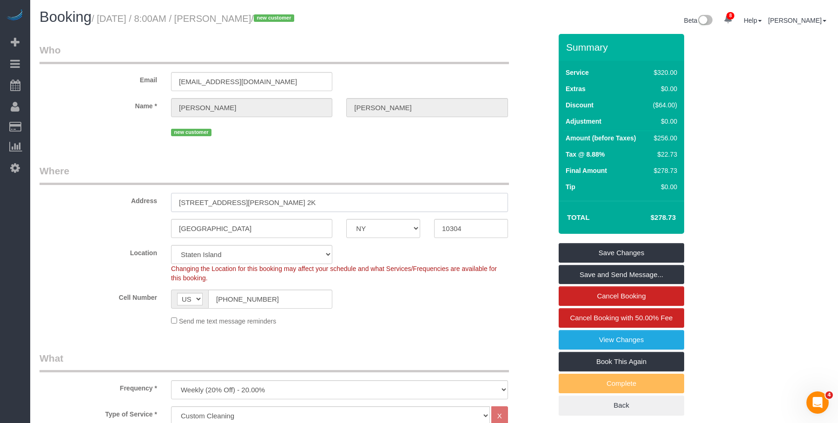
drag, startPoint x: 245, startPoint y: 207, endPoint x: 75, endPoint y: 210, distance: 169.7
click at [75, 210] on div "Address 197 Gordon Street, Apt. 2K" at bounding box center [296, 188] width 526 height 48
click at [584, 338] on link "View Changes" at bounding box center [622, 340] width 126 height 20
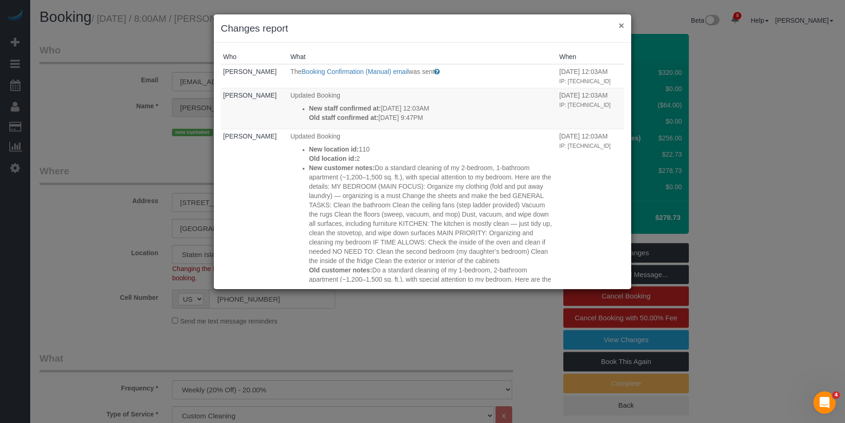
drag, startPoint x: 622, startPoint y: 24, endPoint x: 578, endPoint y: 22, distance: 44.7
click at [622, 23] on button "×" at bounding box center [622, 25] width 6 height 10
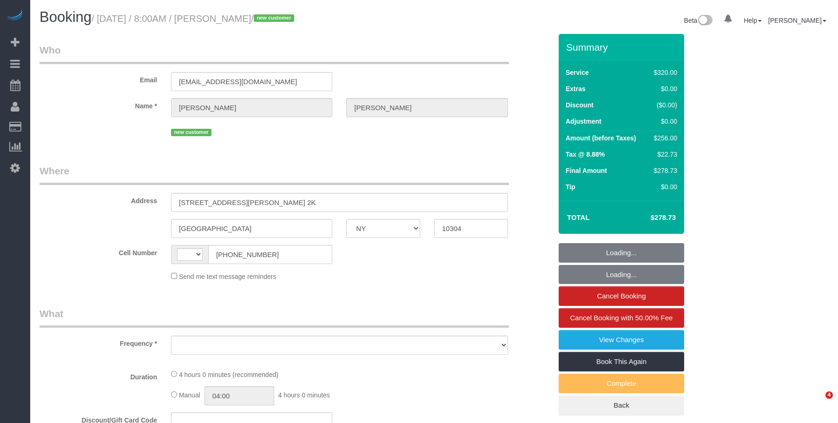
select select "NY"
select select "string:[GEOGRAPHIC_DATA]"
select select "number:56"
select select "number:79"
select select "number:13"
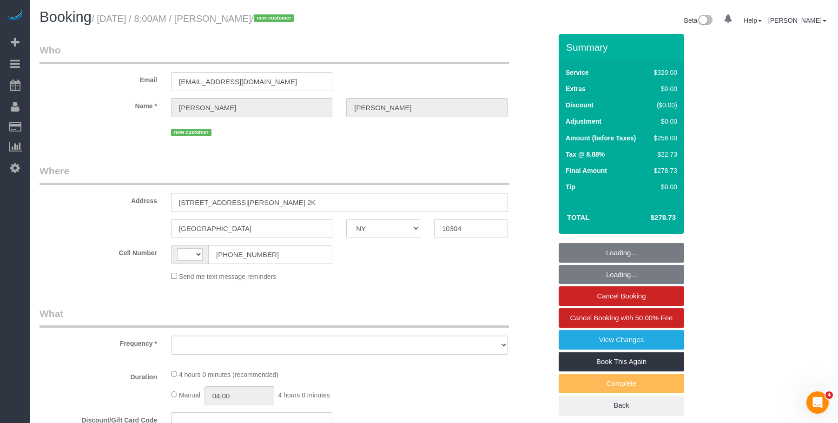
select select "number:5"
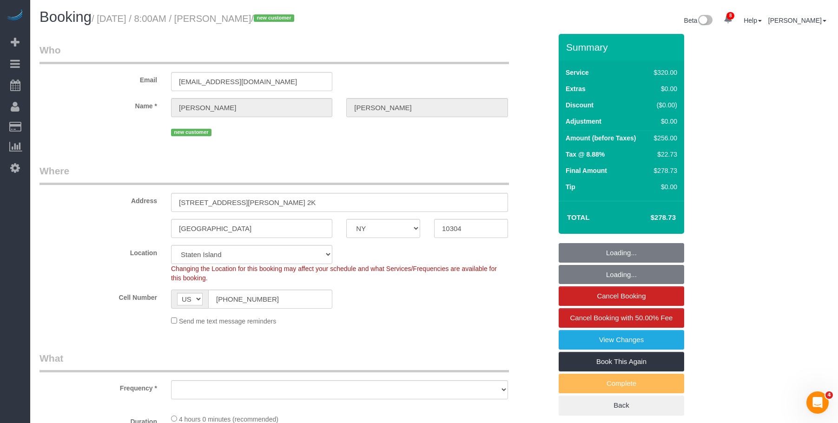
select select "string:stripe-pm_1S2eAF4VGloSiKo7vkQGNOUN"
select select "240"
click at [388, 56] on legend "Who" at bounding box center [274, 53] width 469 height 21
select select "object:980"
select select "spot1"
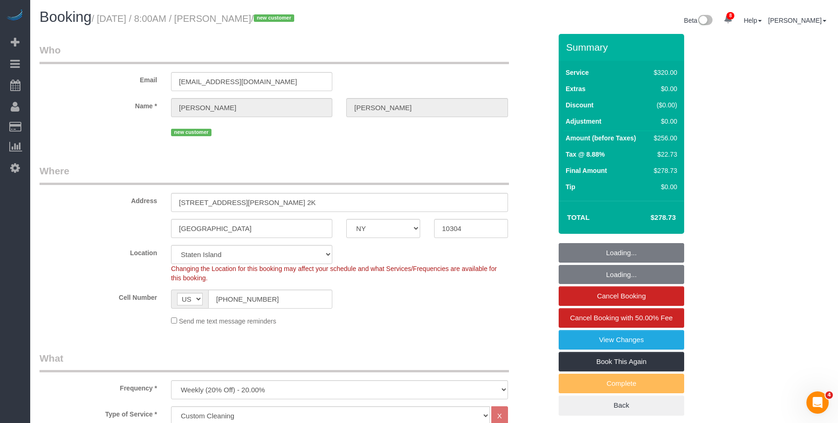
select select "object:1012"
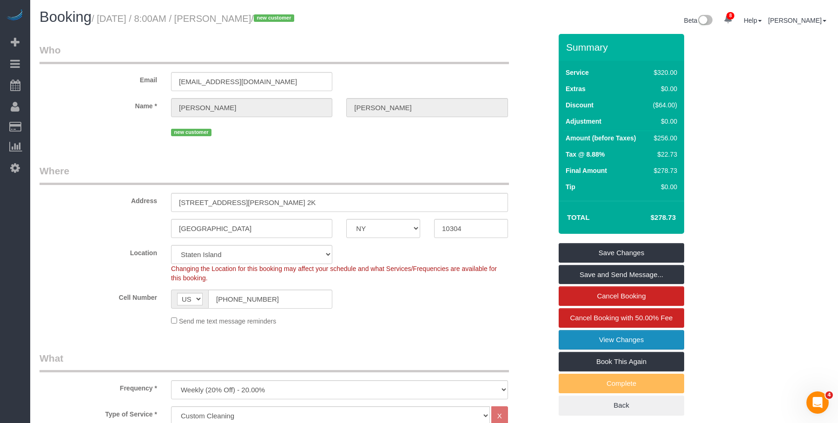
click at [623, 340] on link "View Changes" at bounding box center [622, 340] width 126 height 20
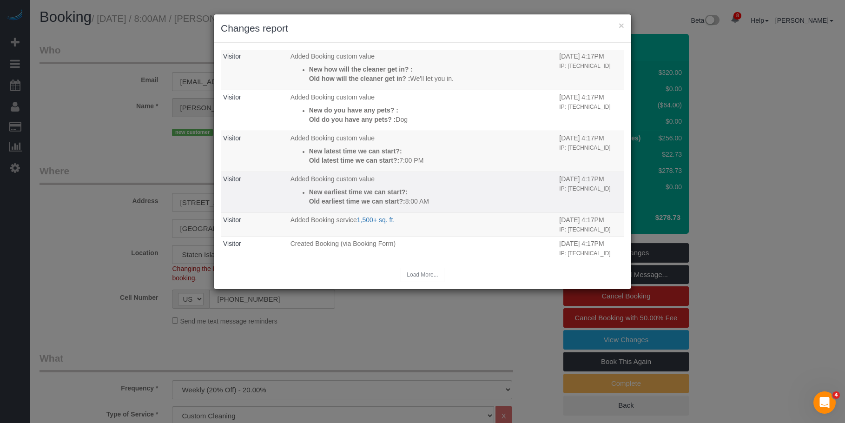
scroll to position [1074, 0]
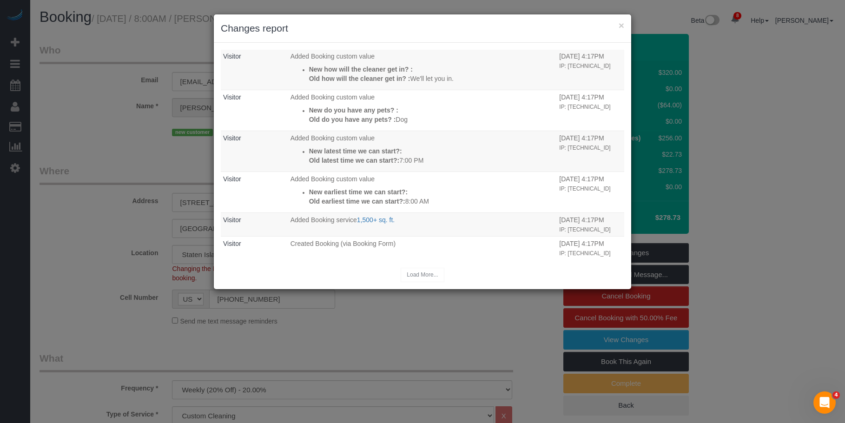
drag, startPoint x: 343, startPoint y: 126, endPoint x: 463, endPoint y: 128, distance: 120.4
click at [463, 19] on p "Old address: [STREET_ADDRESS][PERSON_NAME]" at bounding box center [432, 13] width 246 height 9
copy p "[STREET_ADDRESS][PERSON_NAME]"
click at [452, 27] on h3 "Changes report" at bounding box center [422, 28] width 403 height 14
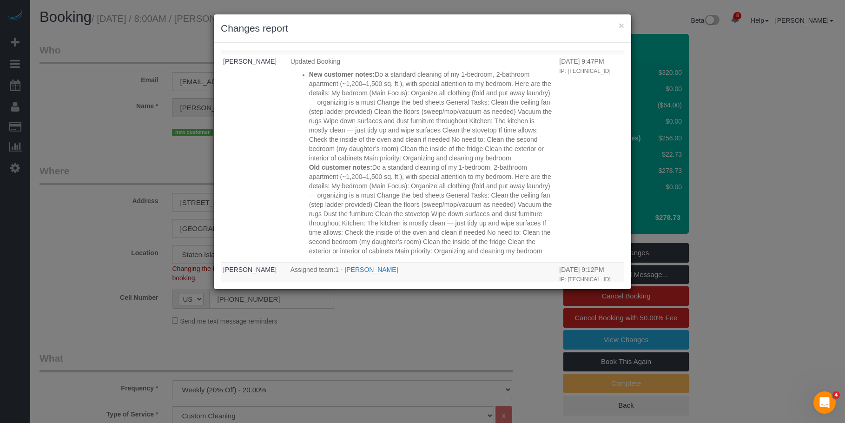
scroll to position [516, 0]
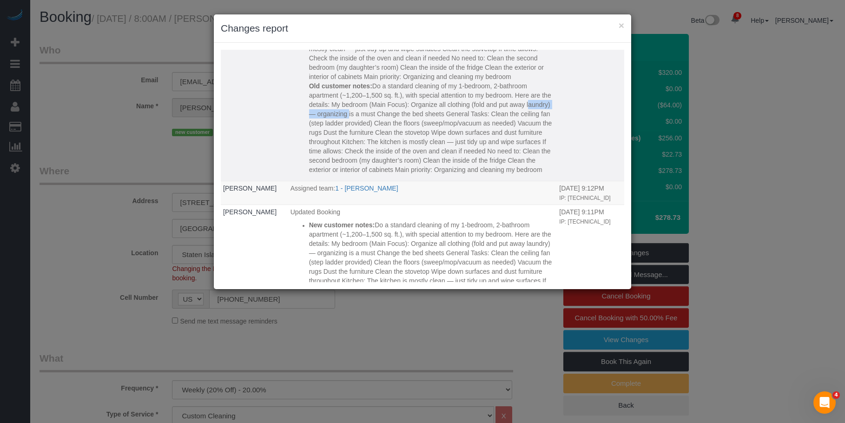
drag, startPoint x: 403, startPoint y: 214, endPoint x: 415, endPoint y: 215, distance: 12.6
click at [415, 174] on p "Old customer notes: Do a standard cleaning of my 1-bedroom, 2-bathroom apartmen…" at bounding box center [432, 127] width 246 height 93
click at [344, 174] on p "Old customer notes: Do a standard cleaning of my 1-bedroom, 2-bathroom apartmen…" at bounding box center [432, 127] width 246 height 93
drag, startPoint x: 345, startPoint y: 225, endPoint x: 406, endPoint y: 232, distance: 61.8
click at [395, 174] on p "Old customer notes: Do a standard cleaning of my 1-bedroom, 2-bathroom apartmen…" at bounding box center [432, 127] width 246 height 93
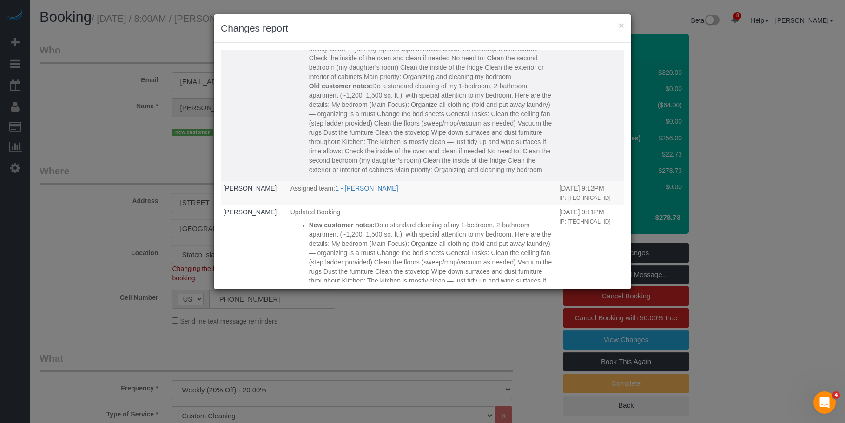
click at [413, 174] on p "Old customer notes: Do a standard cleaning of my 1-bedroom, 2-bathroom apartmen…" at bounding box center [432, 127] width 246 height 93
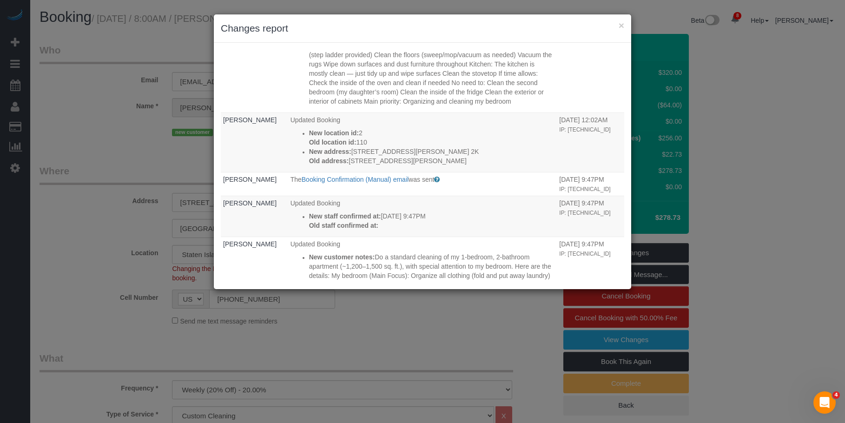
scroll to position [238, 0]
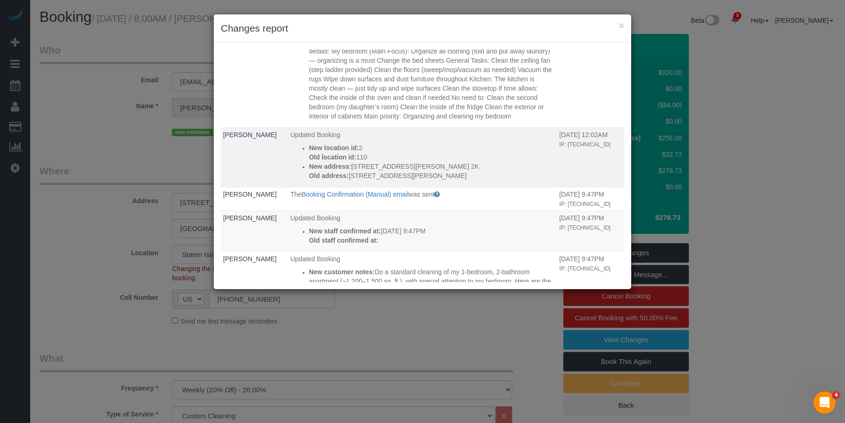
drag, startPoint x: 342, startPoint y: 241, endPoint x: 457, endPoint y: 239, distance: 115.8
click at [457, 180] on p "Old address: 197 Gordon Street, Apt 2k" at bounding box center [432, 175] width 246 height 9
click at [471, 171] on p "New address: 197 Gordon Street, Apt. 2K" at bounding box center [432, 166] width 246 height 9
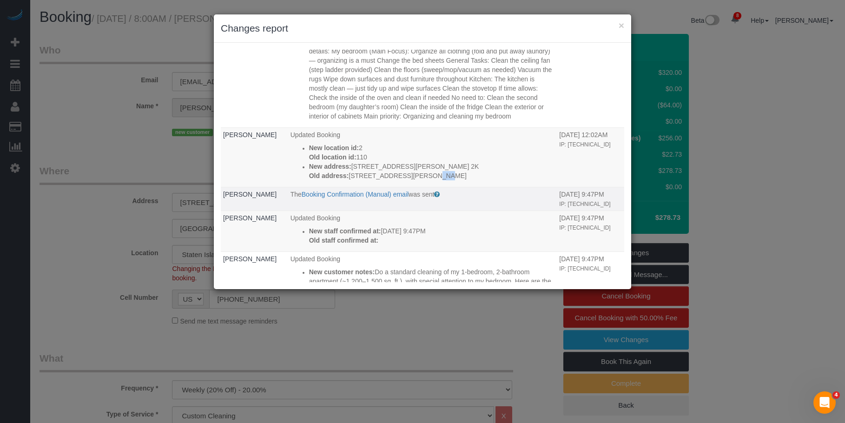
drag, startPoint x: 351, startPoint y: 240, endPoint x: 357, endPoint y: 264, distance: 24.7
click at [344, 180] on p "Old address: 197 Gordon Street, Apt 2k" at bounding box center [432, 175] width 246 height 9
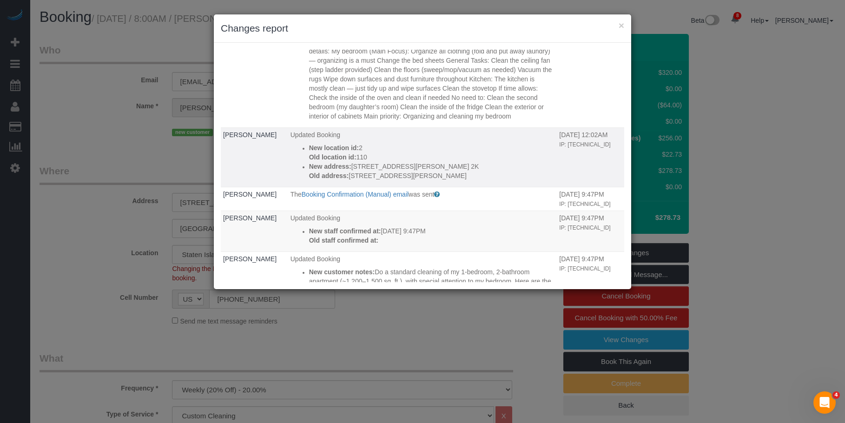
drag, startPoint x: 365, startPoint y: 238, endPoint x: 360, endPoint y: 242, distance: 6.7
click at [366, 180] on p "Old address: 197 Gordon Street, Apt 2k" at bounding box center [432, 175] width 246 height 9
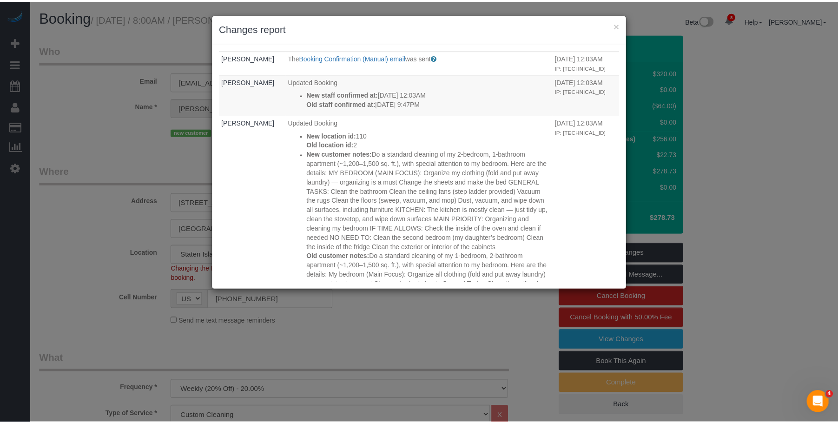
scroll to position [0, 0]
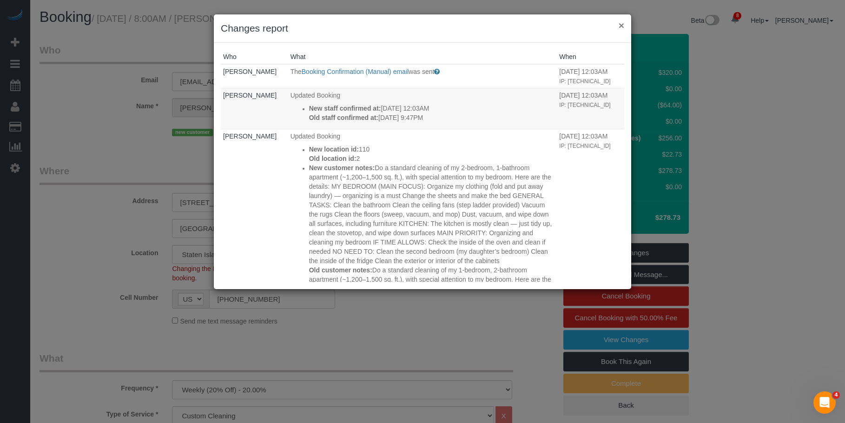
click at [623, 23] on button "×" at bounding box center [622, 25] width 6 height 10
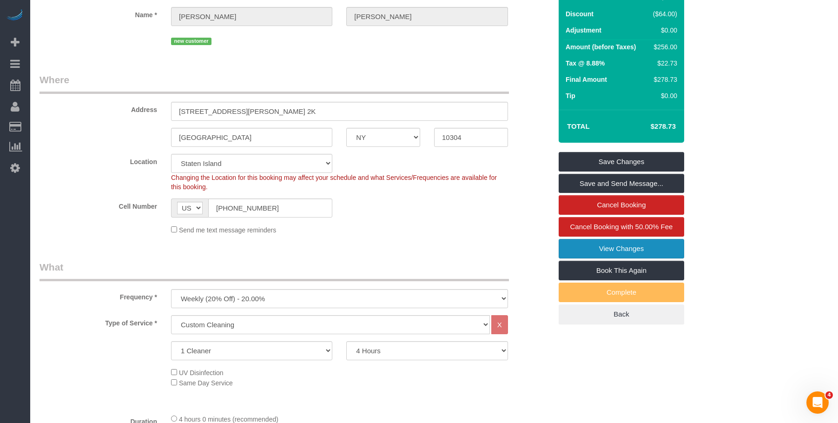
scroll to position [186, 0]
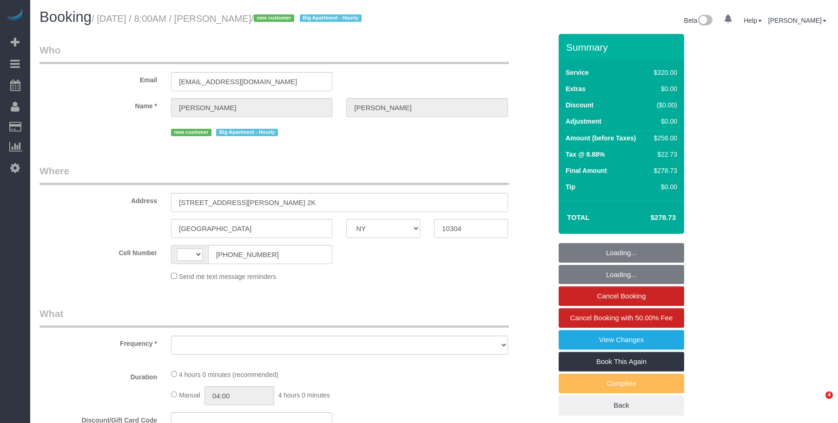
select select "NY"
select select "string:[GEOGRAPHIC_DATA]"
select select "number:56"
select select "number:79"
select select "number:13"
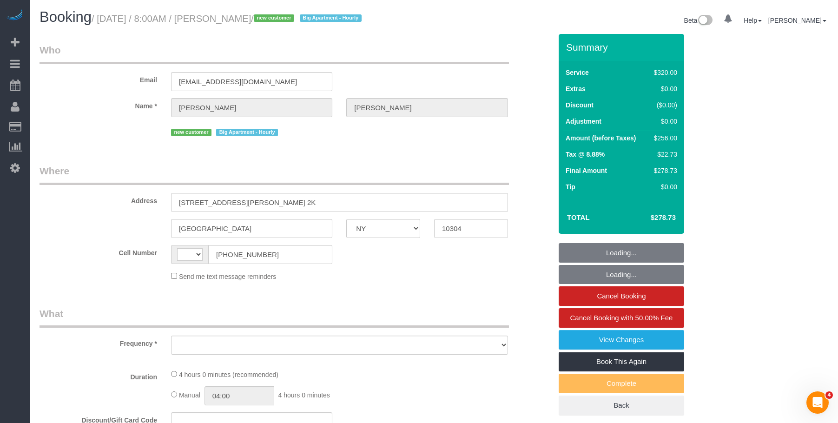
select select "number:5"
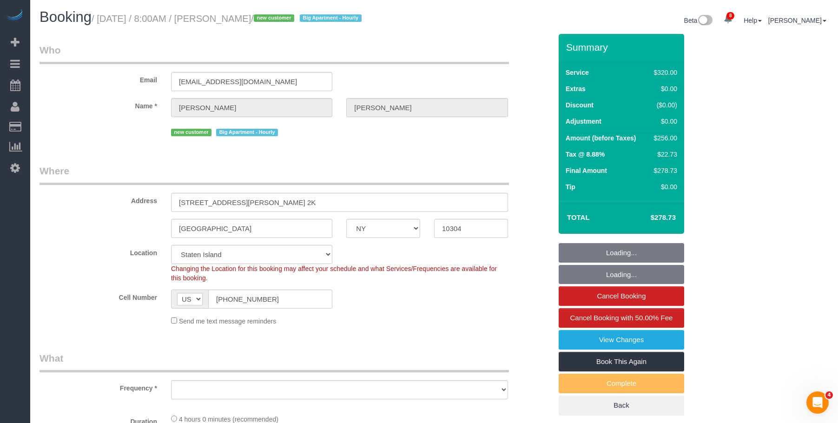
click at [429, 78] on div "Email [EMAIL_ADDRESS][DOMAIN_NAME]" at bounding box center [296, 67] width 526 height 48
select select "string:stripe-pm_1S2eAF4VGloSiKo7vkQGNOUN"
select select "240"
select select "object:984"
select select "spot1"
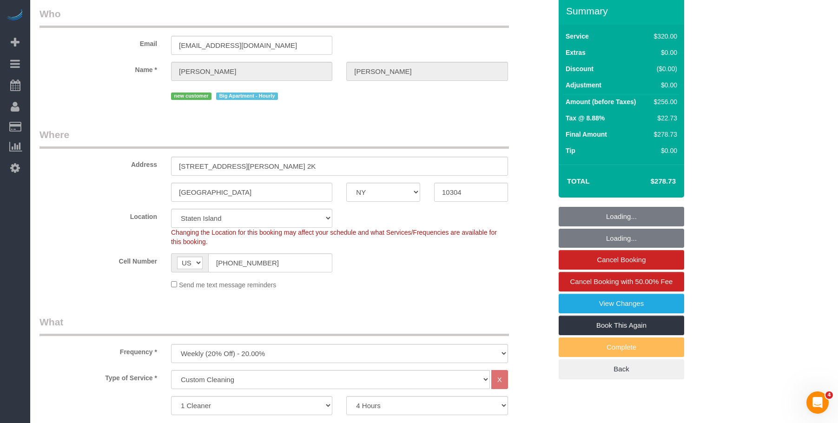
select select "object:1016"
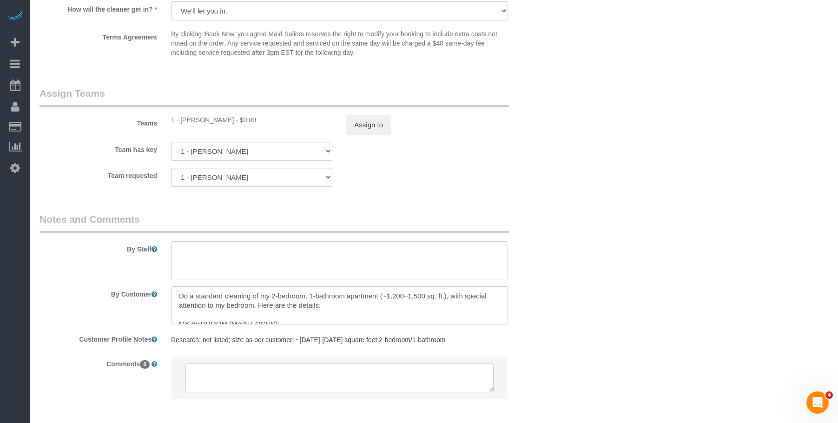
scroll to position [1020, 0]
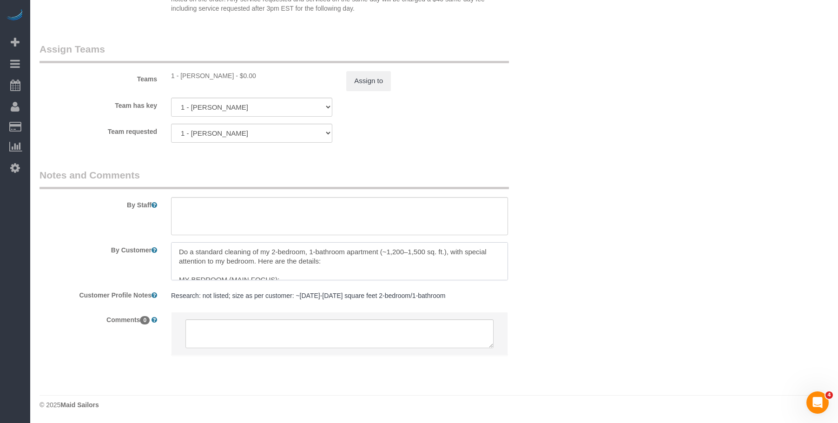
click at [405, 271] on textarea at bounding box center [339, 261] width 337 height 38
drag, startPoint x: 442, startPoint y: 119, endPoint x: 430, endPoint y: 119, distance: 11.6
click at [442, 119] on sui-booking-teams "Teams 1 - [PERSON_NAME] - $0.00 Assign to Team has key 1 - [PERSON_NAME] 000 - …" at bounding box center [296, 92] width 512 height 100
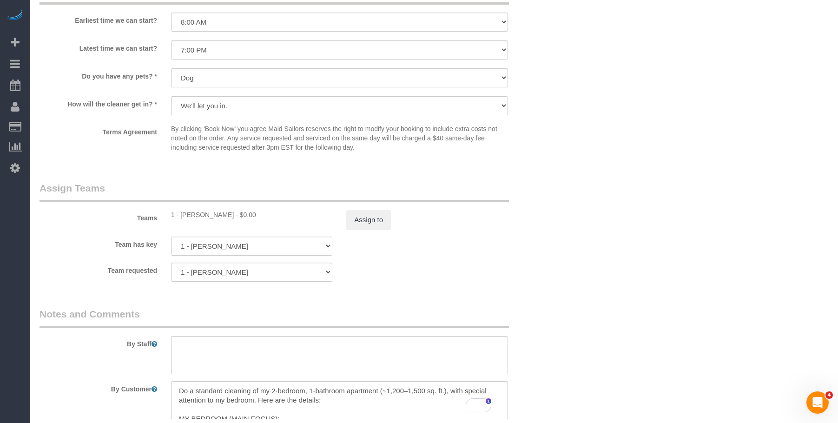
scroll to position [880, 0]
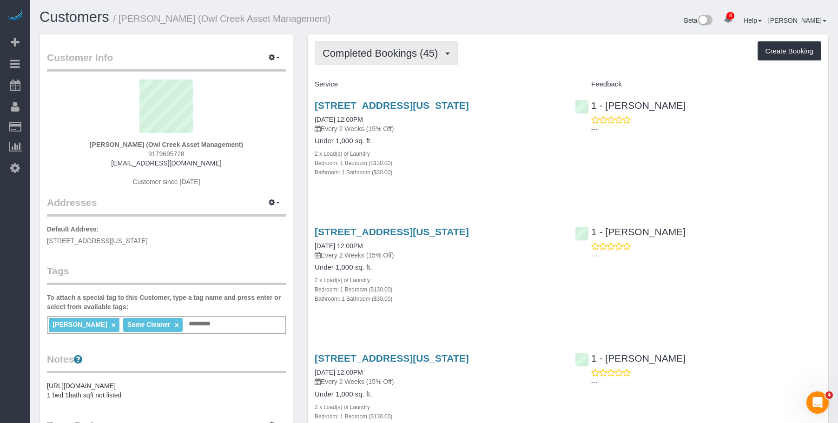
click at [364, 52] on span "Completed Bookings (45)" at bounding box center [383, 53] width 120 height 12
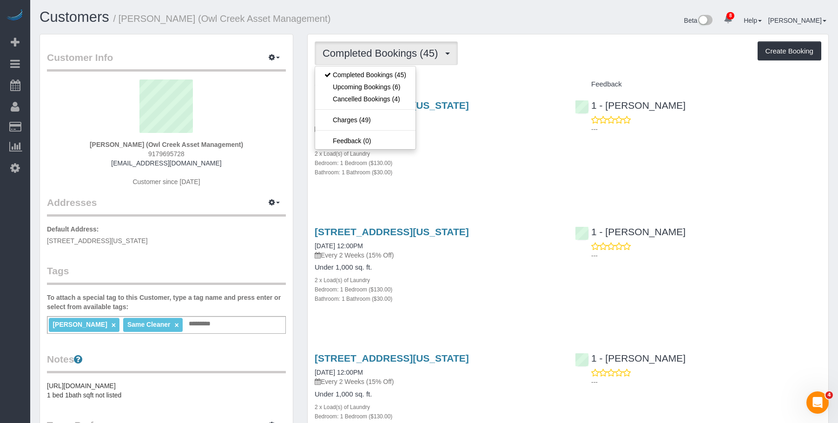
drag, startPoint x: 477, startPoint y: 175, endPoint x: 446, endPoint y: 110, distance: 72.3
click at [478, 175] on div "Bathroom: 1 Bathroom ($30.00)" at bounding box center [438, 171] width 246 height 9
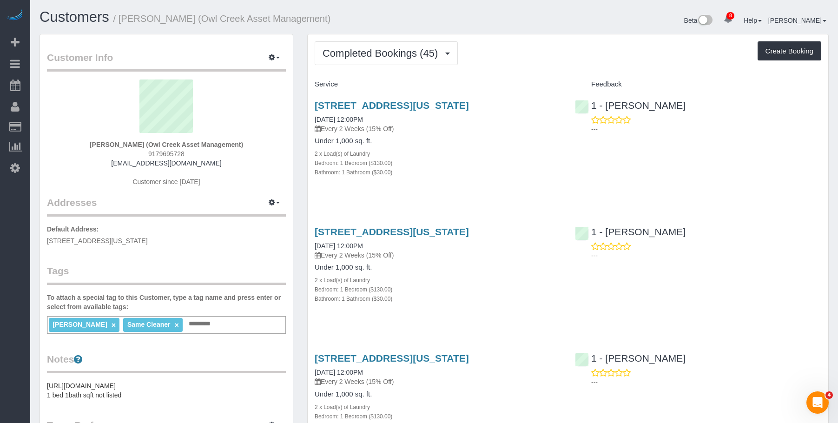
drag, startPoint x: 395, startPoint y: 40, endPoint x: 379, endPoint y: 79, distance: 42.1
click at [381, 48] on span "Completed Bookings (45)" at bounding box center [383, 53] width 120 height 12
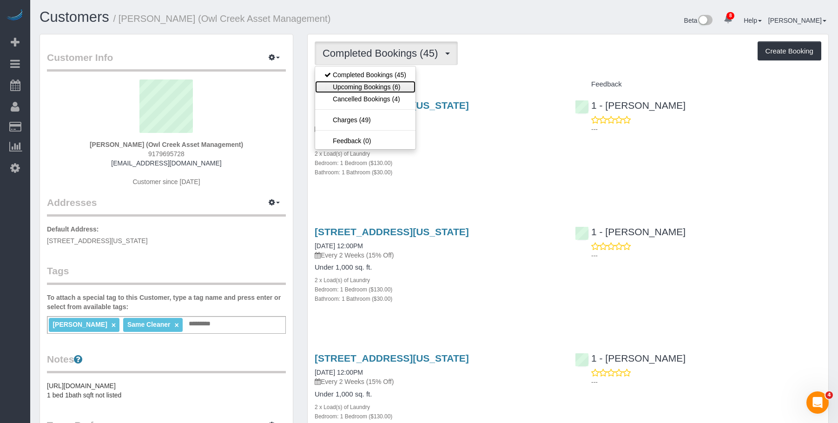
click at [373, 81] on link "Upcoming Bookings (6)" at bounding box center [365, 87] width 100 height 12
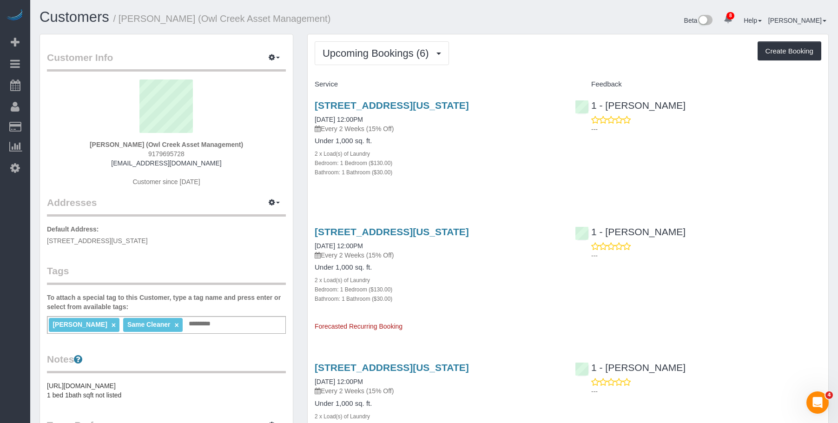
click at [442, 147] on div "Under 1,000 sq. ft. 2 x Load(s) of Laundry Bedroom: 1 Bedroom ($130.00) Bathroo…" at bounding box center [438, 157] width 246 height 40
click at [469, 105] on link "[STREET_ADDRESS][US_STATE]" at bounding box center [392, 105] width 154 height 11
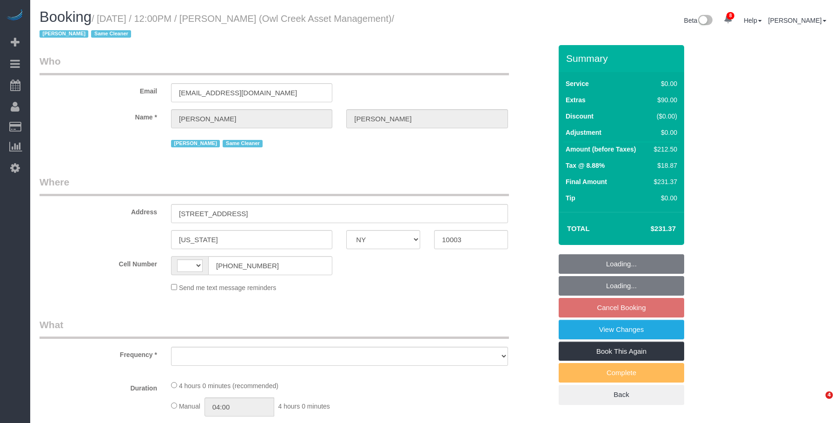
select select "NY"
click at [471, 26] on div "Beta 8 Your Notifications You have 0 alerts × You have 1 to charge for 08/30/20…" at bounding box center [635, 21] width 402 height 25
select select "number:89"
select select "number:90"
select select "number:15"
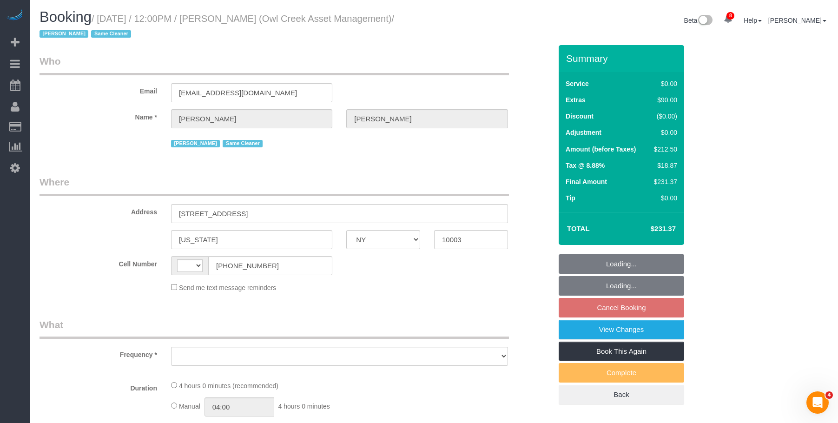
select select "number:5"
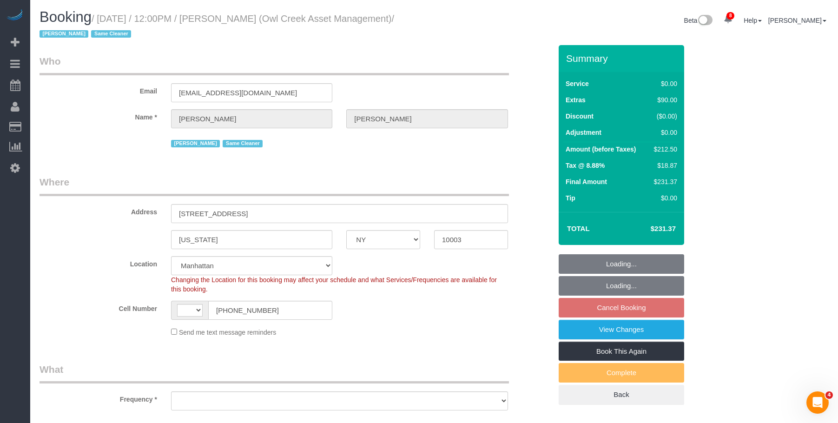
select select "string:US"
select select "object:948"
select select "string:stripe-pm_1NmKBJ4VGloSiKo7fwJ9Gviu"
select select "1"
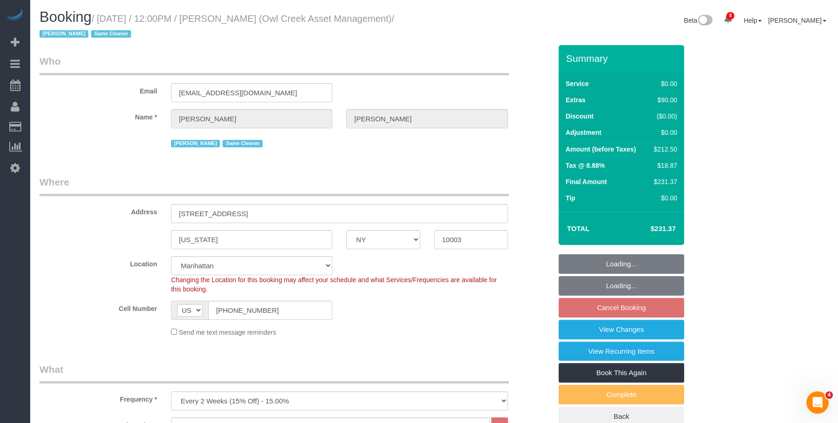
select select "spot5"
select select "1"
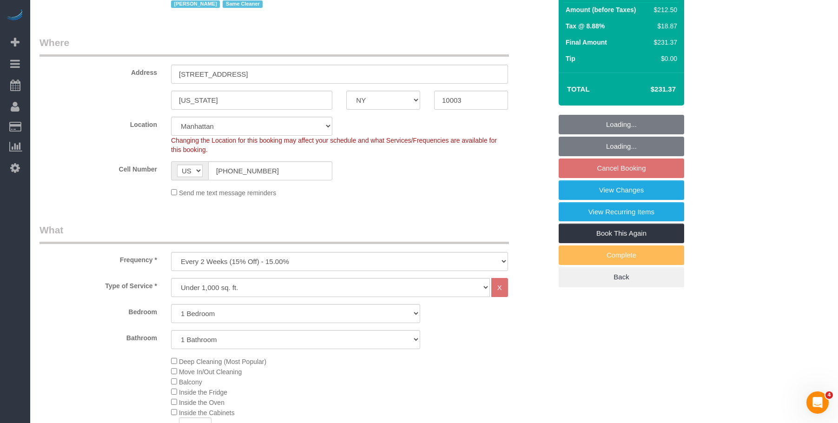
select select "object:1386"
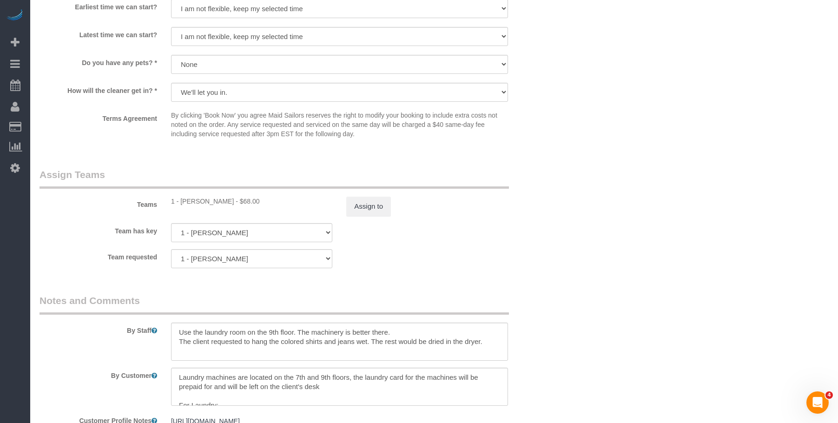
scroll to position [1162, 0]
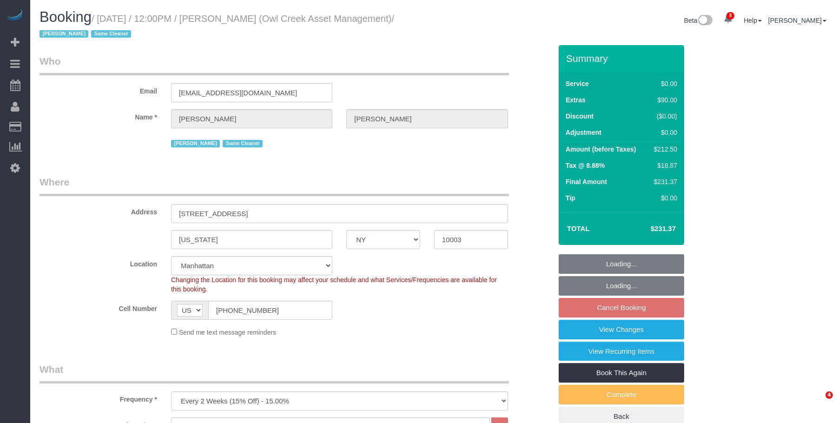
select select "NY"
select select "1"
select select "spot5"
select select "number:89"
select select "number:90"
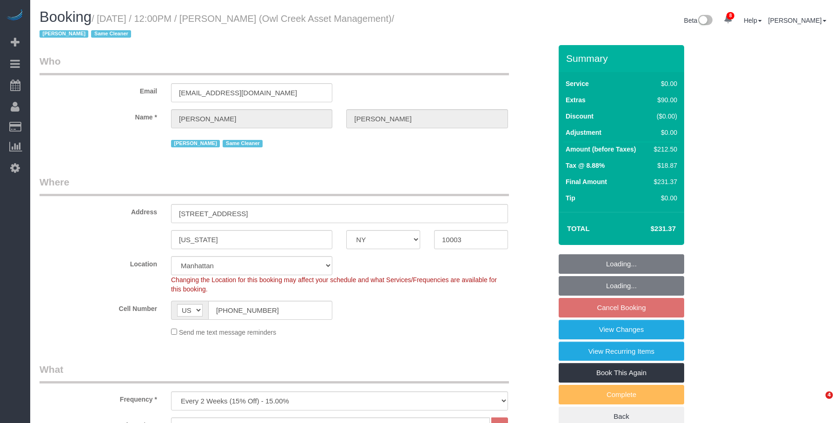
select select "number:15"
select select "number:5"
click at [424, 76] on div "Email dann.robertgriffin@gmail.com" at bounding box center [296, 78] width 526 height 48
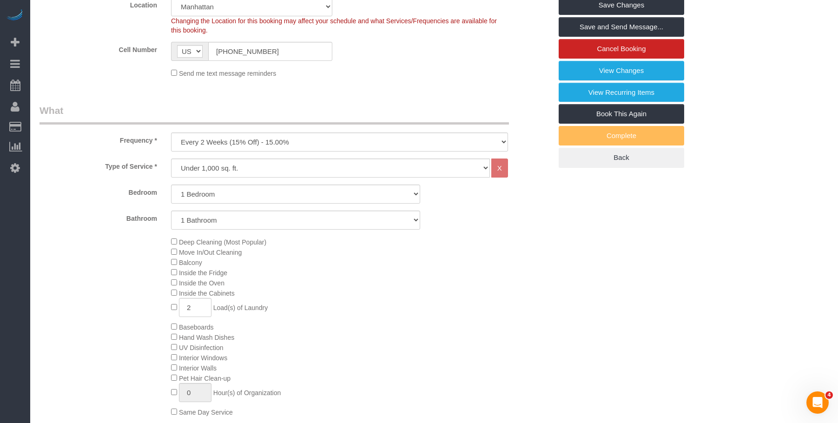
scroll to position [372, 0]
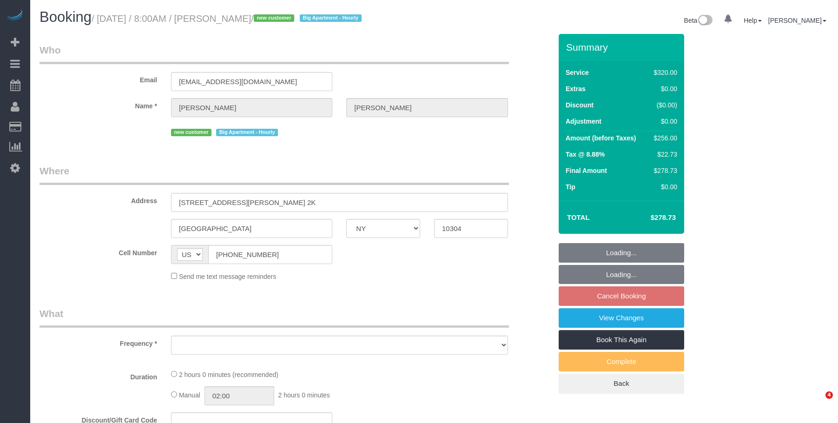
select select "NY"
select select "object:696"
select select "number:56"
select select "number:79"
select select "number:13"
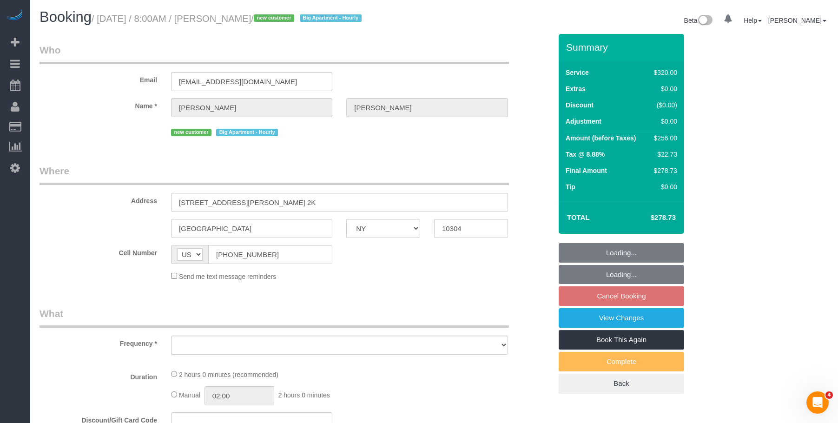
select select "number:5"
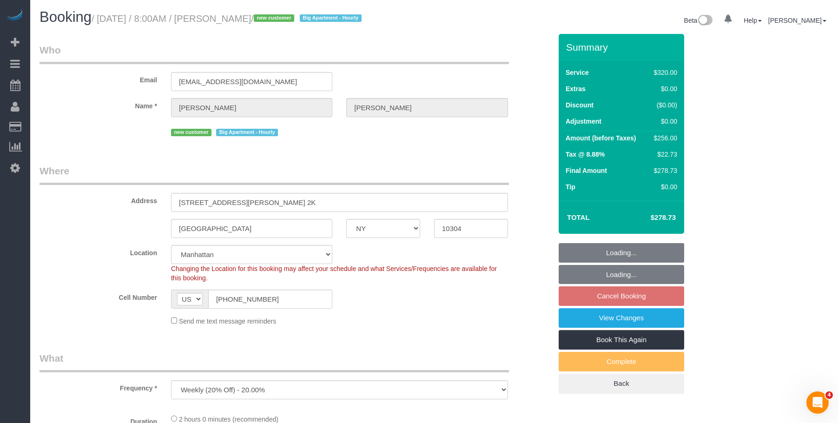
select select "object:847"
select select "spot1"
select select "string:stripe-pm_1S2eAF4VGloSiKo7vkQGNOUN"
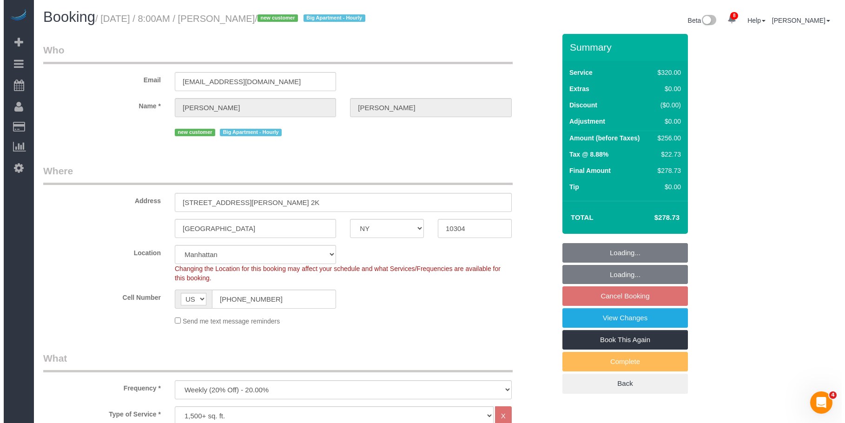
scroll to position [46, 0]
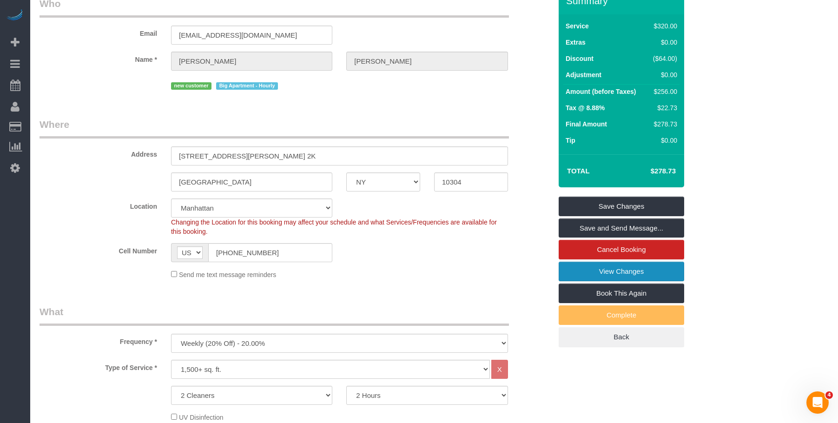
click at [585, 271] on link "View Changes" at bounding box center [622, 272] width 126 height 20
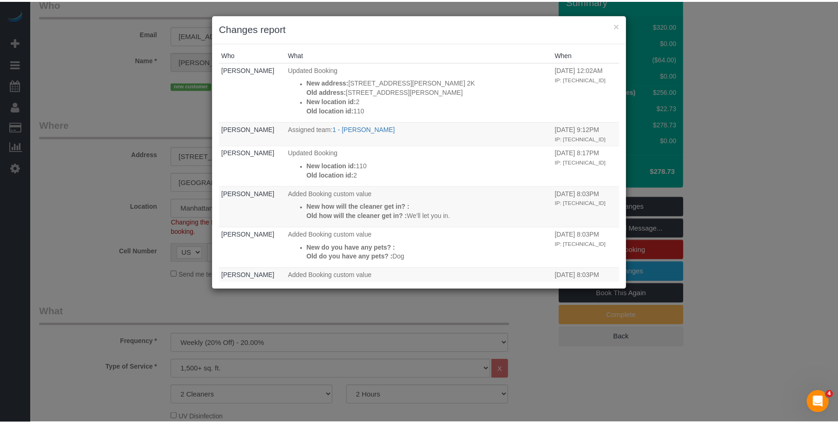
scroll to position [0, 0]
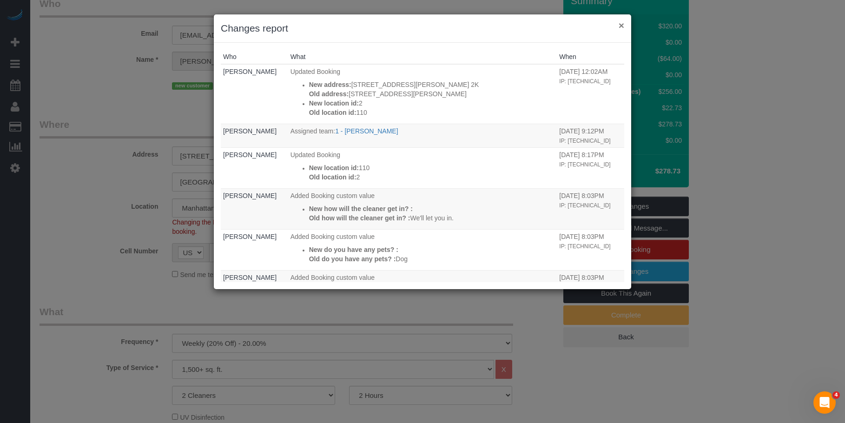
click at [621, 24] on button "×" at bounding box center [622, 25] width 6 height 10
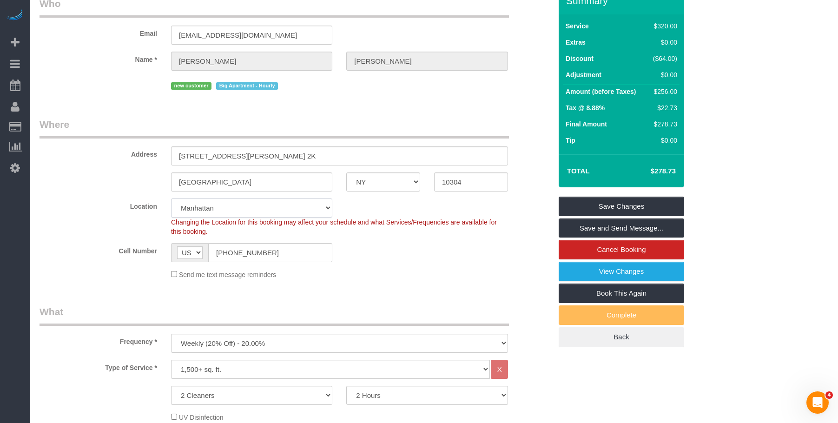
click at [247, 213] on select "Manhattan Austin Boston Bronx Brooklyn Charlotte Denver New Jersey Portland Que…" at bounding box center [251, 207] width 161 height 19
select select "110"
click at [171, 198] on select "Manhattan Austin Boston Bronx Brooklyn Charlotte Denver New Jersey Portland Que…" at bounding box center [251, 207] width 161 height 19
drag, startPoint x: 425, startPoint y: 301, endPoint x: 395, endPoint y: 296, distance: 30.1
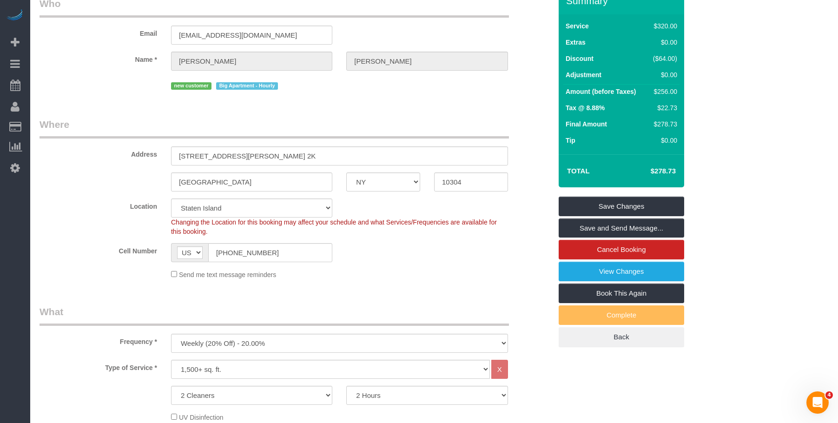
select select "object:1864"
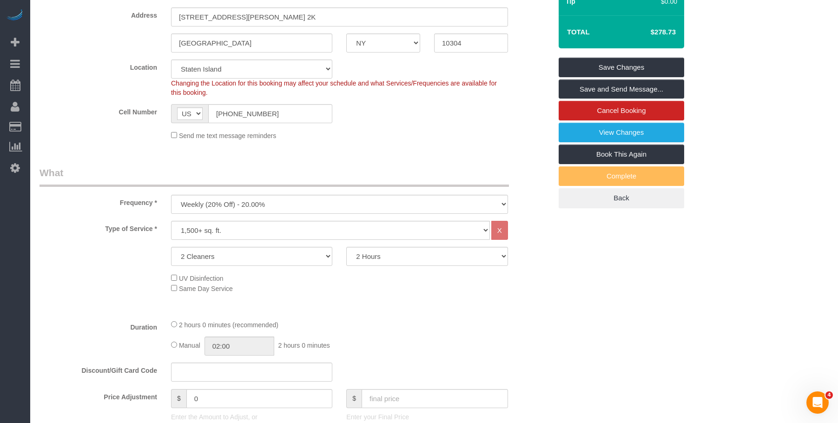
select select "spot61"
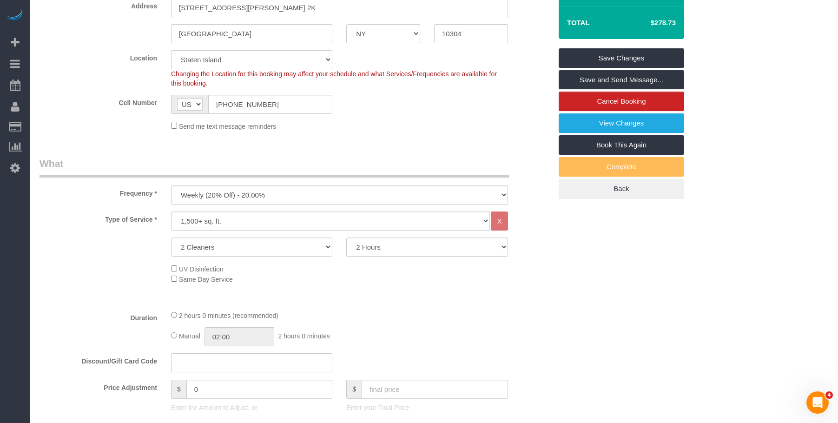
scroll to position [186, 0]
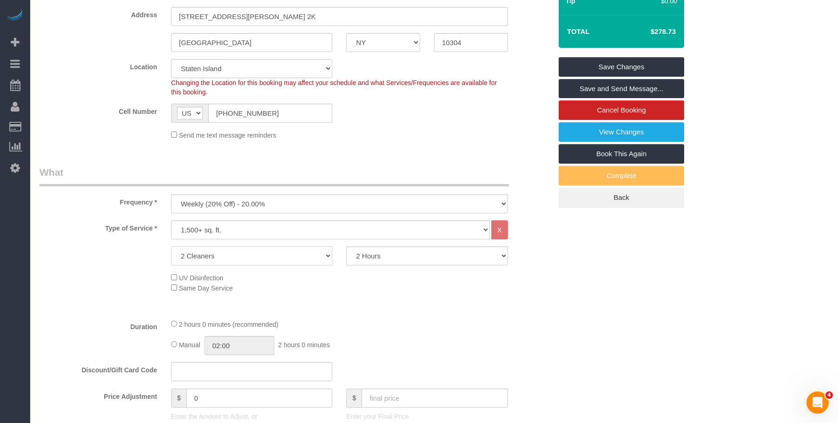
click at [271, 260] on select "2 Cleaners 3 Cleaners 4 Cleaners 5 Cleaners" at bounding box center [251, 255] width 161 height 19
click at [265, 255] on select "2 Cleaners 3 Cleaners 4 Cleaners 5 Cleaners" at bounding box center [251, 255] width 161 height 19
click at [268, 254] on select "2 Cleaners 3 Cleaners 4 Cleaners 5 Cleaners" at bounding box center [251, 255] width 161 height 19
click at [394, 325] on div "2 hours 0 minutes (recommended)" at bounding box center [339, 324] width 337 height 10
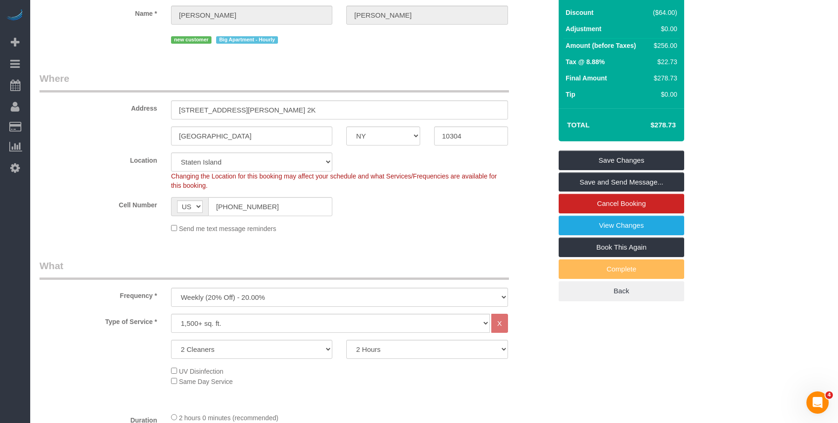
scroll to position [0, 0]
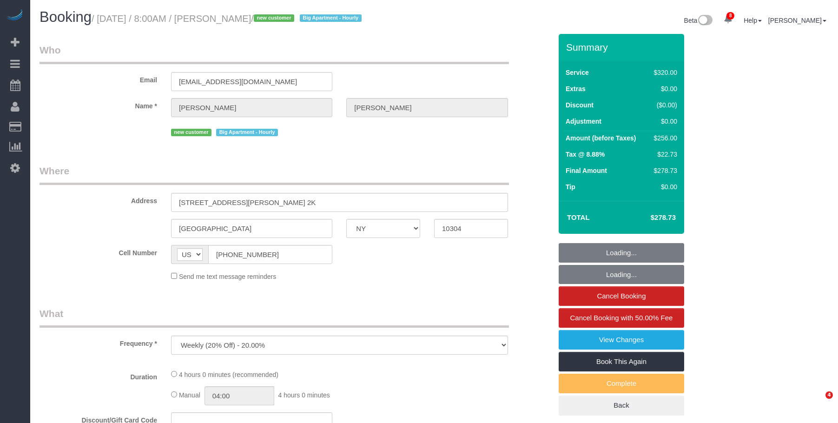
select select "NY"
select select "number:56"
select select "number:79"
select select "number:13"
select select "number:5"
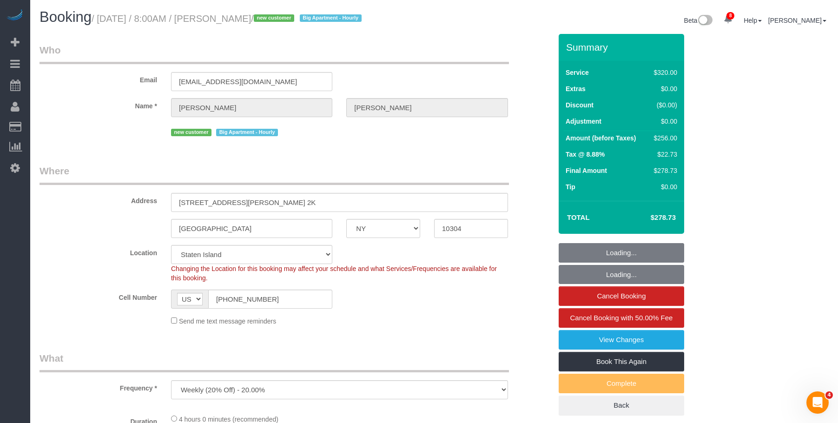
select select "object:855"
select select "string:stripe-pm_1S2eAF4VGloSiKo7vkQGNOUN"
select select "spot1"
select select "240"
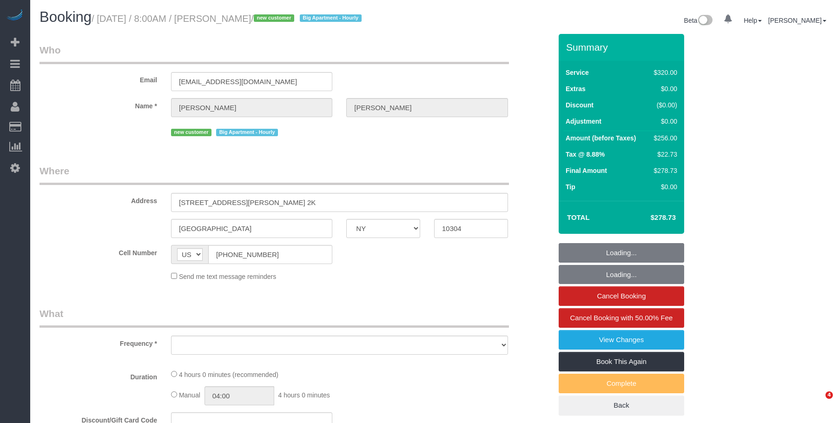
select select "NY"
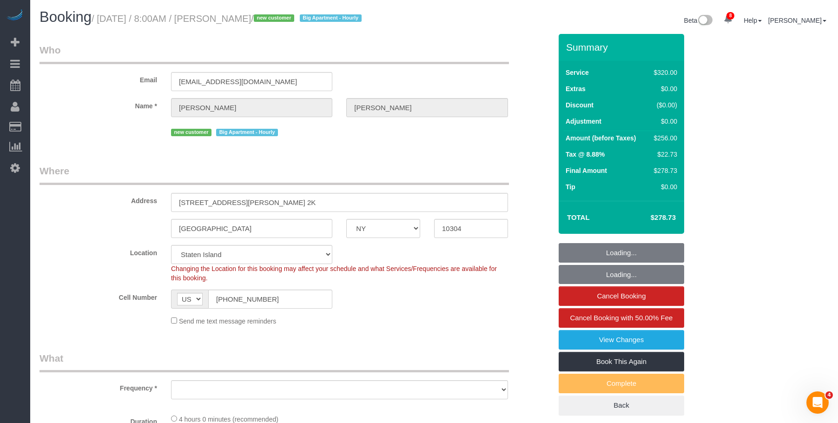
select select "string:stripe-pm_1S2eAF4VGloSiKo7vkQGNOUN"
select select "spot1"
select select "object:738"
select select "number:56"
select select "number:79"
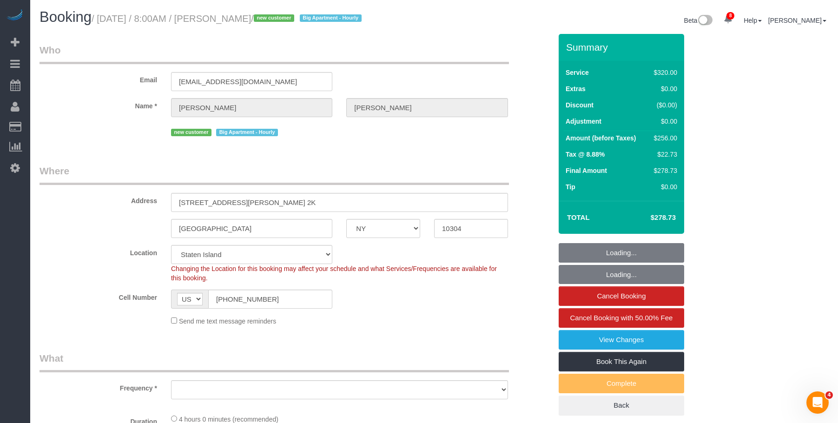
select select "number:13"
select select "number:5"
select select "object:1016"
select select "240"
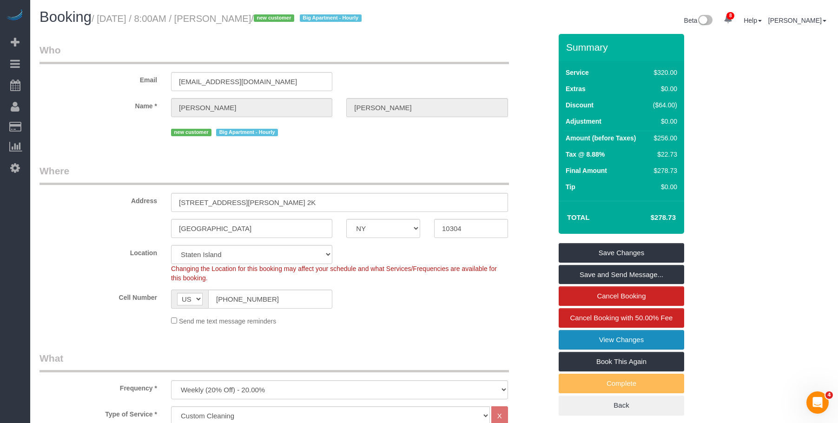
click at [586, 338] on link "View Changes" at bounding box center [622, 340] width 126 height 20
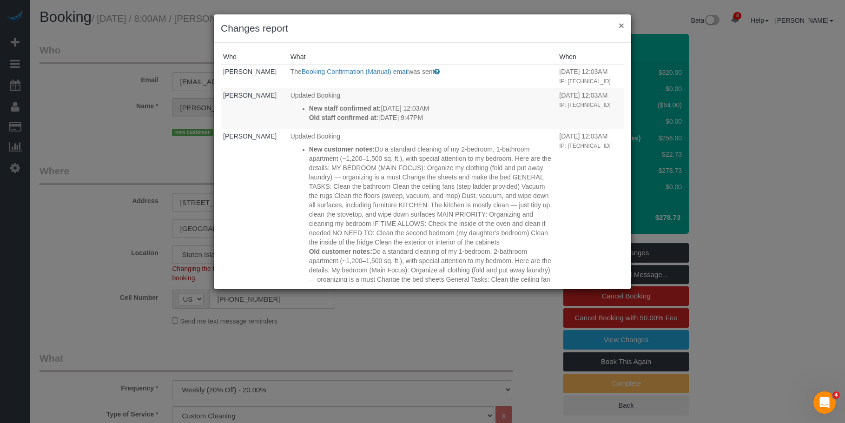
click at [623, 26] on button "×" at bounding box center [622, 25] width 6 height 10
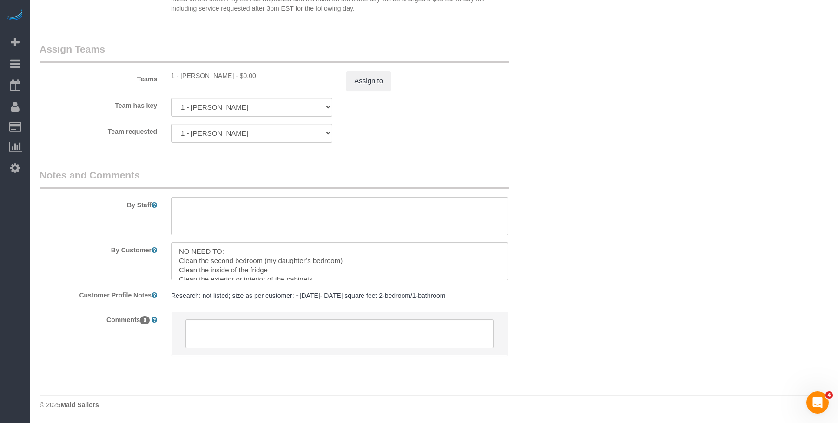
scroll to position [195, 0]
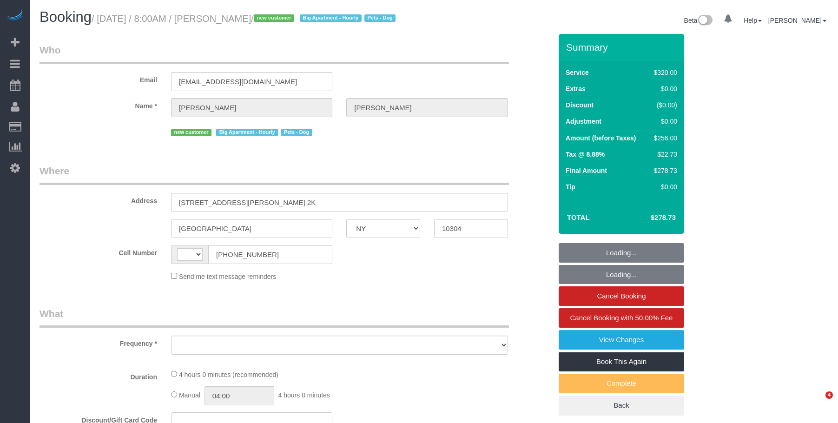
select select "NY"
select select "string:[GEOGRAPHIC_DATA]"
select select "object:704"
select select "spot1"
select select "string:stripe-pm_1S2eAF4VGloSiKo7vkQGNOUN"
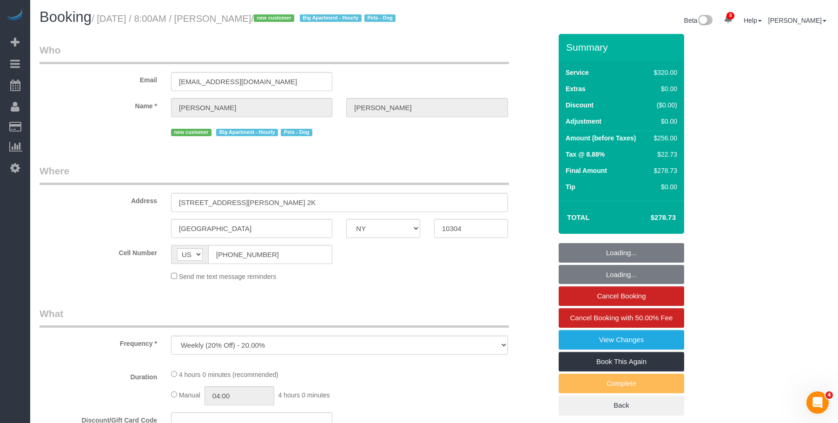
select select "240"
select select "number:56"
select select "number:79"
select select "number:13"
select select "number:5"
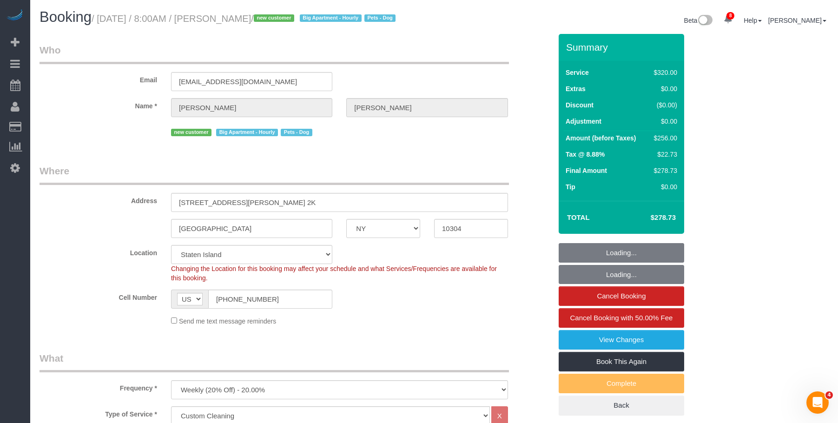
select select "object:1020"
select select "spot50"
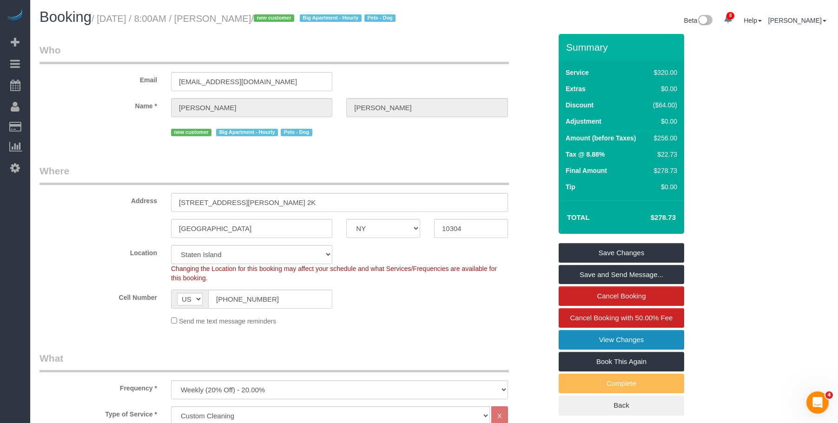
click at [570, 350] on link "View Changes" at bounding box center [622, 340] width 126 height 20
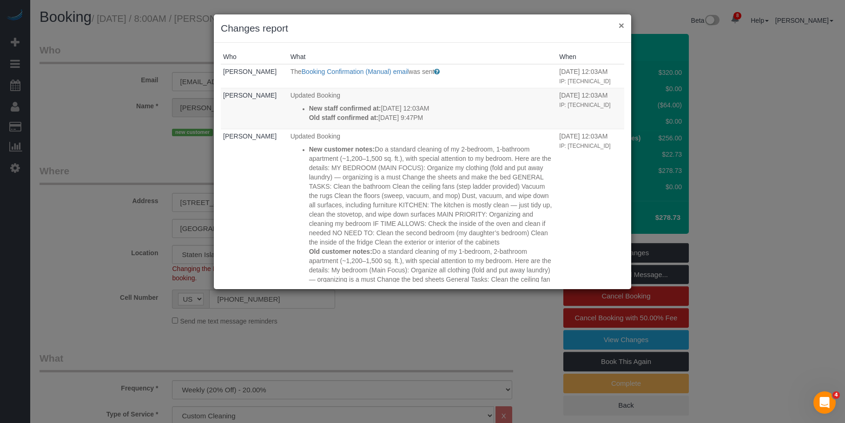
click at [623, 25] on button "×" at bounding box center [622, 25] width 6 height 10
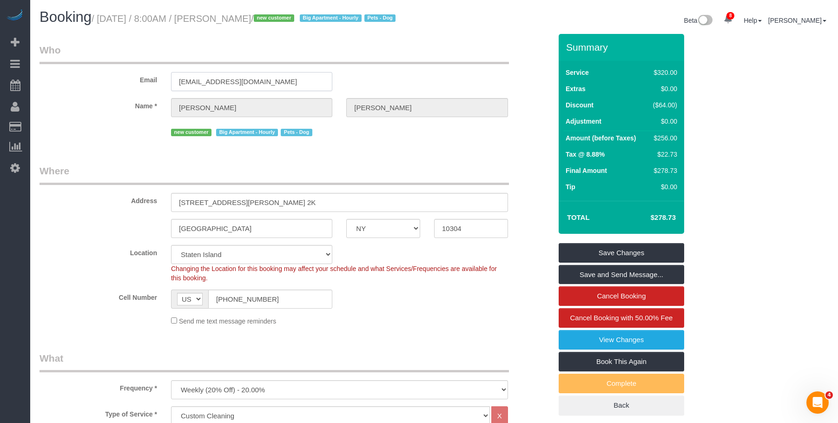
drag, startPoint x: 218, startPoint y: 98, endPoint x: 133, endPoint y: 94, distance: 85.1
click at [133, 91] on div "Email genera_burks@hotmail.com" at bounding box center [296, 67] width 526 height 48
drag, startPoint x: 53, startPoint y: 124, endPoint x: 164, endPoint y: 89, distance: 116.4
click at [53, 124] on link "Customers" at bounding box center [88, 127] width 116 height 19
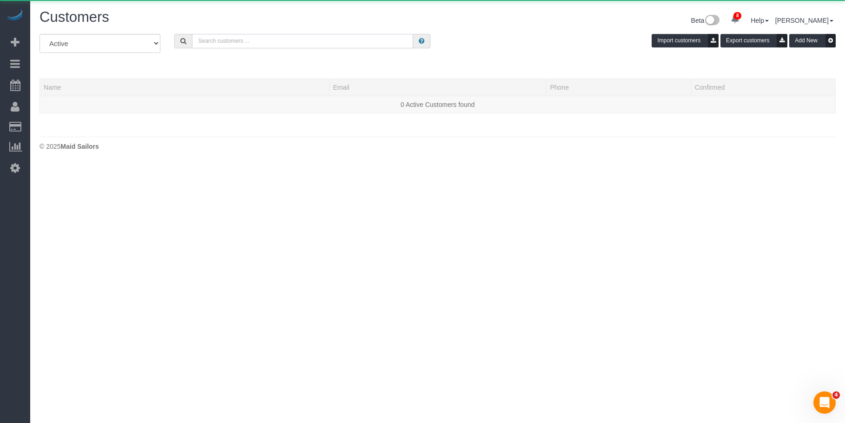
click at [329, 35] on input "text" at bounding box center [302, 41] width 221 height 14
paste input "[EMAIL_ADDRESS][DOMAIN_NAME]"
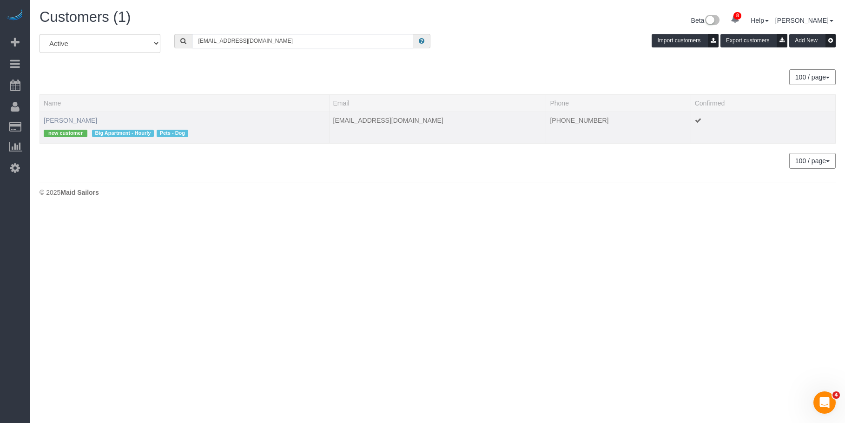
type input "[EMAIL_ADDRESS][DOMAIN_NAME]"
click at [73, 119] on link "Genara Burks" at bounding box center [70, 120] width 53 height 7
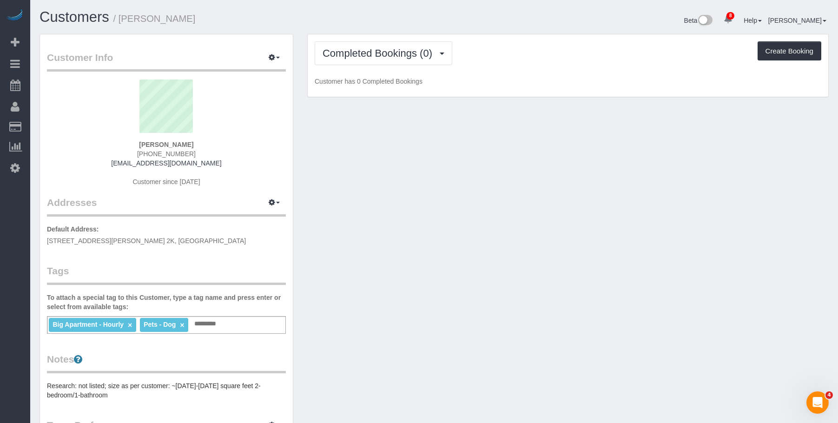
drag, startPoint x: 122, startPoint y: 17, endPoint x: 205, endPoint y: 17, distance: 83.2
click at [205, 17] on h1 "Customers / Genara Burks" at bounding box center [234, 17] width 388 height 16
copy small "Genara Burks"
click at [363, 53] on span "Completed Bookings (0)" at bounding box center [380, 53] width 114 height 12
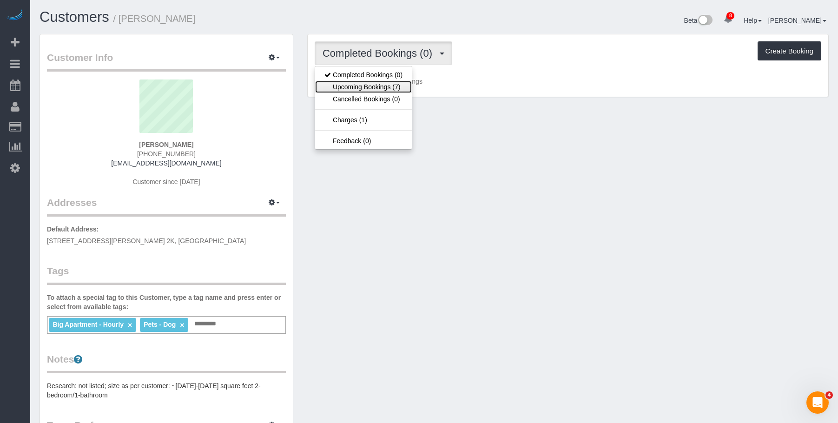
click at [357, 84] on link "Upcoming Bookings (7)" at bounding box center [363, 87] width 97 height 12
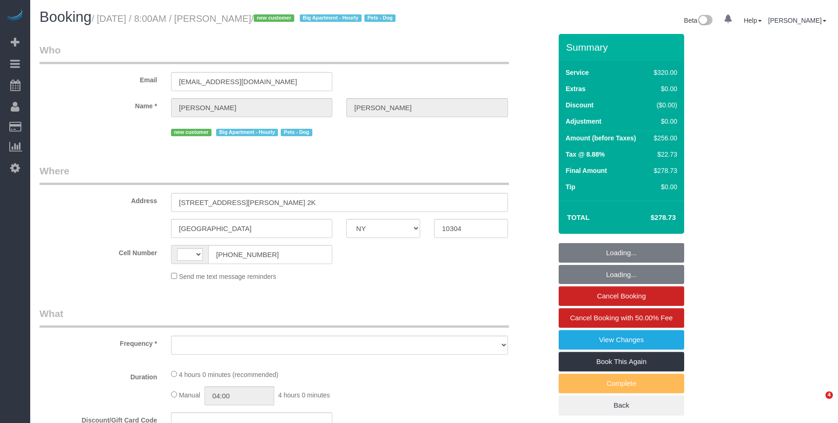
select select "NY"
select select "string:[GEOGRAPHIC_DATA]"
select select "object:464"
select select "spot1"
select select "number:56"
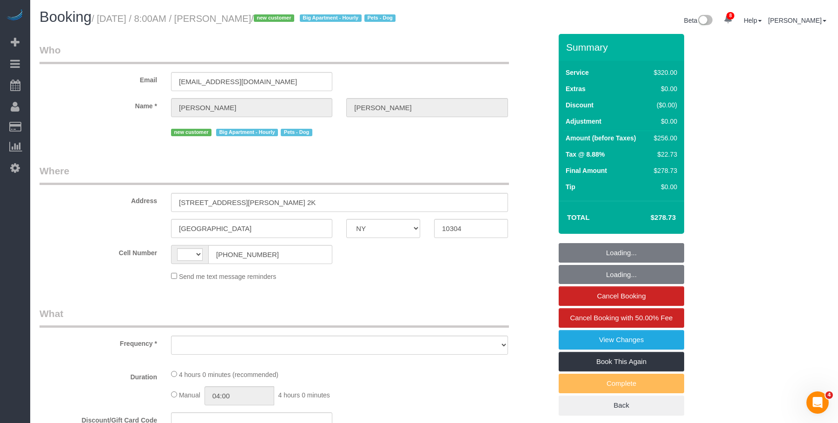
select select "number:79"
select select "number:13"
select select "number:5"
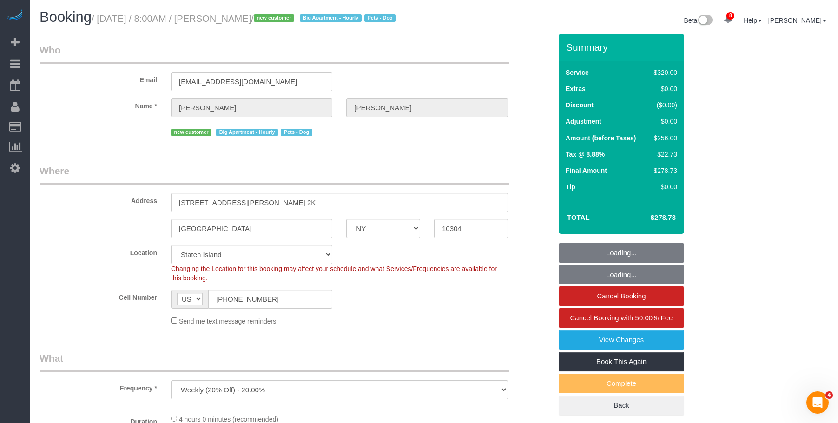
select select "string:stripe-pm_1S2eAF4VGloSiKo7vkQGNOUN"
select select "240"
select select "object:1020"
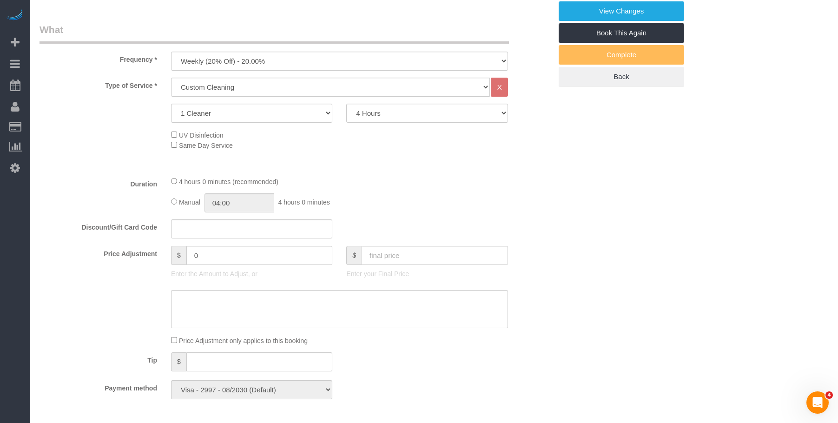
scroll to position [232, 0]
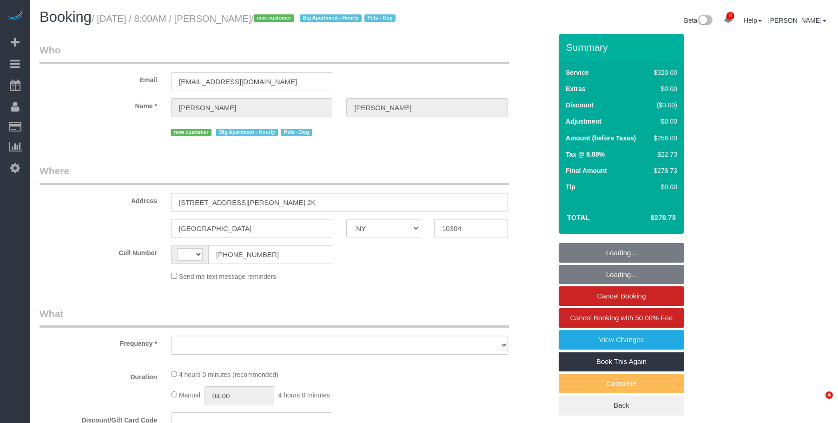
select select "NY"
select select "string:[GEOGRAPHIC_DATA]"
select select "number:56"
select select "number:79"
select select "number:13"
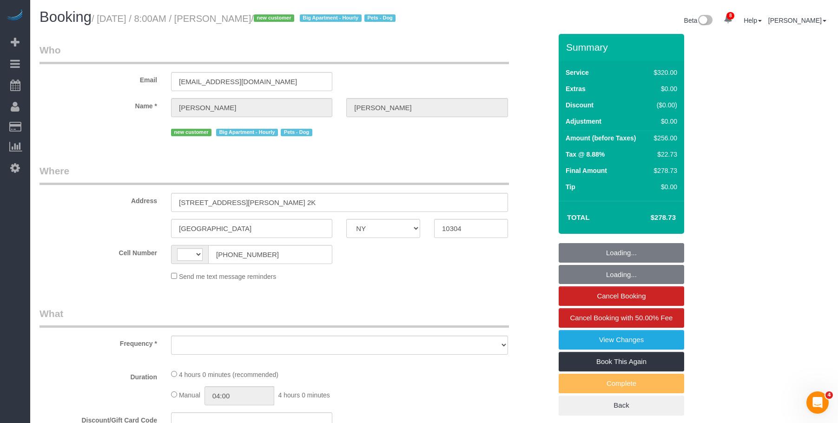
select select "number:5"
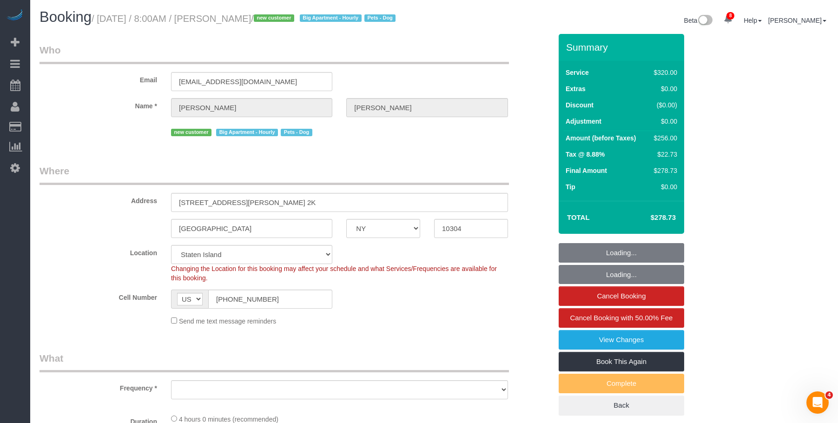
select select "string:stripe-pm_1S2eAF4VGloSiKo7vkQGNOUN"
select select "240"
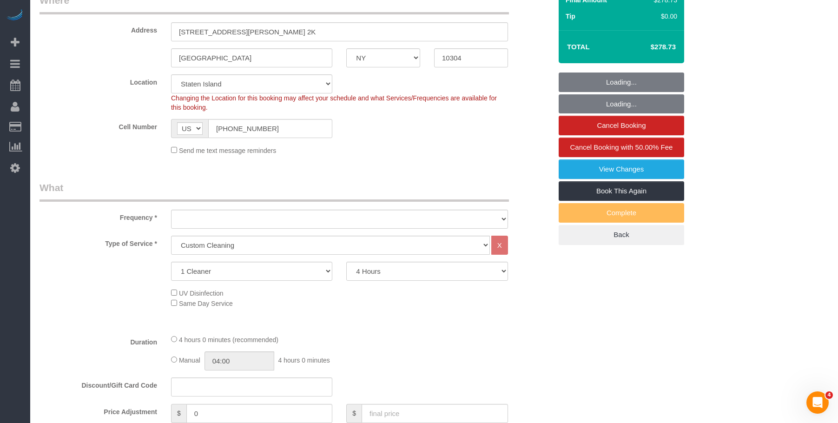
select select "object:1016"
select select "spot1"
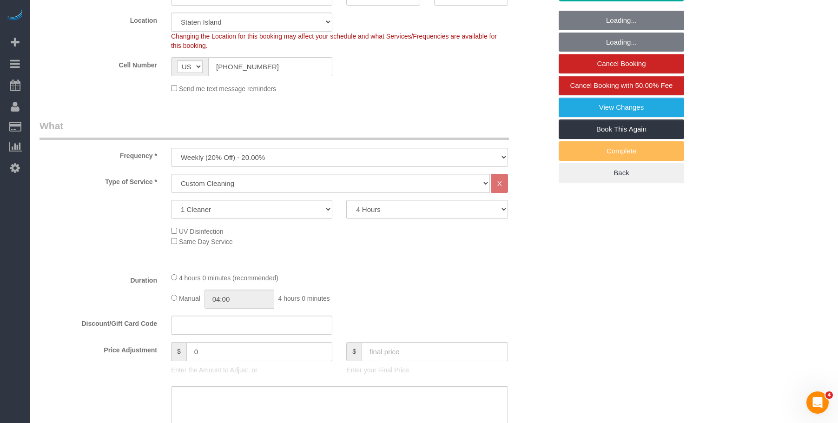
select select "object:1020"
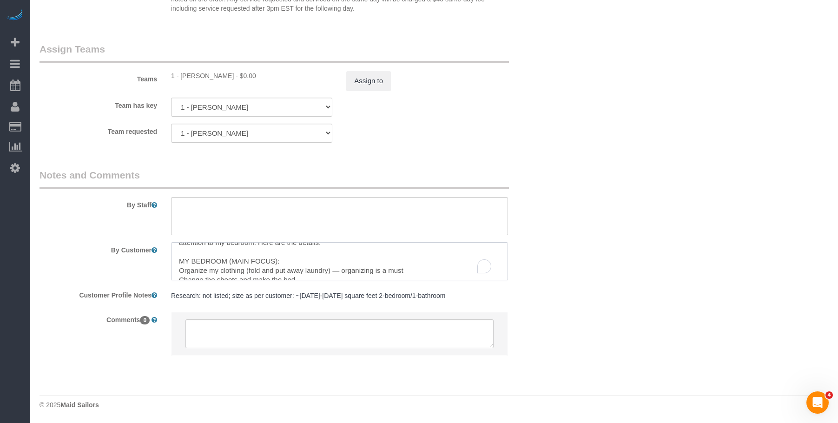
scroll to position [19, 0]
click at [358, 257] on textarea "To enrich screen reader interactions, please activate Accessibility in Grammarl…" at bounding box center [339, 261] width 337 height 38
click at [418, 137] on div "Team requested 1 - Ingrid Malasi 000 - Partnerships 000 - TEAM JOB * - K.J." at bounding box center [296, 133] width 526 height 19
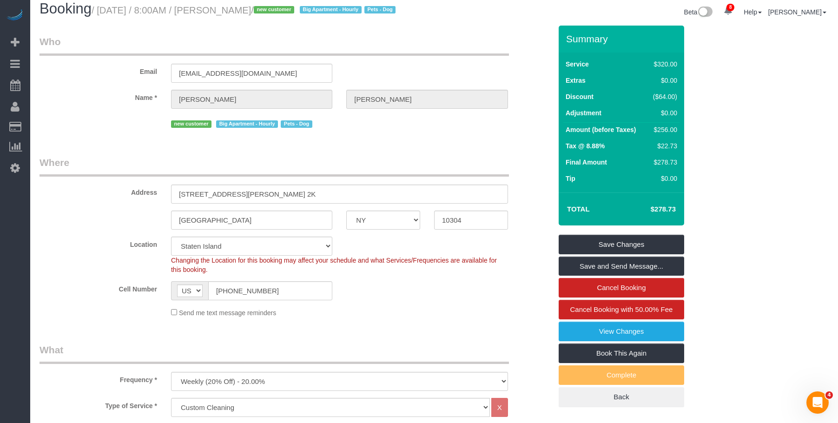
scroll to position [241, 0]
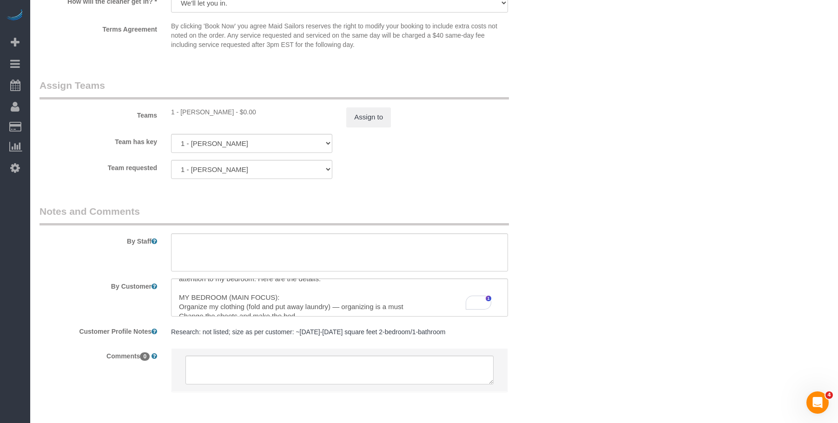
scroll to position [1031, 0]
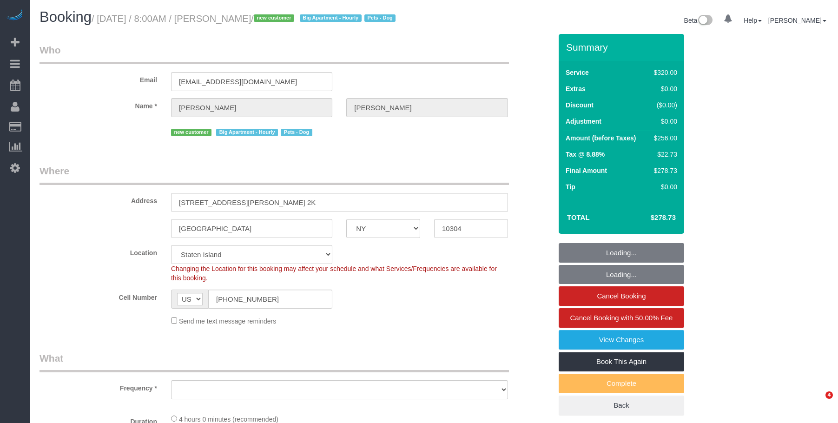
select select "NY"
select select "string:stripe-pm_1S2eAF4VGloSiKo7vkQGNOUN"
select select "object:714"
select select "spot1"
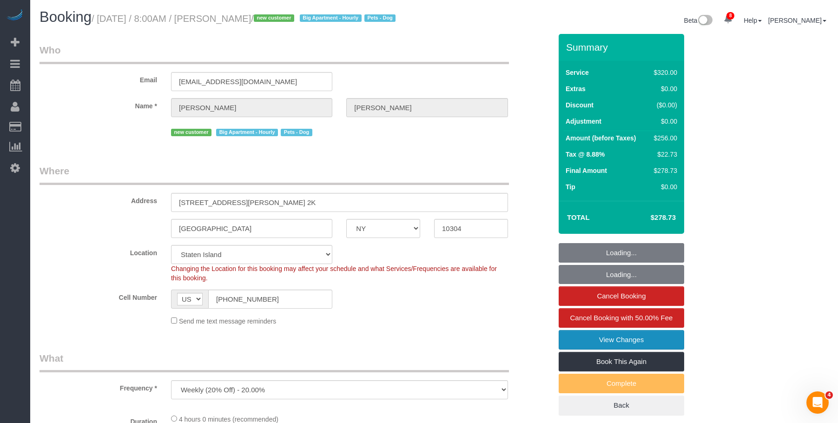
drag, startPoint x: 603, startPoint y: 349, endPoint x: 597, endPoint y: 348, distance: 6.1
click at [603, 349] on link "View Changes" at bounding box center [622, 340] width 126 height 20
select select "240"
select select "number:56"
select select "number:79"
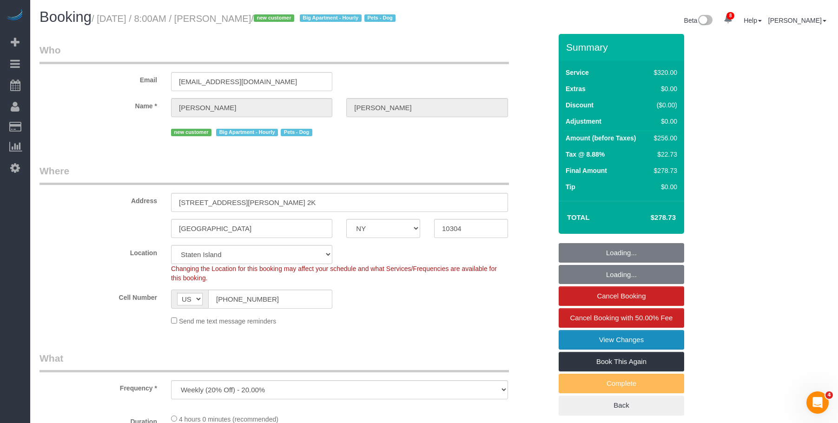
select select "number:13"
select select "number:5"
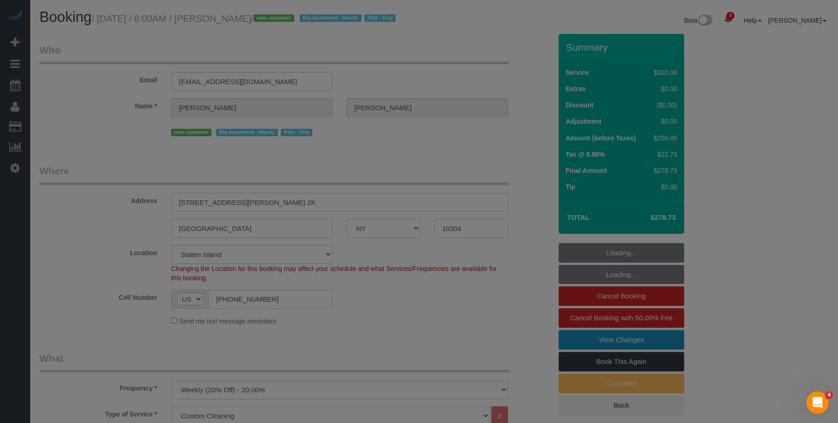
select select "object:1037"
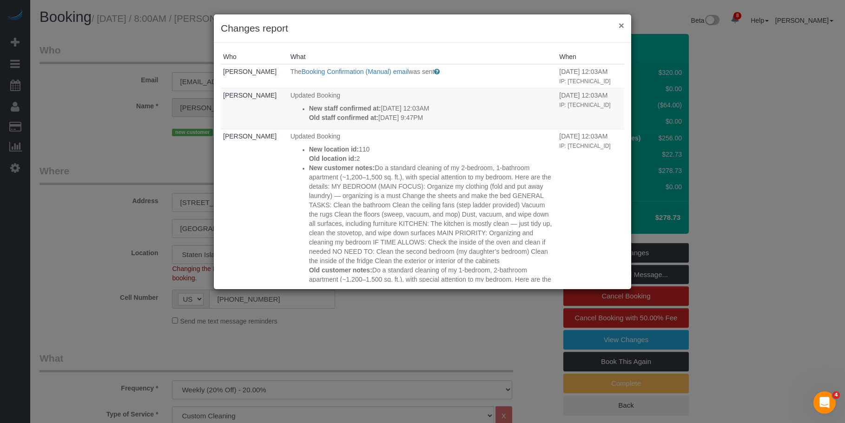
click at [621, 25] on button "×" at bounding box center [622, 25] width 6 height 10
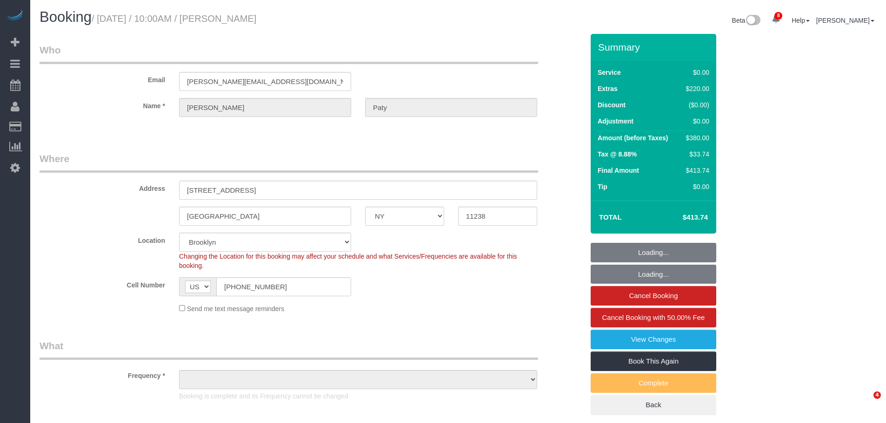
select select "NY"
click at [64, 126] on link "Customers" at bounding box center [88, 127] width 116 height 19
select select "string:stripe-pm_1PtyvG4VGloSiKo7BLZDAN62"
select select "1"
select select "number:89"
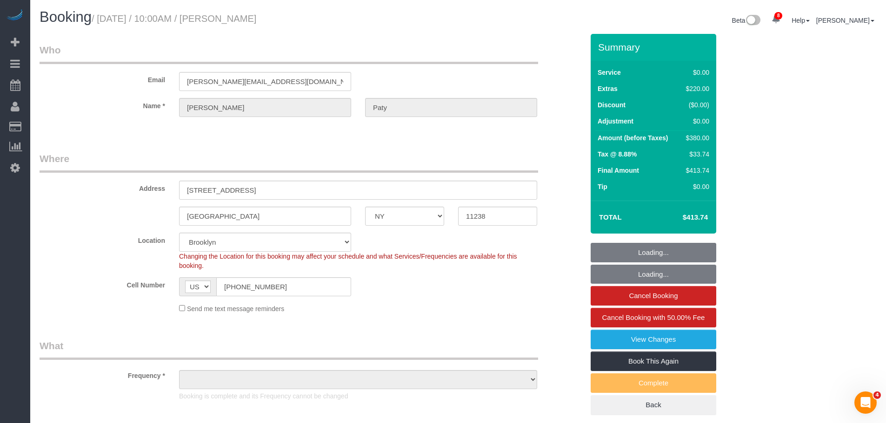
select select "number:90"
select select "number:15"
select select "number:5"
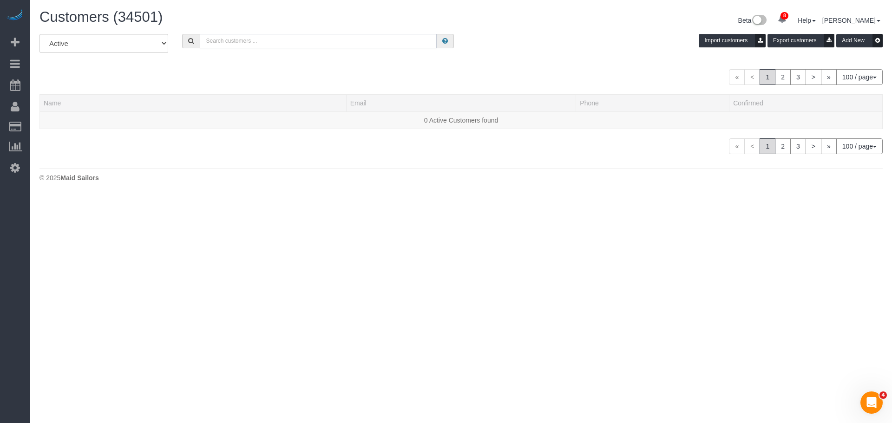
click at [264, 43] on input "text" at bounding box center [318, 41] width 237 height 14
paste input "[PERSON_NAME]"
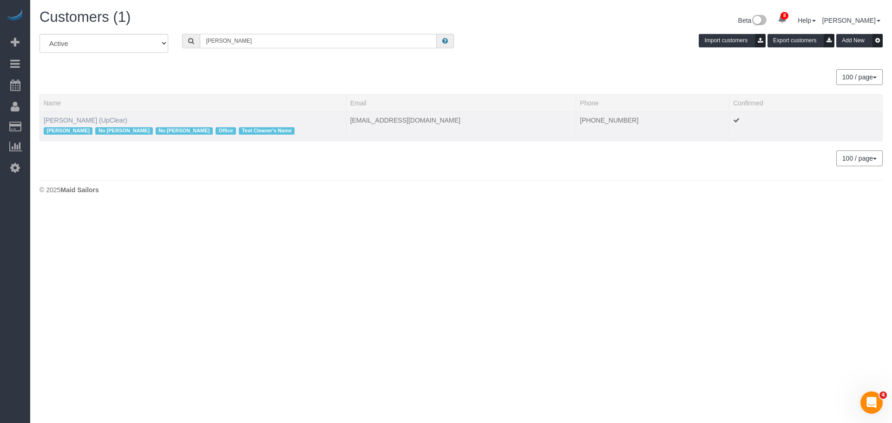
type input "[PERSON_NAME]"
click at [86, 120] on link "[PERSON_NAME] (UpClear)" at bounding box center [86, 120] width 84 height 7
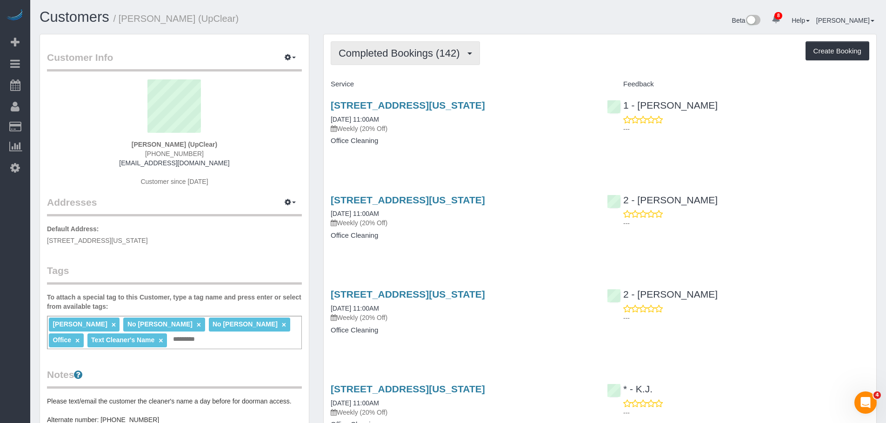
click at [408, 55] on span "Completed Bookings (142)" at bounding box center [401, 53] width 126 height 12
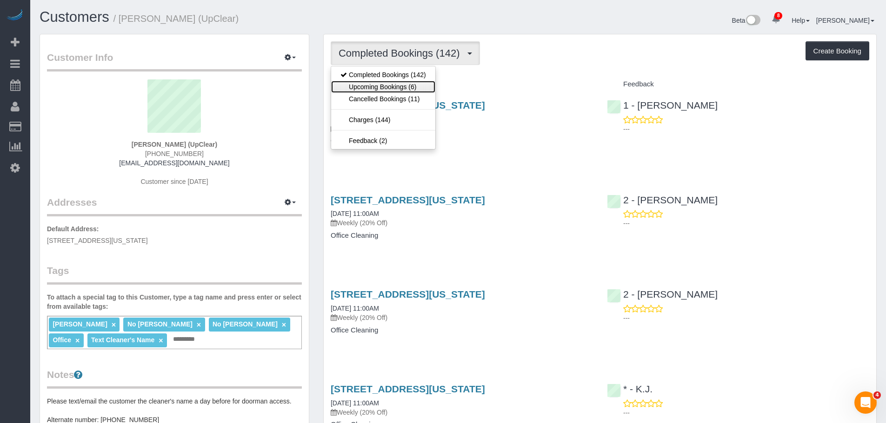
click at [389, 86] on link "Upcoming Bookings (6)" at bounding box center [383, 87] width 104 height 12
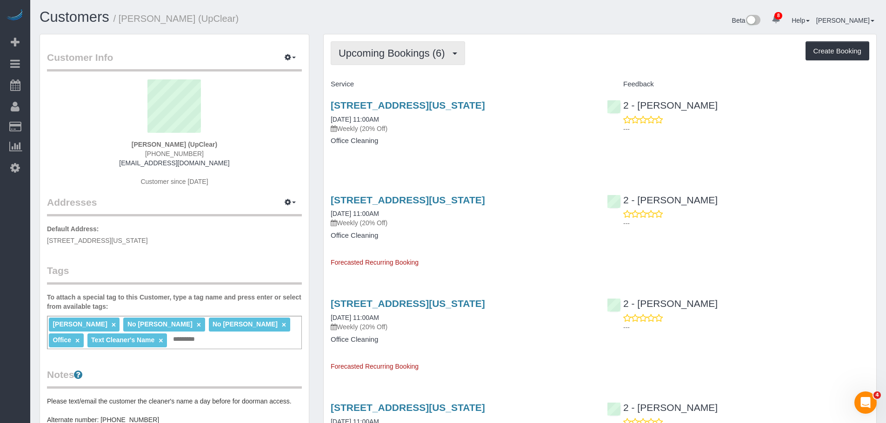
click at [411, 50] on span "Upcoming Bookings (6)" at bounding box center [393, 53] width 111 height 12
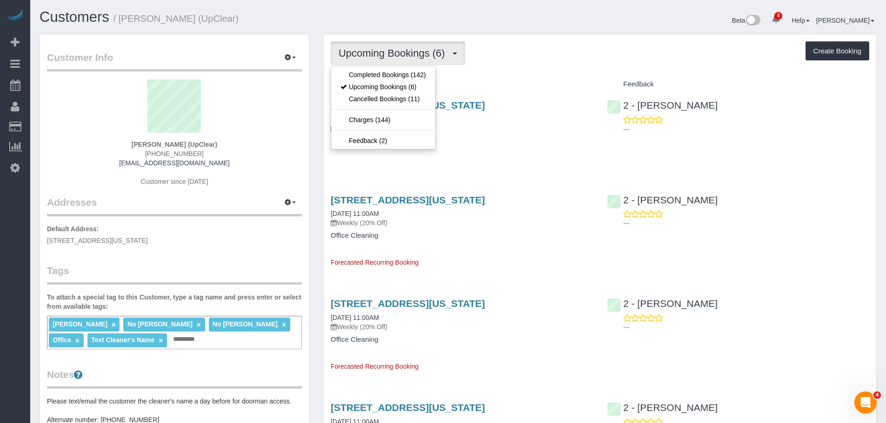
click at [487, 142] on h4 "Office Cleaning" at bounding box center [462, 141] width 262 height 8
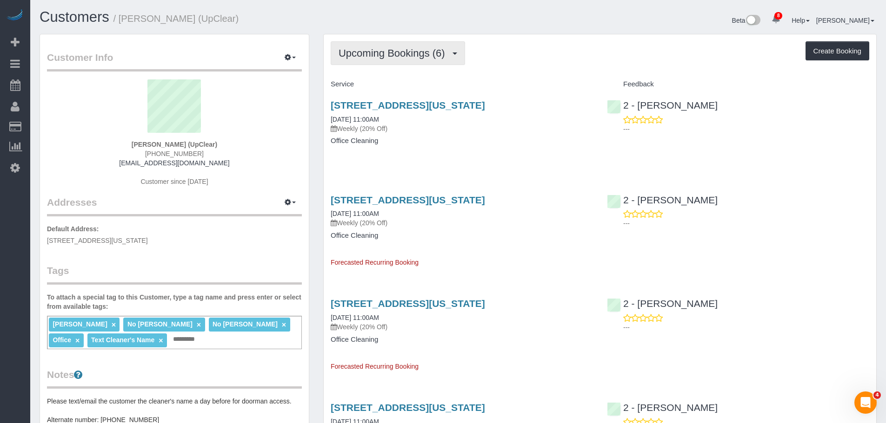
drag, startPoint x: 406, startPoint y: 53, endPoint x: 390, endPoint y: 73, distance: 25.5
click at [406, 53] on span "Upcoming Bookings (6)" at bounding box center [393, 53] width 111 height 12
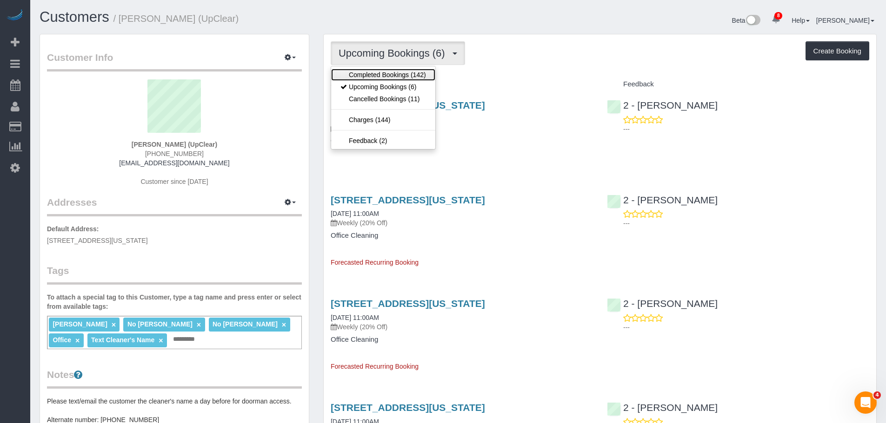
click at [389, 73] on link "Completed Bookings (142)" at bounding box center [383, 75] width 104 height 12
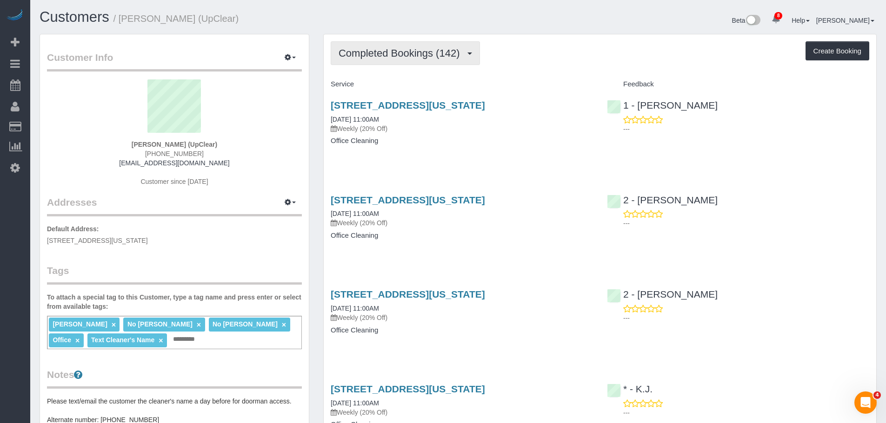
click at [403, 48] on span "Completed Bookings (142)" at bounding box center [401, 53] width 126 height 12
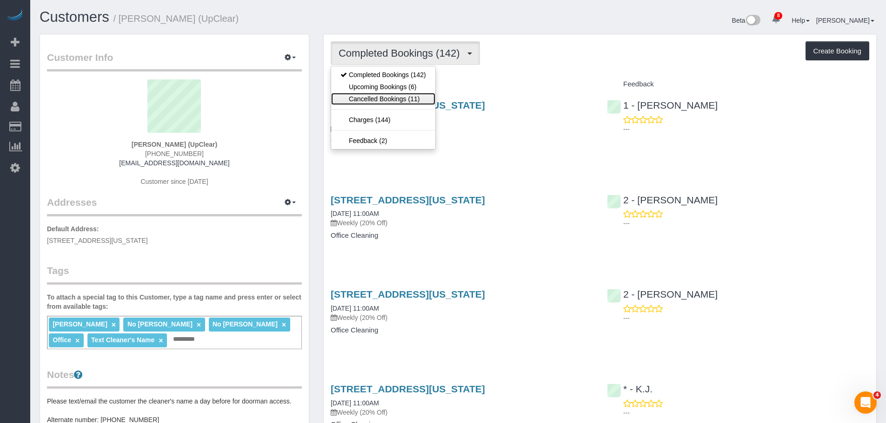
click at [386, 99] on link "Cancelled Bookings (11)" at bounding box center [383, 99] width 104 height 12
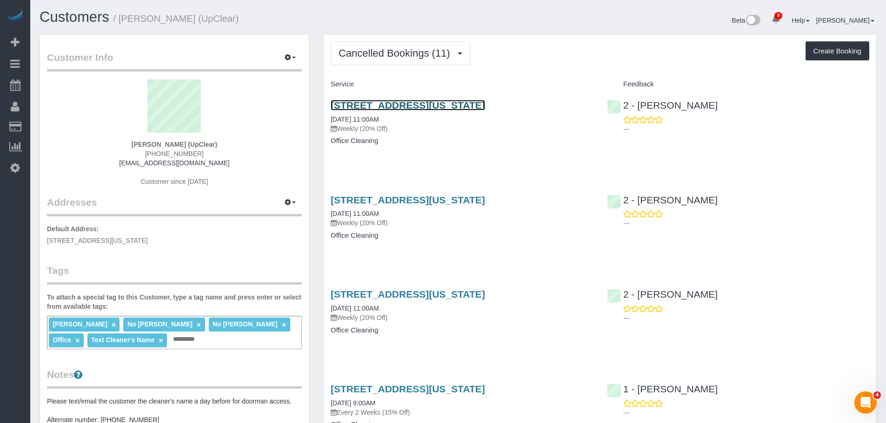
click at [429, 100] on link "[STREET_ADDRESS][US_STATE]" at bounding box center [408, 105] width 154 height 11
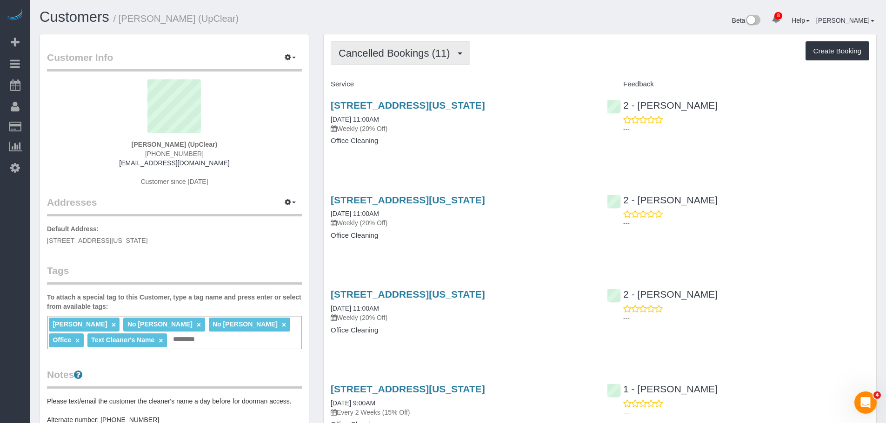
click at [425, 53] on span "Cancelled Bookings (11)" at bounding box center [396, 53] width 116 height 12
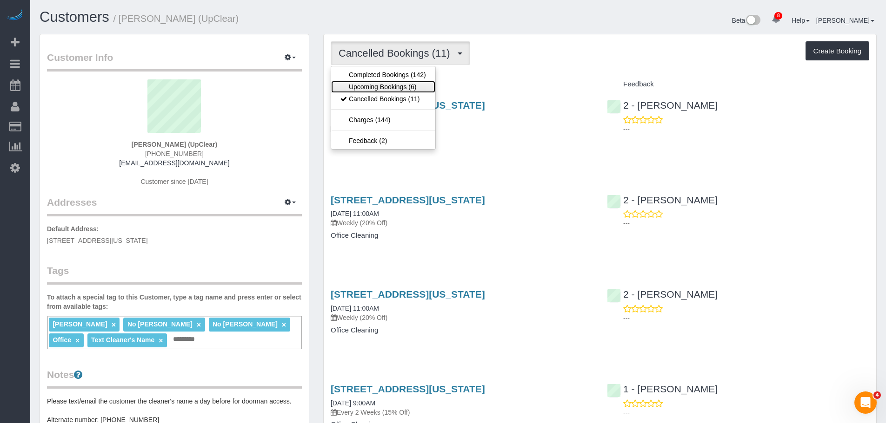
click at [396, 86] on link "Upcoming Bookings (6)" at bounding box center [383, 87] width 104 height 12
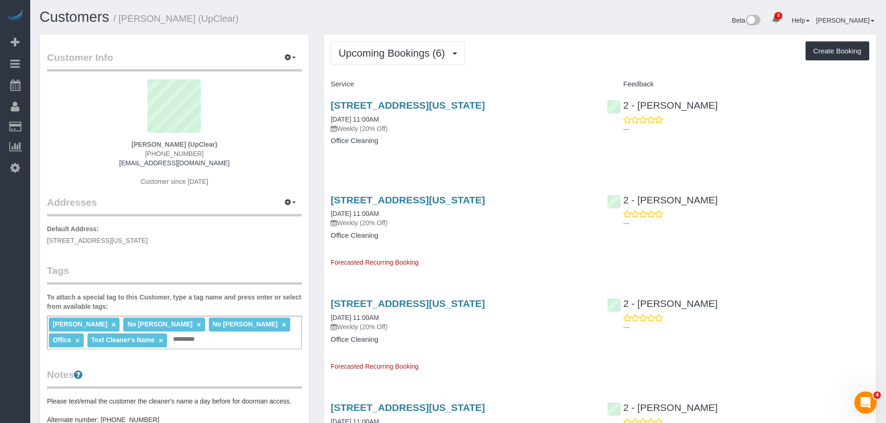
click at [455, 131] on p "Weekly (20% Off)" at bounding box center [462, 128] width 262 height 9
drag, startPoint x: 191, startPoint y: 18, endPoint x: 224, endPoint y: 22, distance: 33.7
click at [224, 22] on small "/ [PERSON_NAME] (UpClear)" at bounding box center [176, 18] width 126 height 10
